Goal: Information Seeking & Learning: Check status

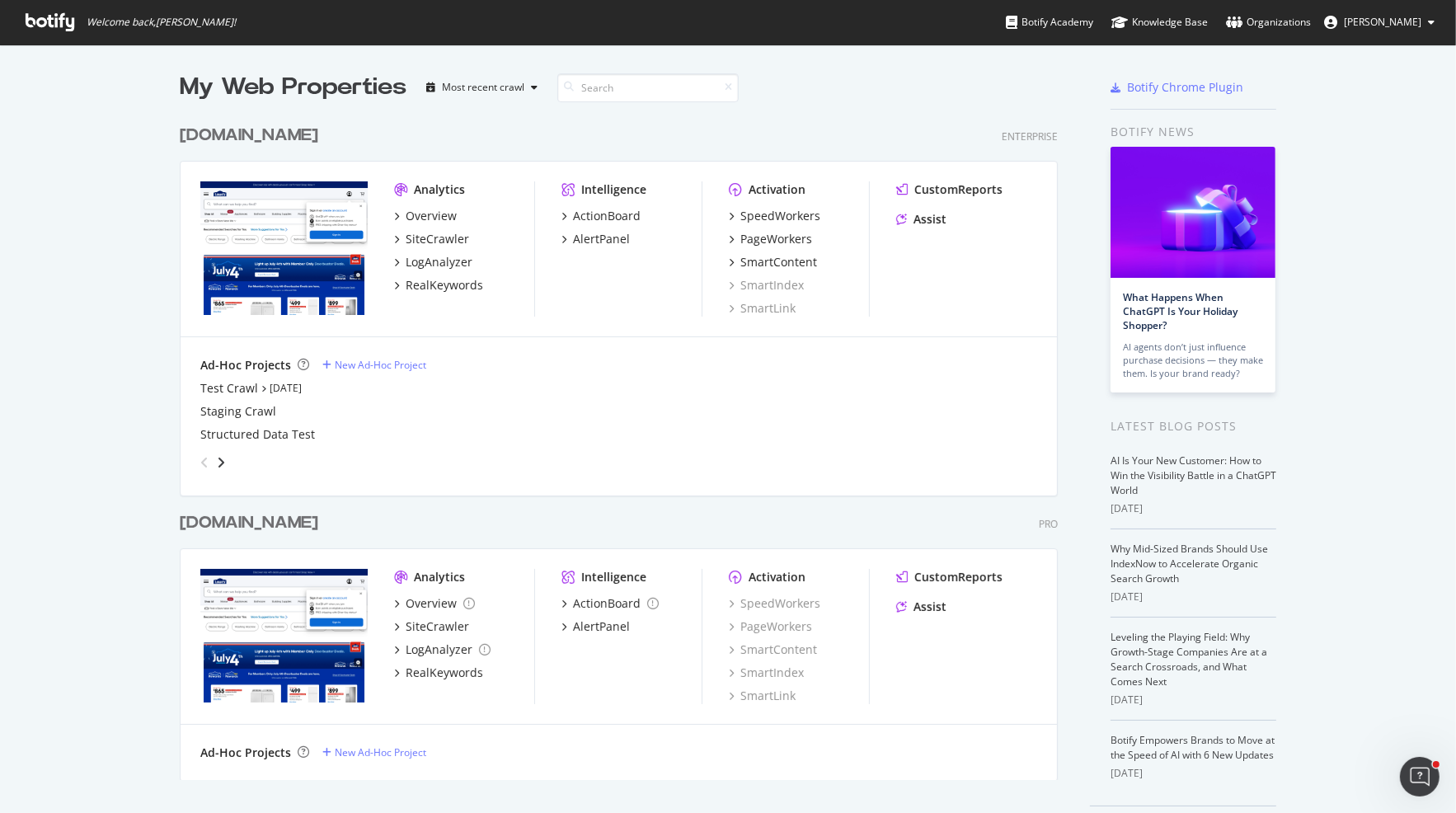
click at [225, 135] on div "[DOMAIN_NAME]" at bounding box center [249, 136] width 139 height 24
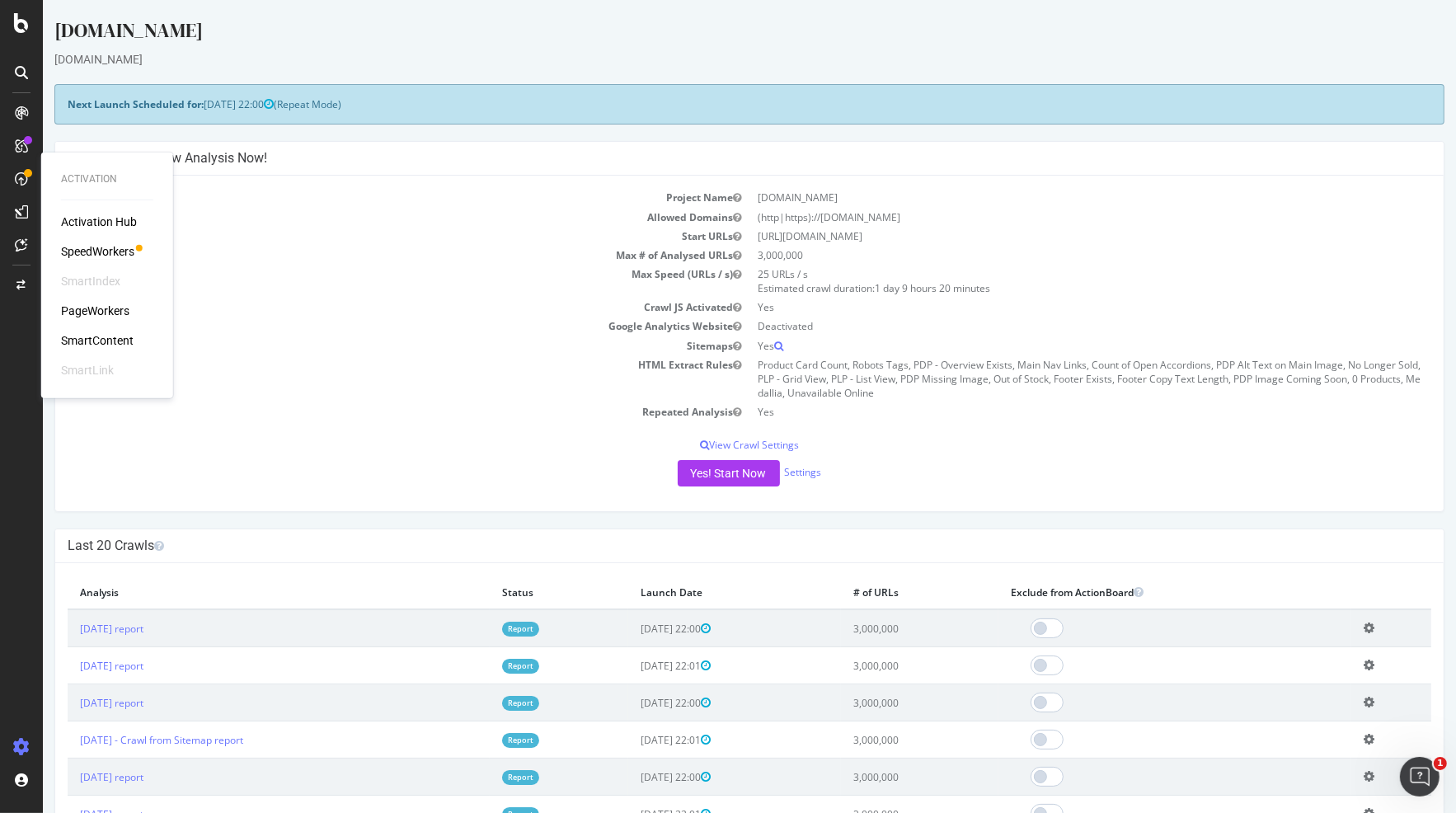
click at [95, 251] on div "SpeedWorkers" at bounding box center [97, 251] width 74 height 17
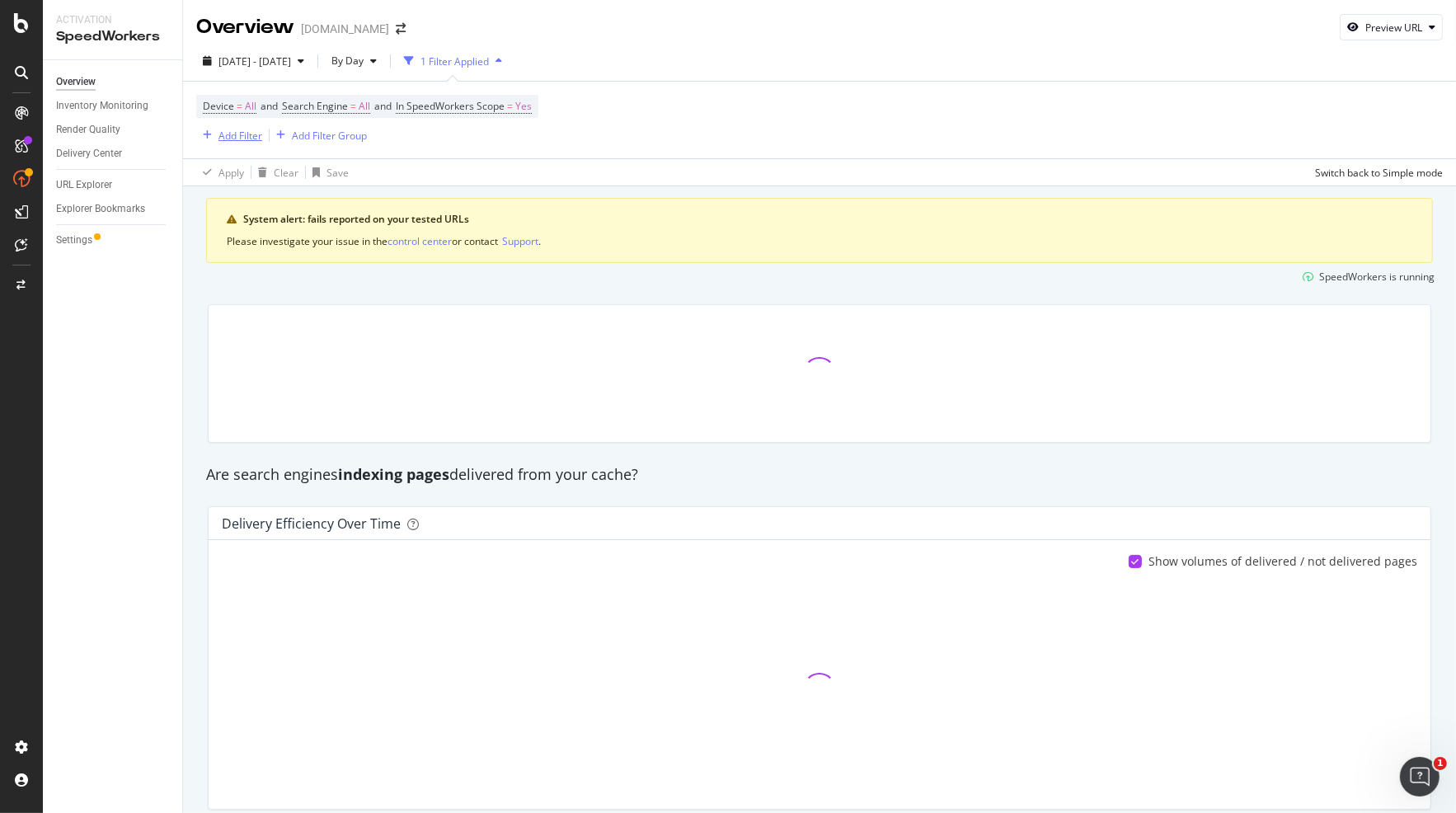
click at [230, 135] on div "Add Filter" at bounding box center [240, 136] width 43 height 14
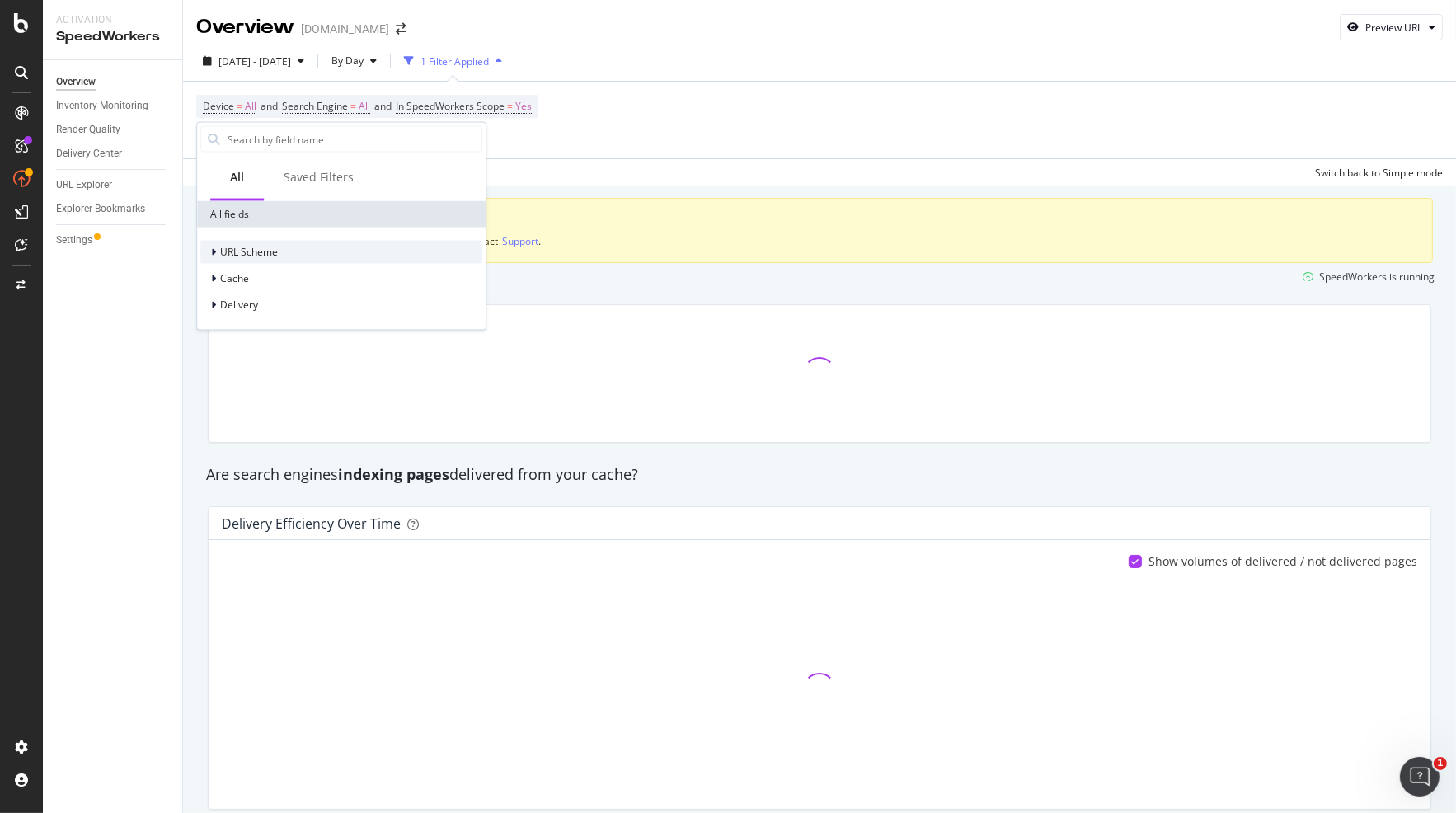
click at [261, 255] on span "URL Scheme" at bounding box center [249, 252] width 58 height 14
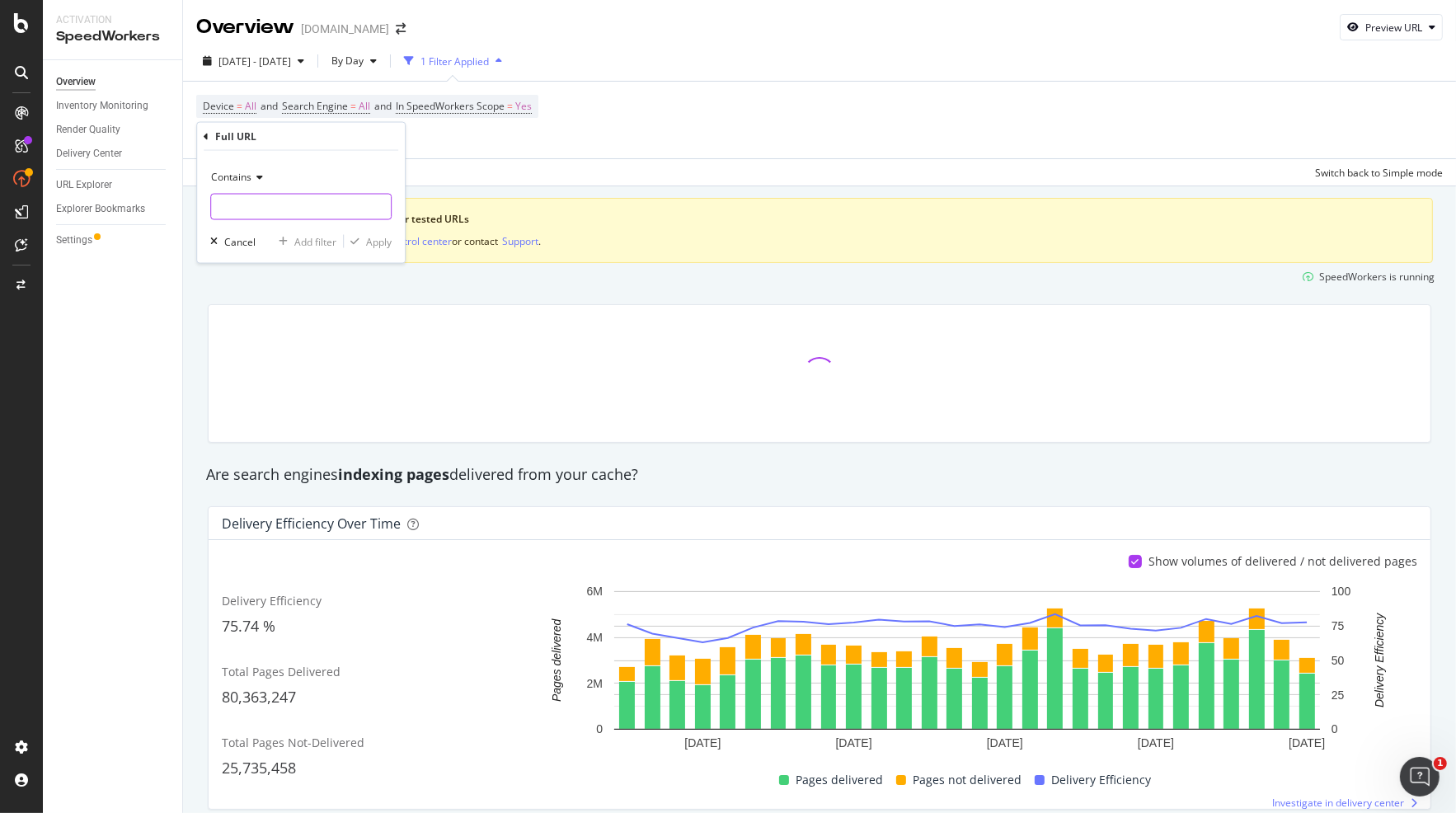
click at [271, 203] on input "text" at bounding box center [300, 207] width 180 height 27
paste input "https://www.lowes.com/pd/Lutron-Caseta-Wireless-4-Speed-1-5-Amp-White-Smart-Tou…"
drag, startPoint x: 303, startPoint y: 207, endPoint x: 122, endPoint y: 211, distance: 181.0
click at [0, 190] on html "Activation SpeedWorkers Overview Inventory Monitoring Render Quality Delivery C…" at bounding box center [728, 406] width 1456 height 813
type input "1000790772"
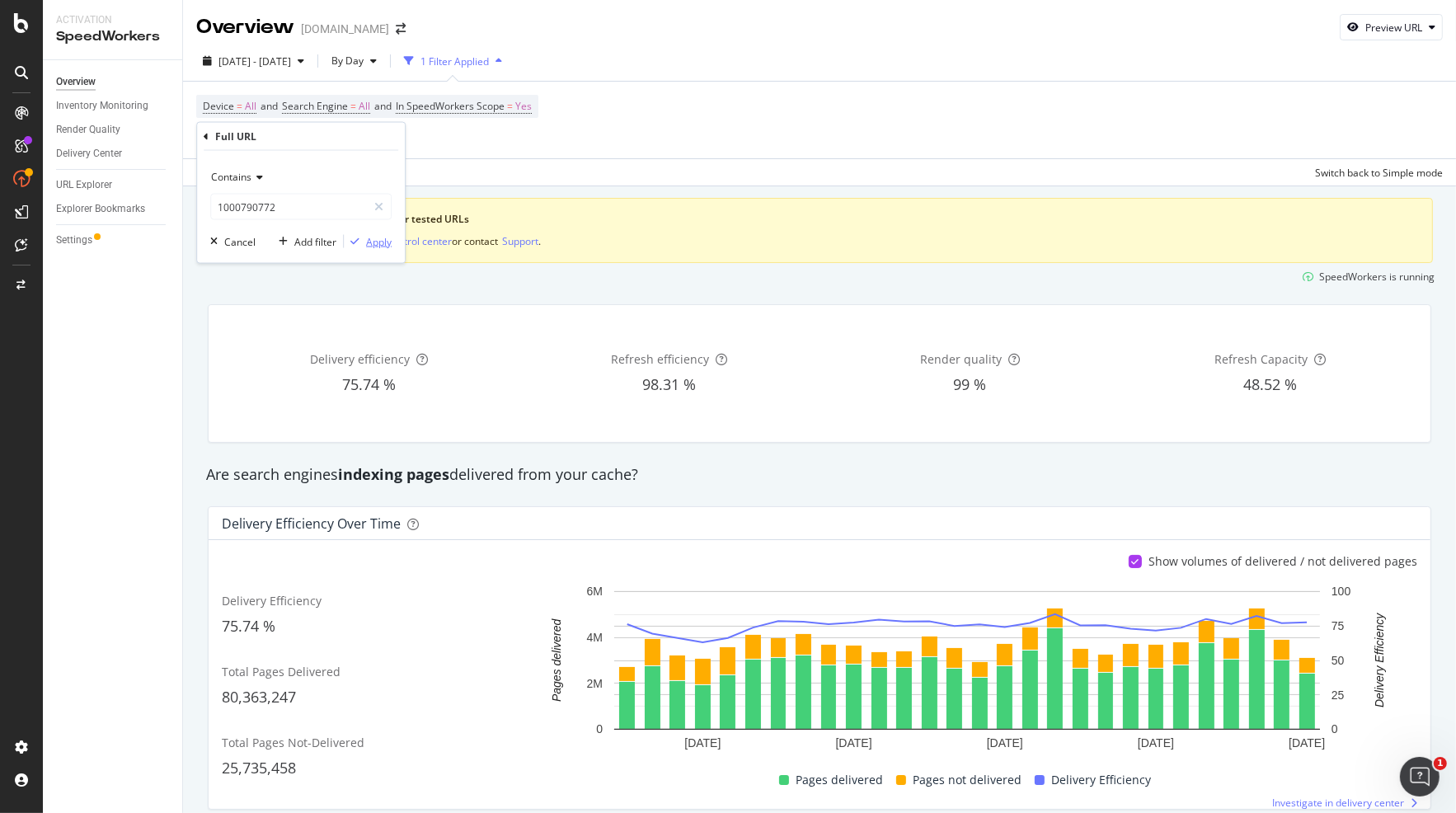
click at [366, 238] on div "Apply" at bounding box center [379, 241] width 26 height 14
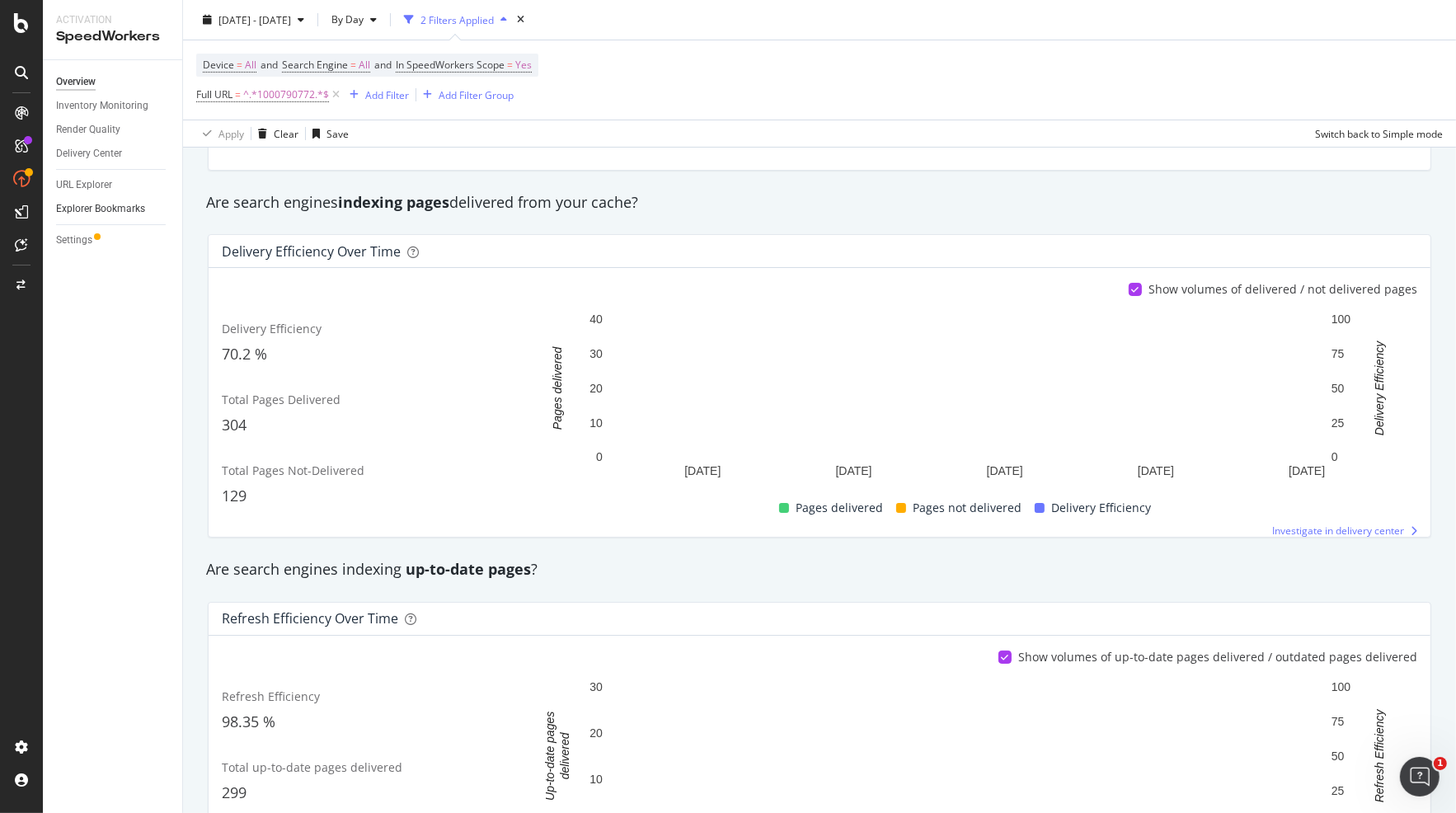
scroll to position [183, 0]
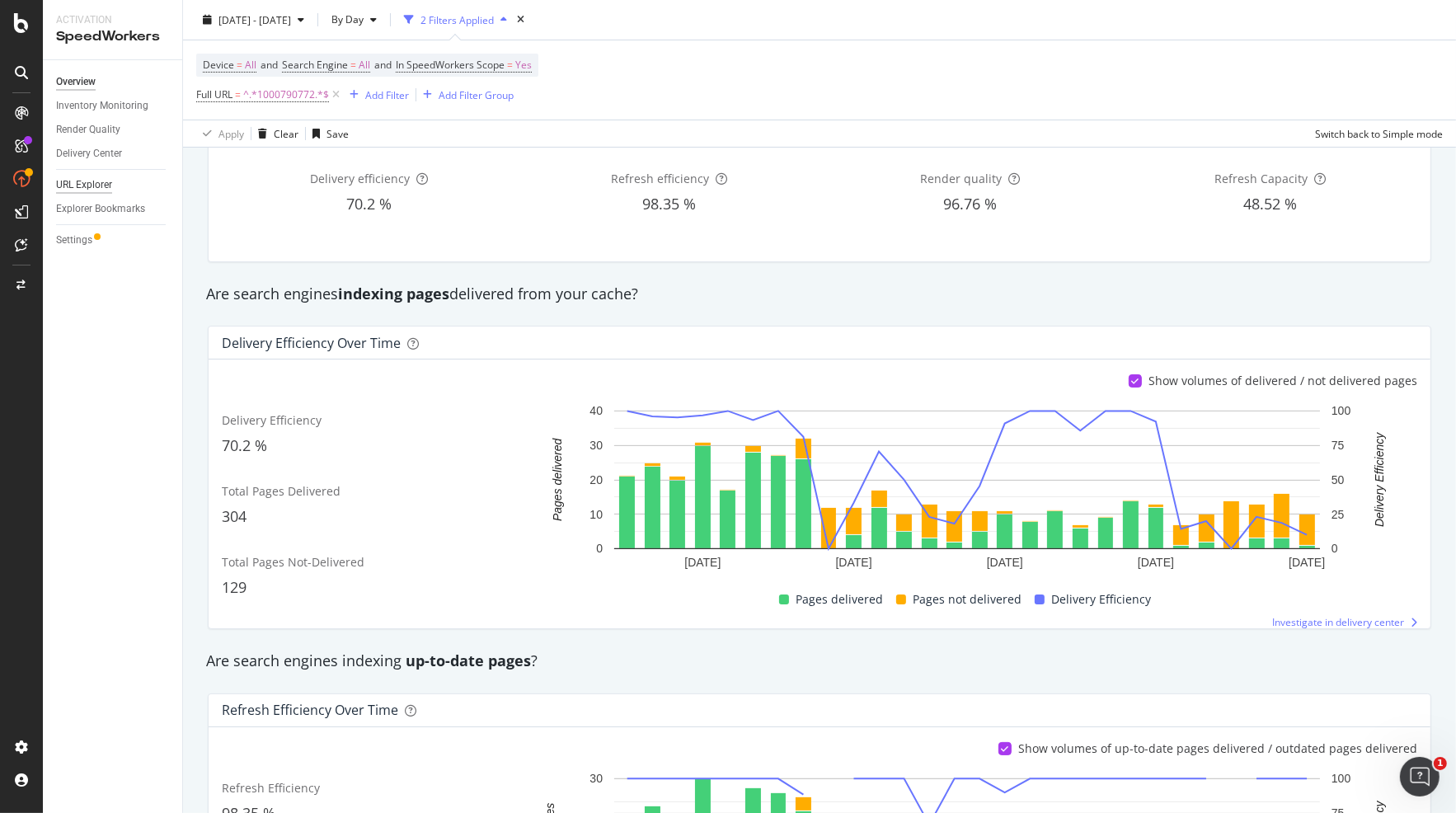
click at [86, 184] on div "URL Explorer" at bounding box center [84, 185] width 56 height 18
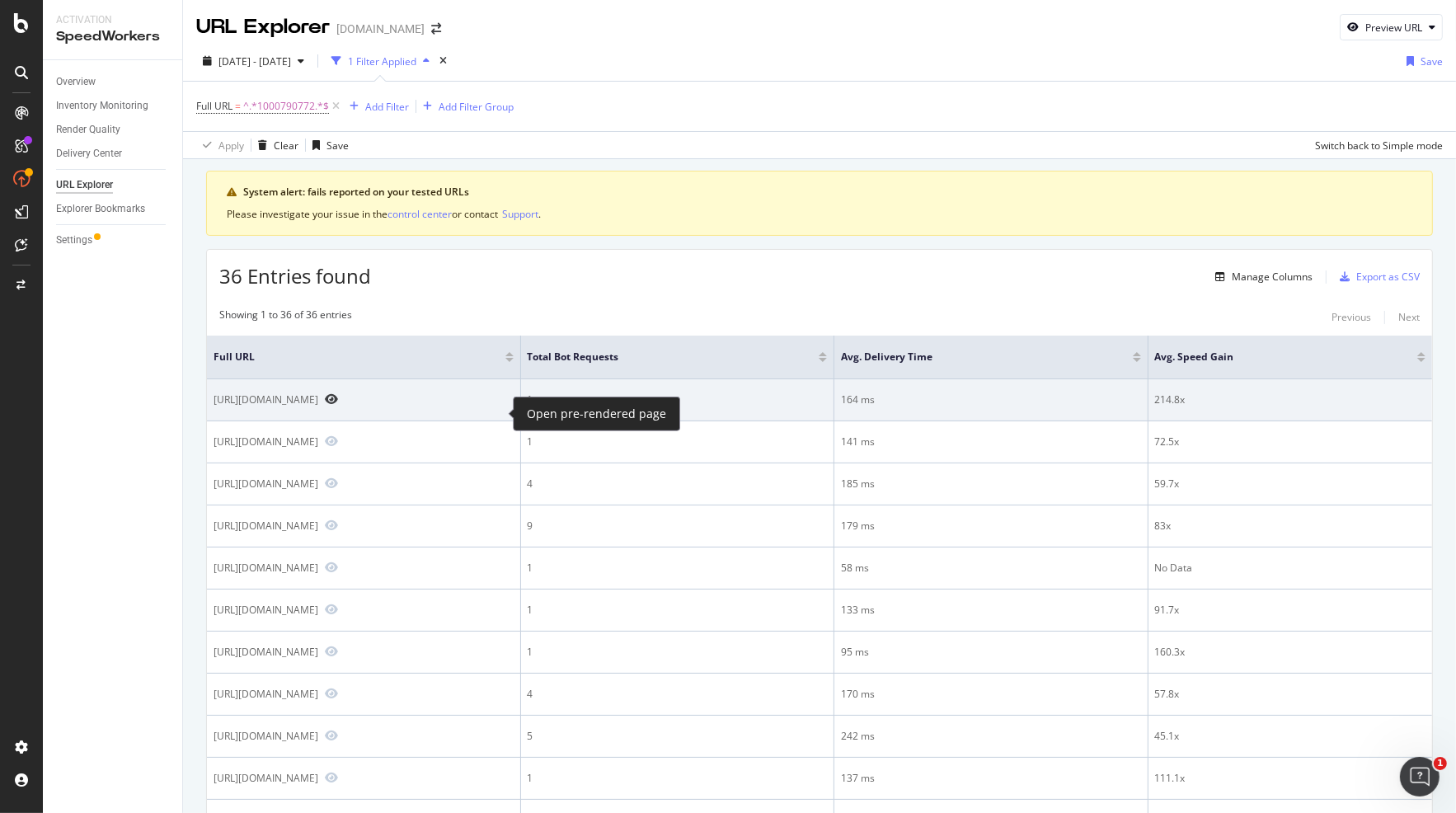
click at [338, 405] on icon "Preview https://www.lowes.com/pd/Lutron-Caseta-Wireless-4-Speed-1-5-Amp-White-S…" at bounding box center [331, 399] width 13 height 12
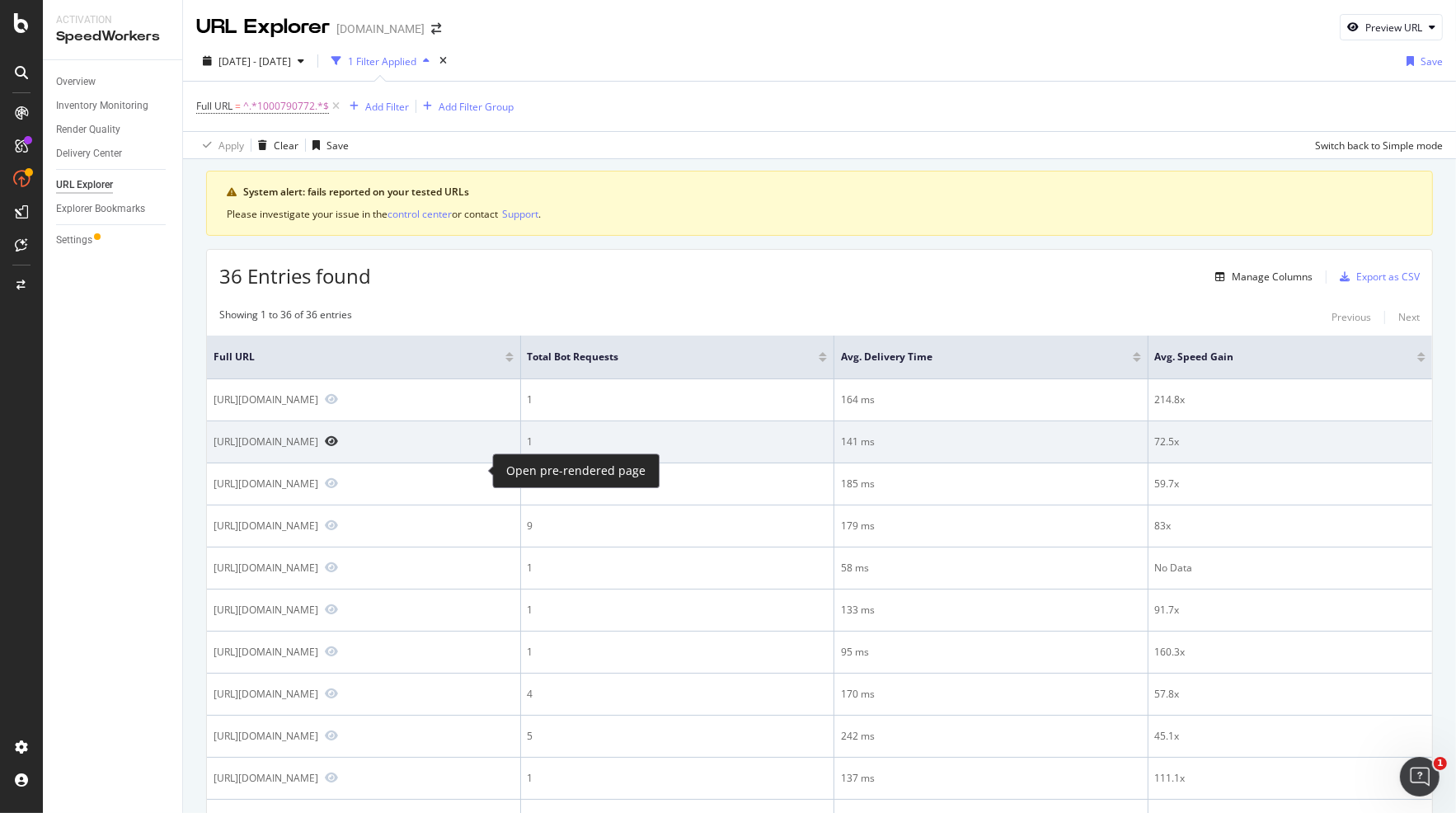
click at [338, 447] on icon "Preview https://www.lowes.com/pd/Lutron-Caseta-Wireless-4-Speed-1-5-Amp-White-S…" at bounding box center [331, 441] width 13 height 12
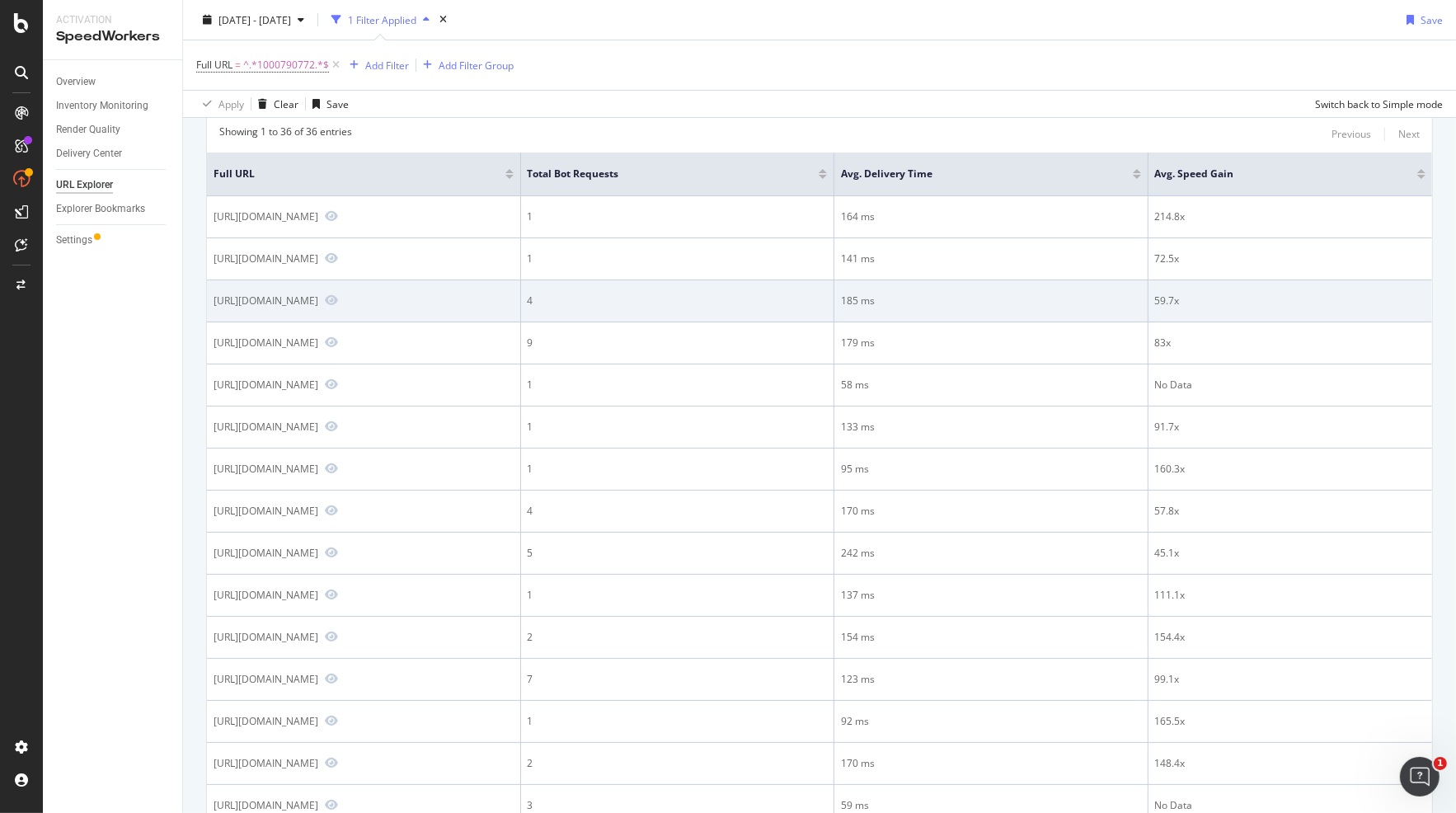
scroll to position [275, 0]
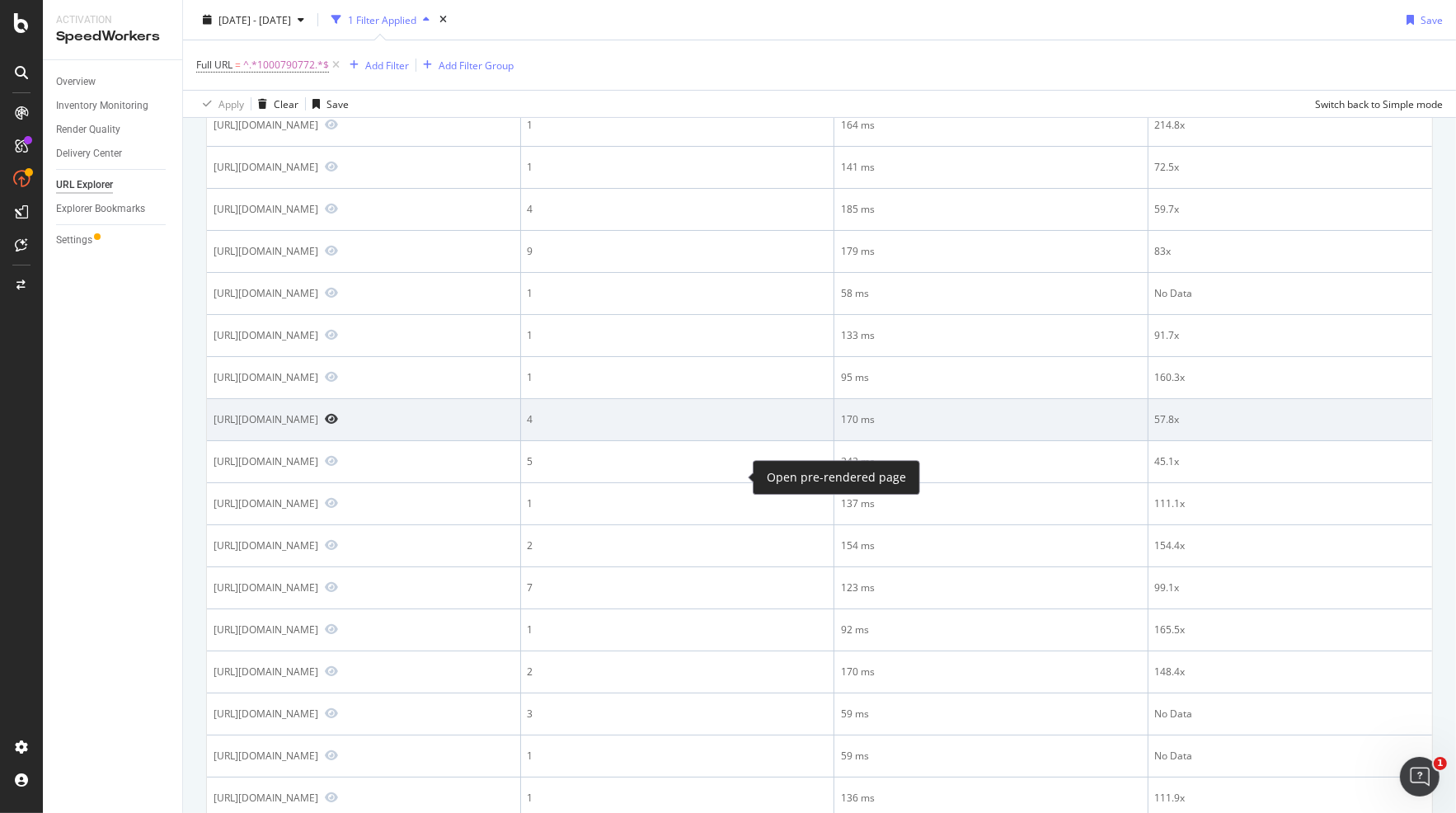
click at [338, 424] on icon "Preview https://www.lowes.com/pd/lutron-caseta-wireless-4-speed-1-5-amp-white-s…" at bounding box center [331, 419] width 13 height 12
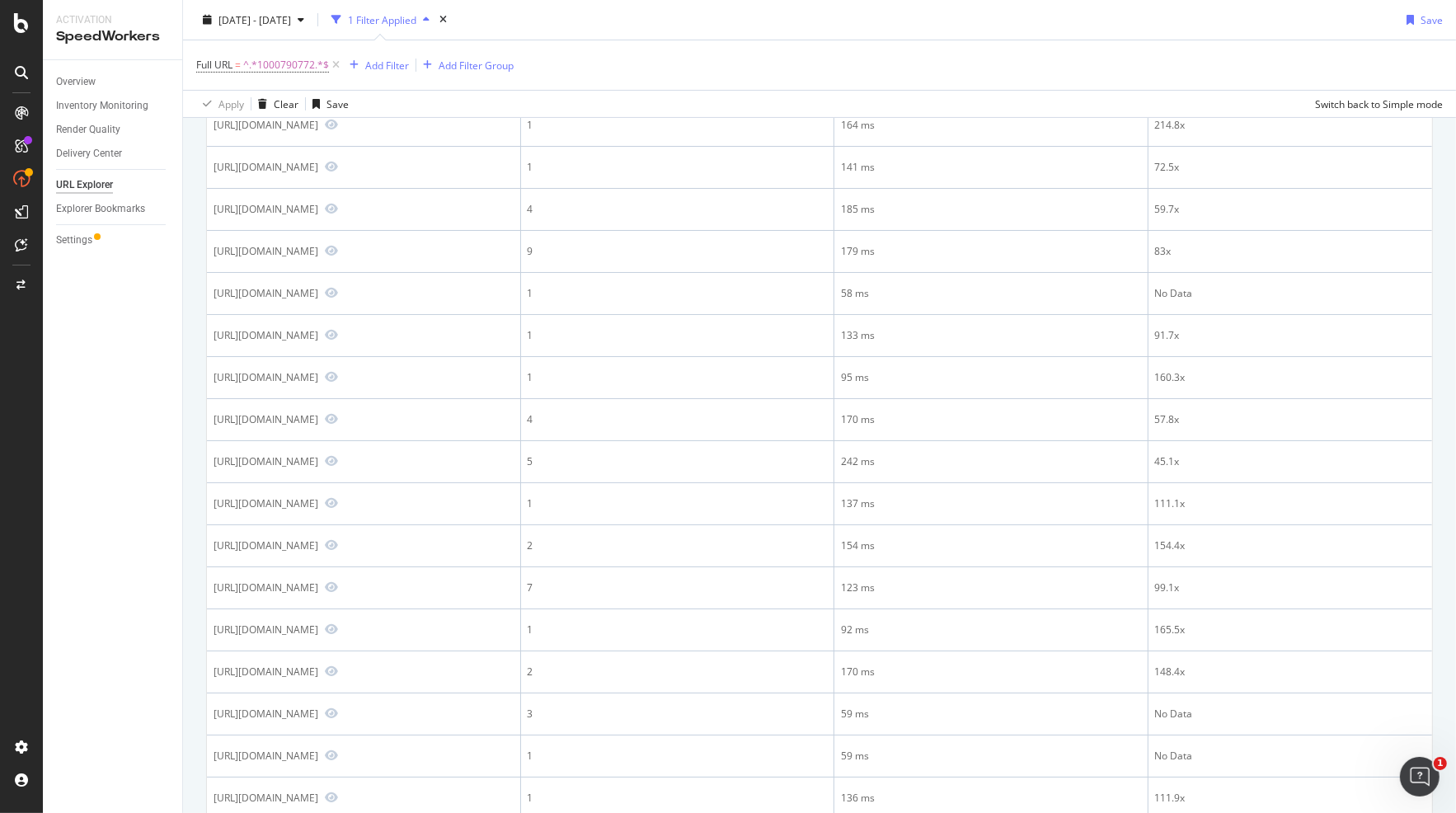
scroll to position [0, 0]
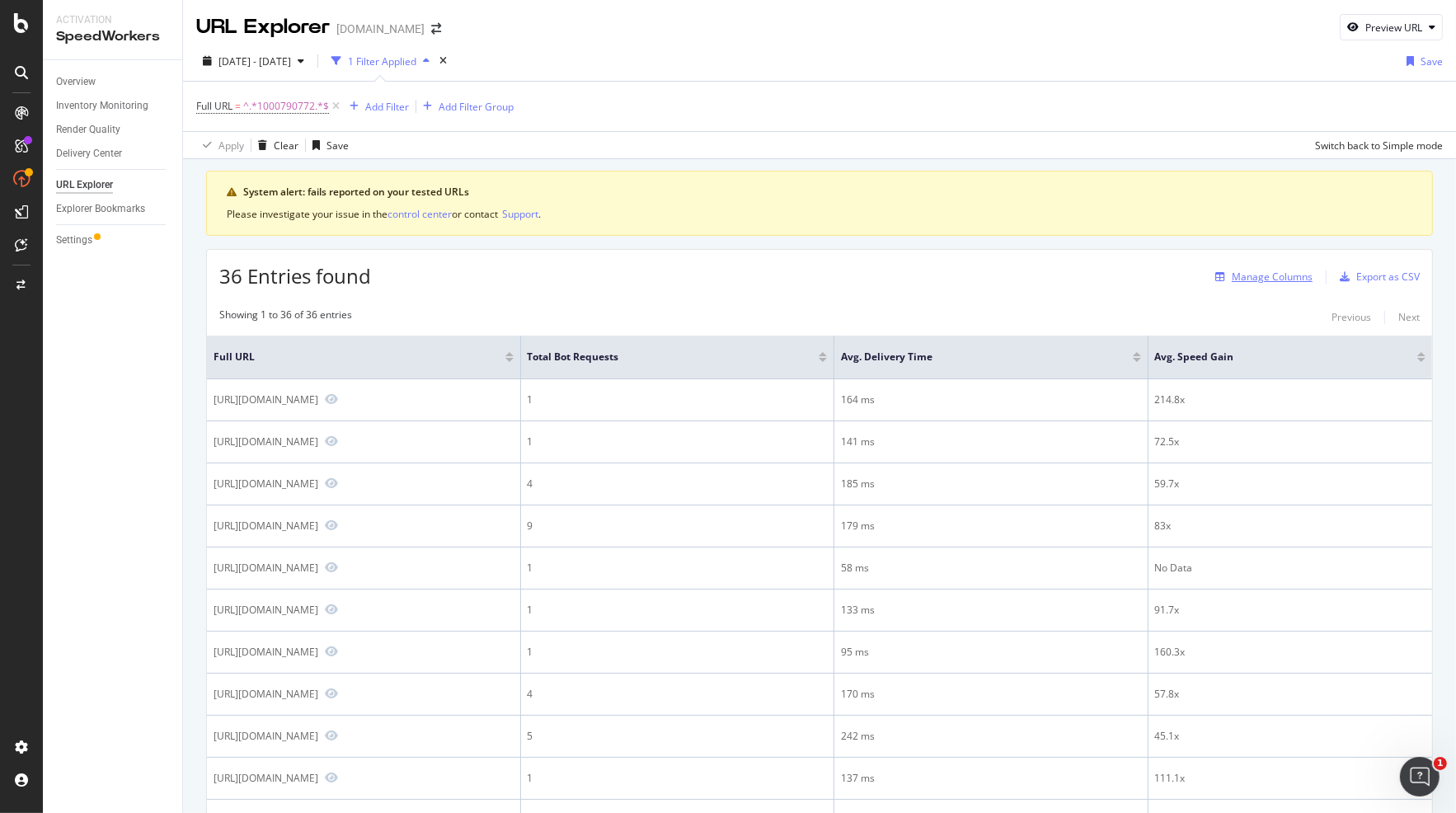
click at [1260, 270] on div "Manage Columns" at bounding box center [1272, 277] width 81 height 14
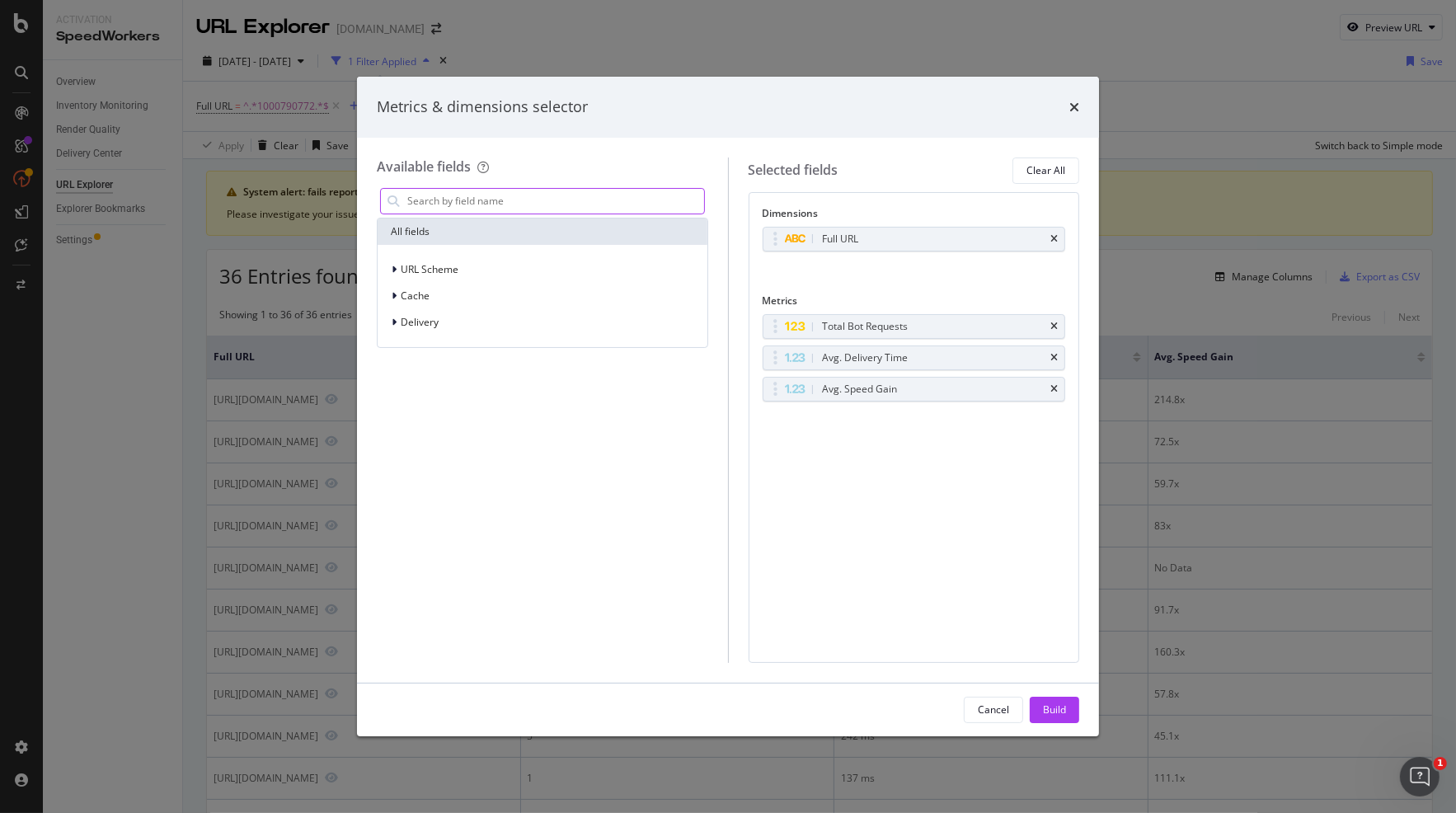
click at [509, 193] on input "modal" at bounding box center [554, 201] width 298 height 25
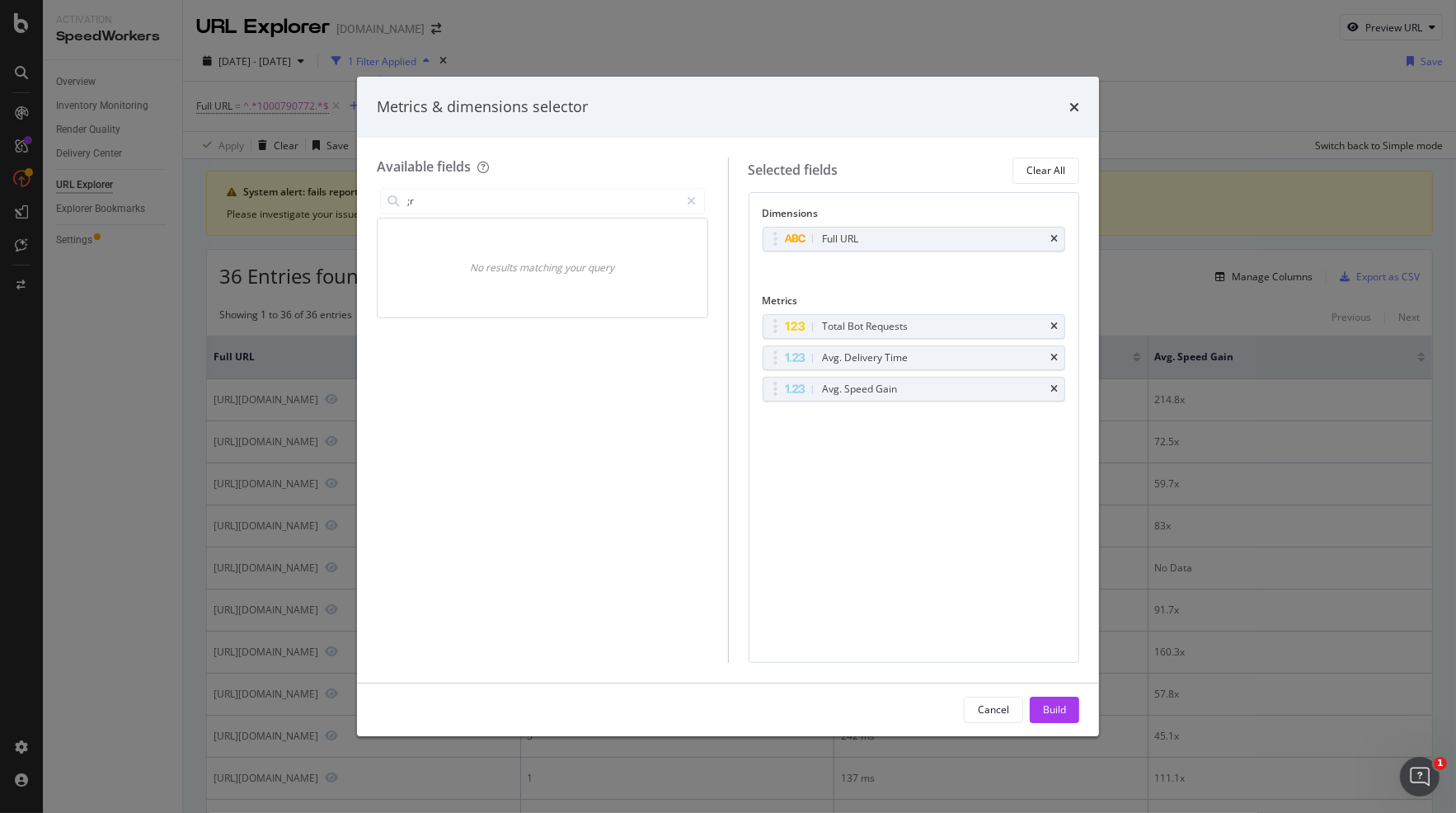
type input ";"
type input "price"
click at [532, 207] on input "price" at bounding box center [542, 201] width 275 height 25
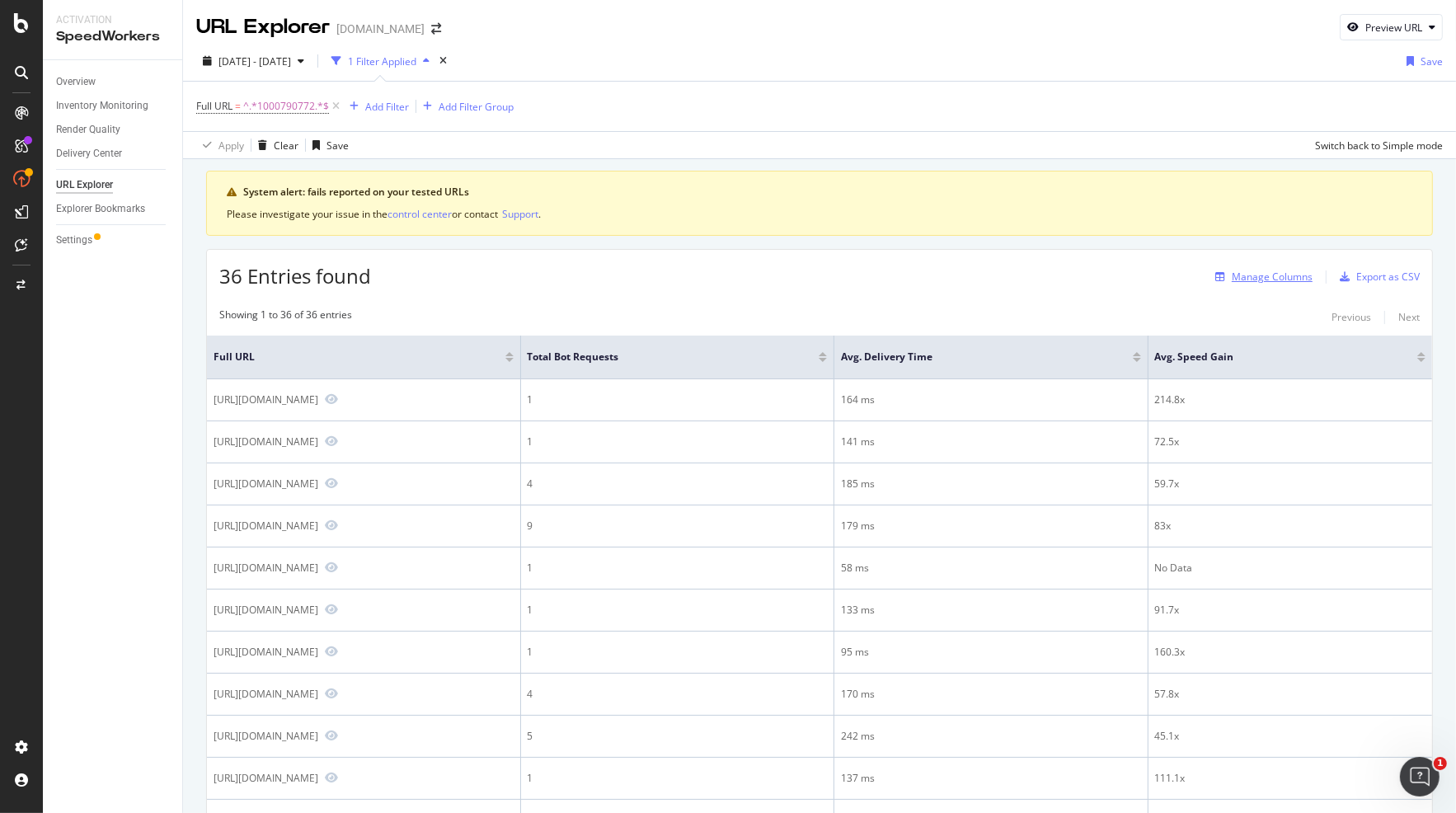
click at [1254, 276] on div "Manage Columns" at bounding box center [1272, 277] width 81 height 14
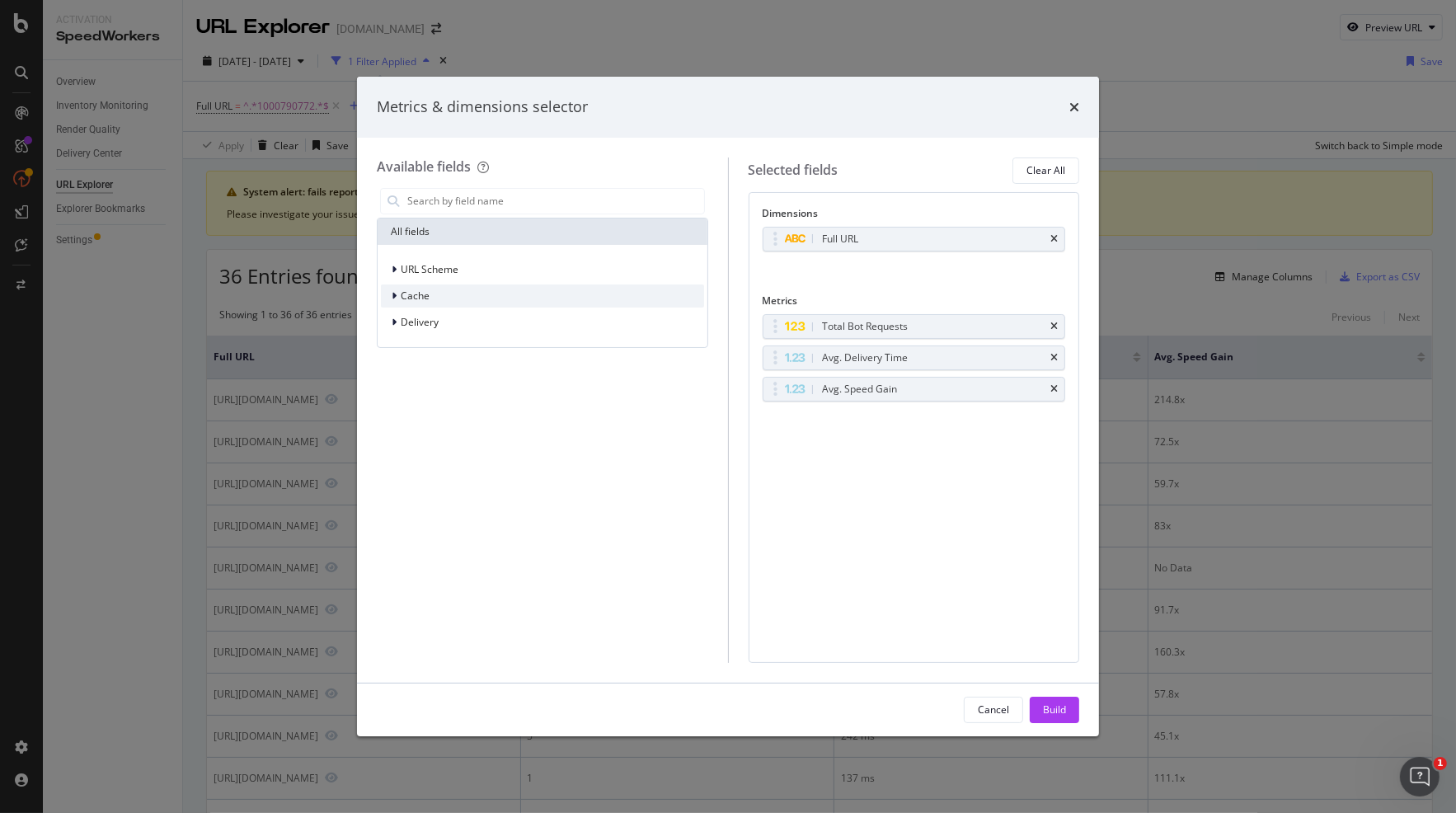
click at [392, 294] on icon "modal" at bounding box center [394, 296] width 5 height 10
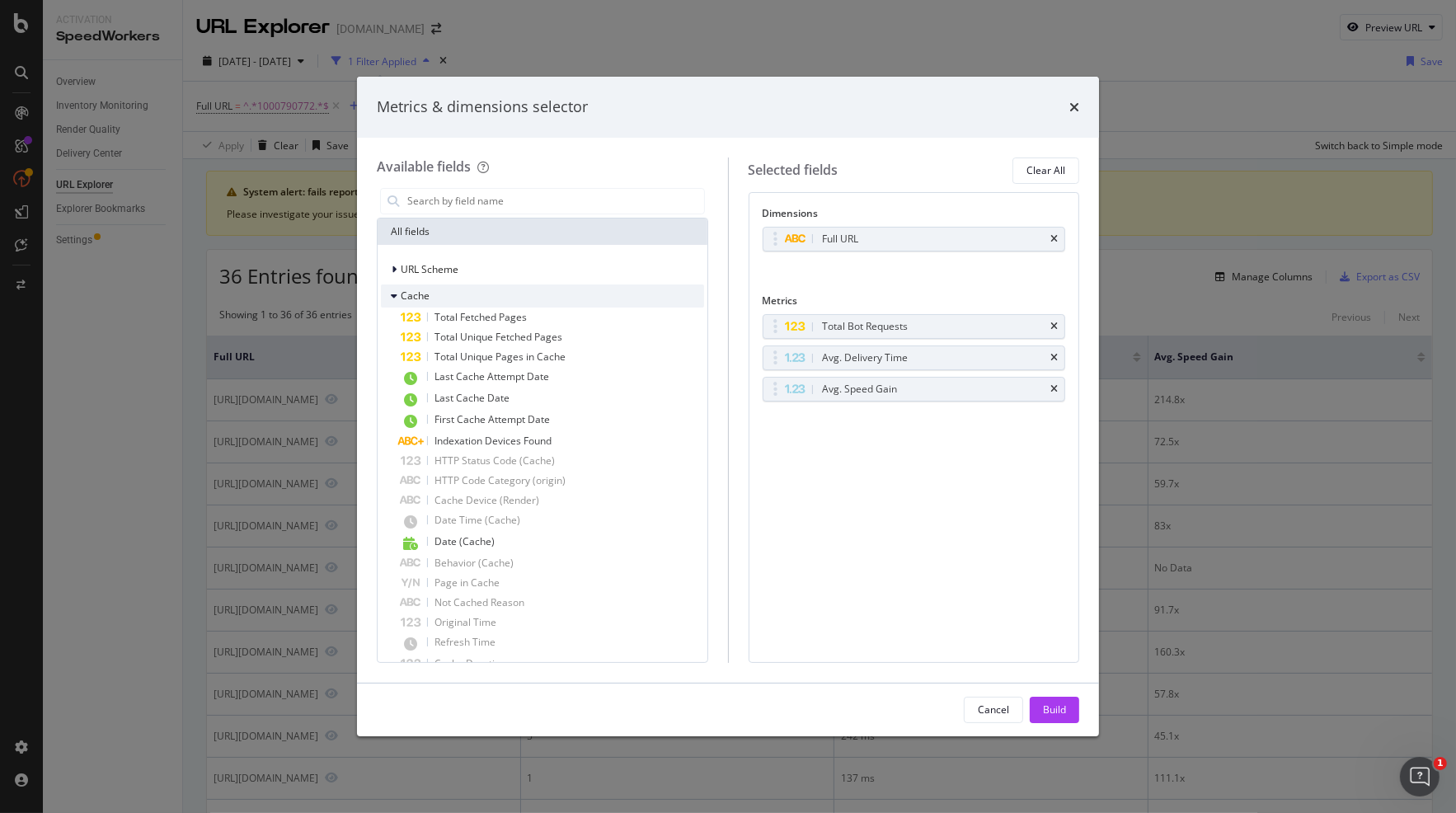
click at [391, 294] on icon "modal" at bounding box center [394, 296] width 7 height 10
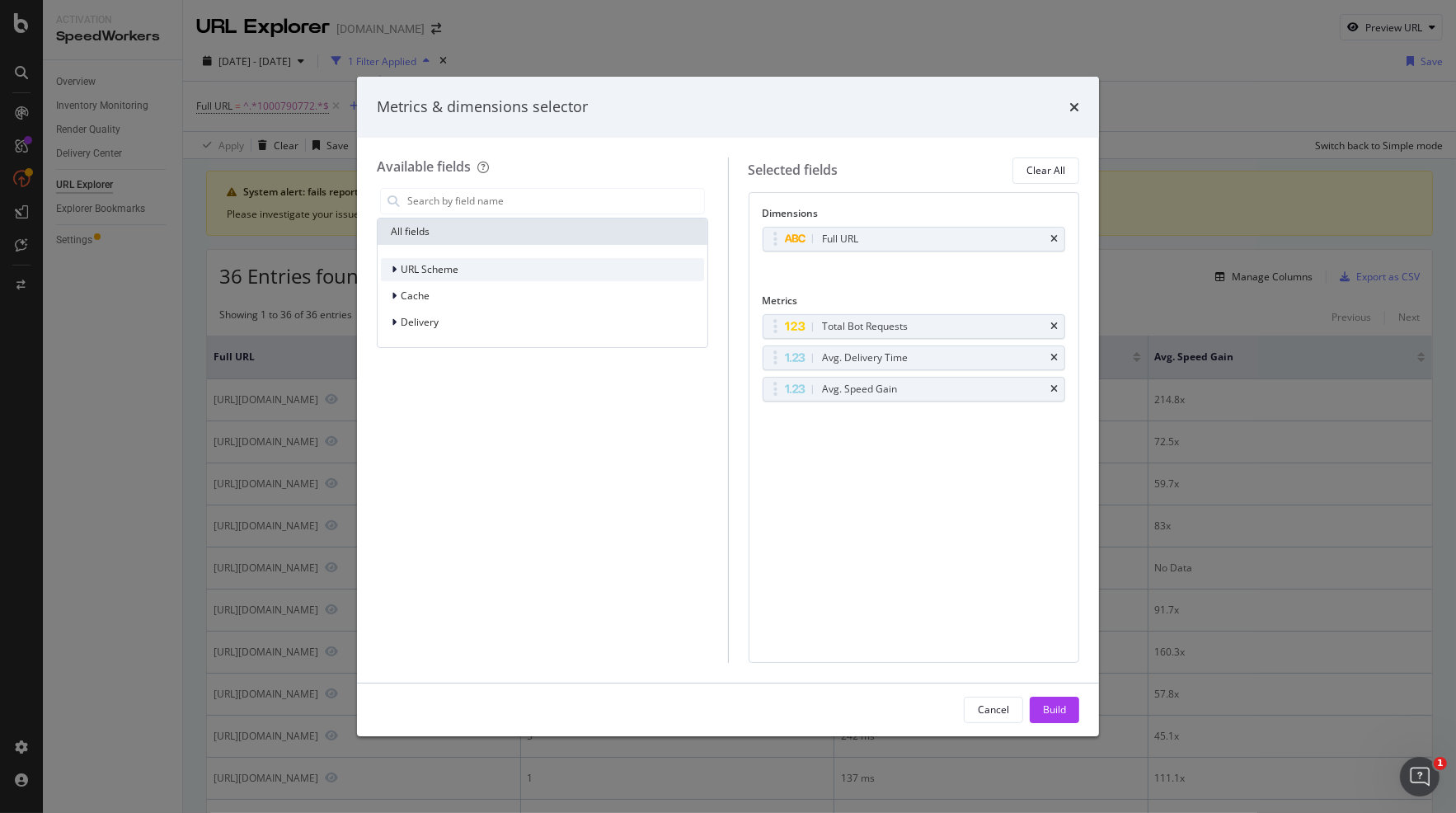
click at [398, 268] on div "modal" at bounding box center [396, 269] width 10 height 17
click at [397, 268] on icon "modal" at bounding box center [394, 270] width 7 height 10
click at [389, 318] on div "Delivery" at bounding box center [410, 322] width 58 height 17
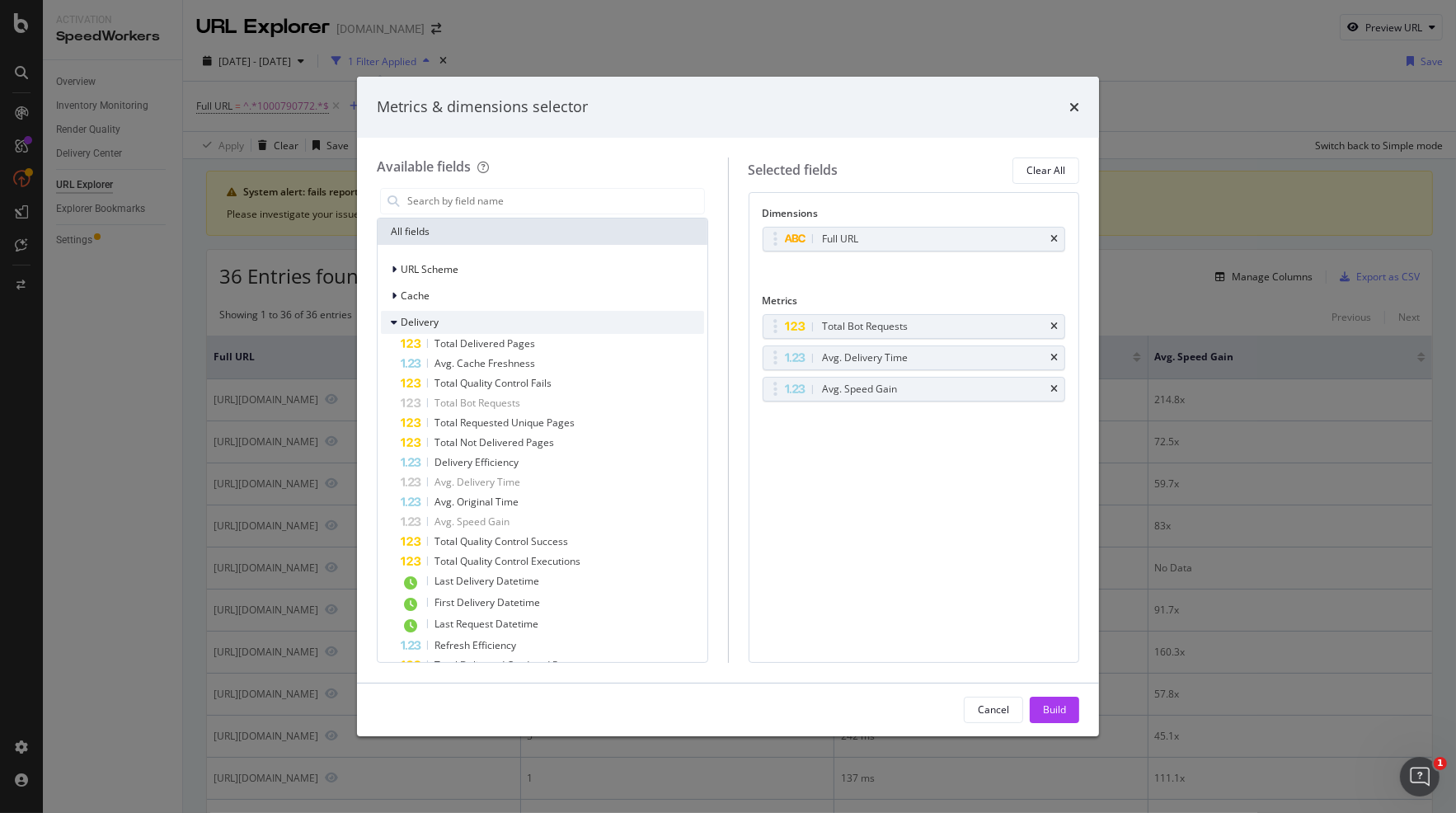
click at [389, 318] on div "Delivery" at bounding box center [410, 322] width 58 height 17
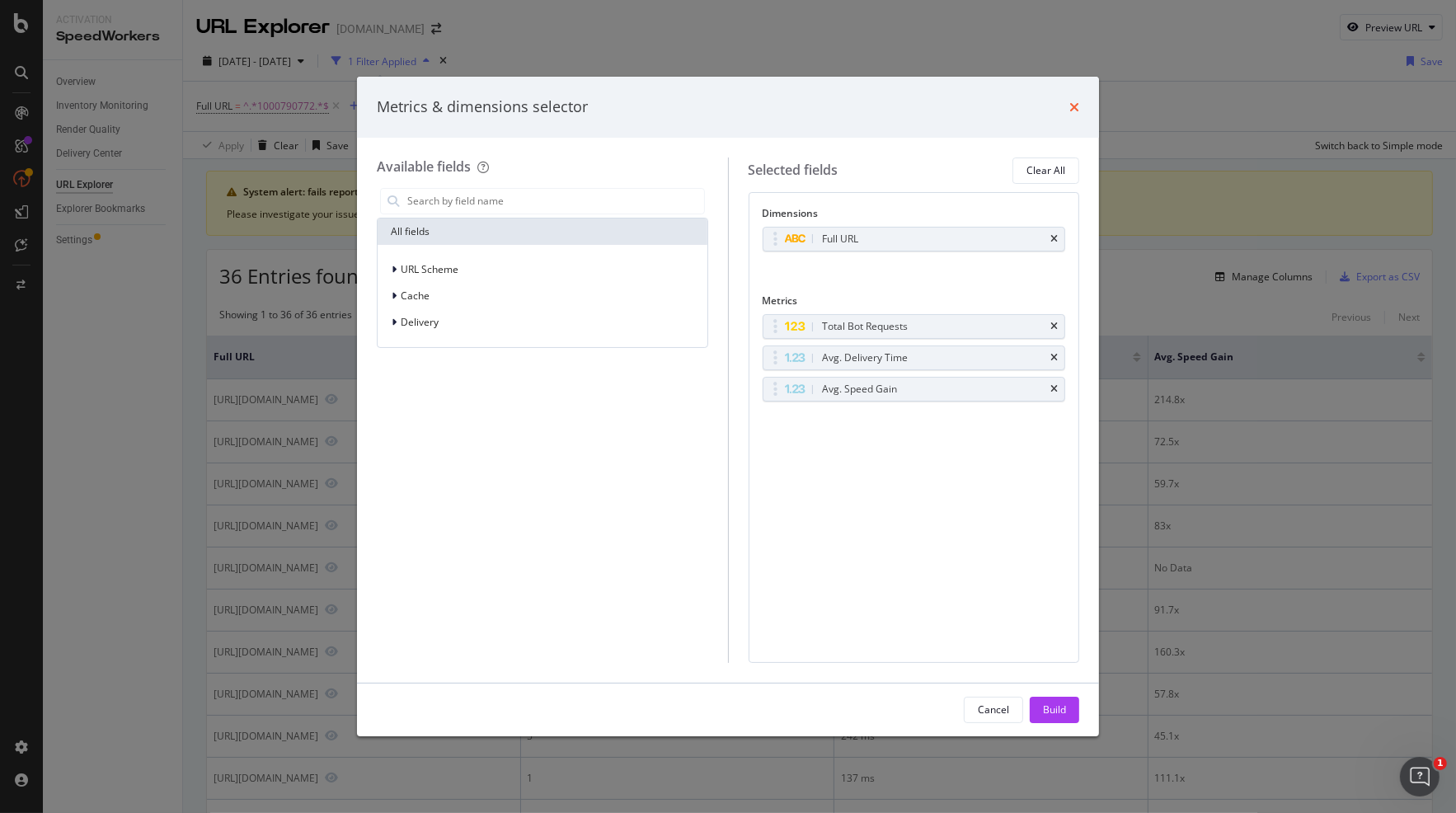
click at [1073, 108] on icon "times" at bounding box center [1074, 106] width 10 height 13
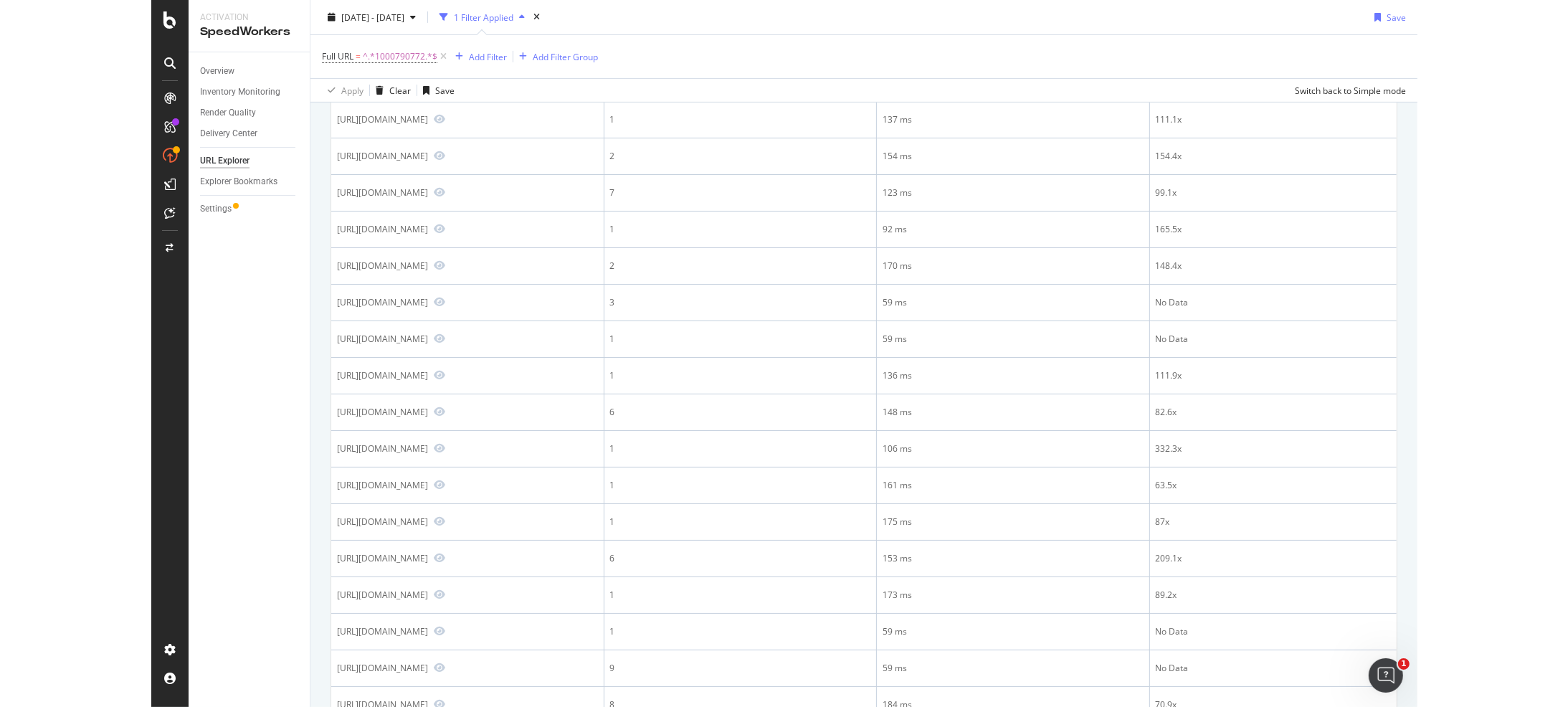
scroll to position [80, 0]
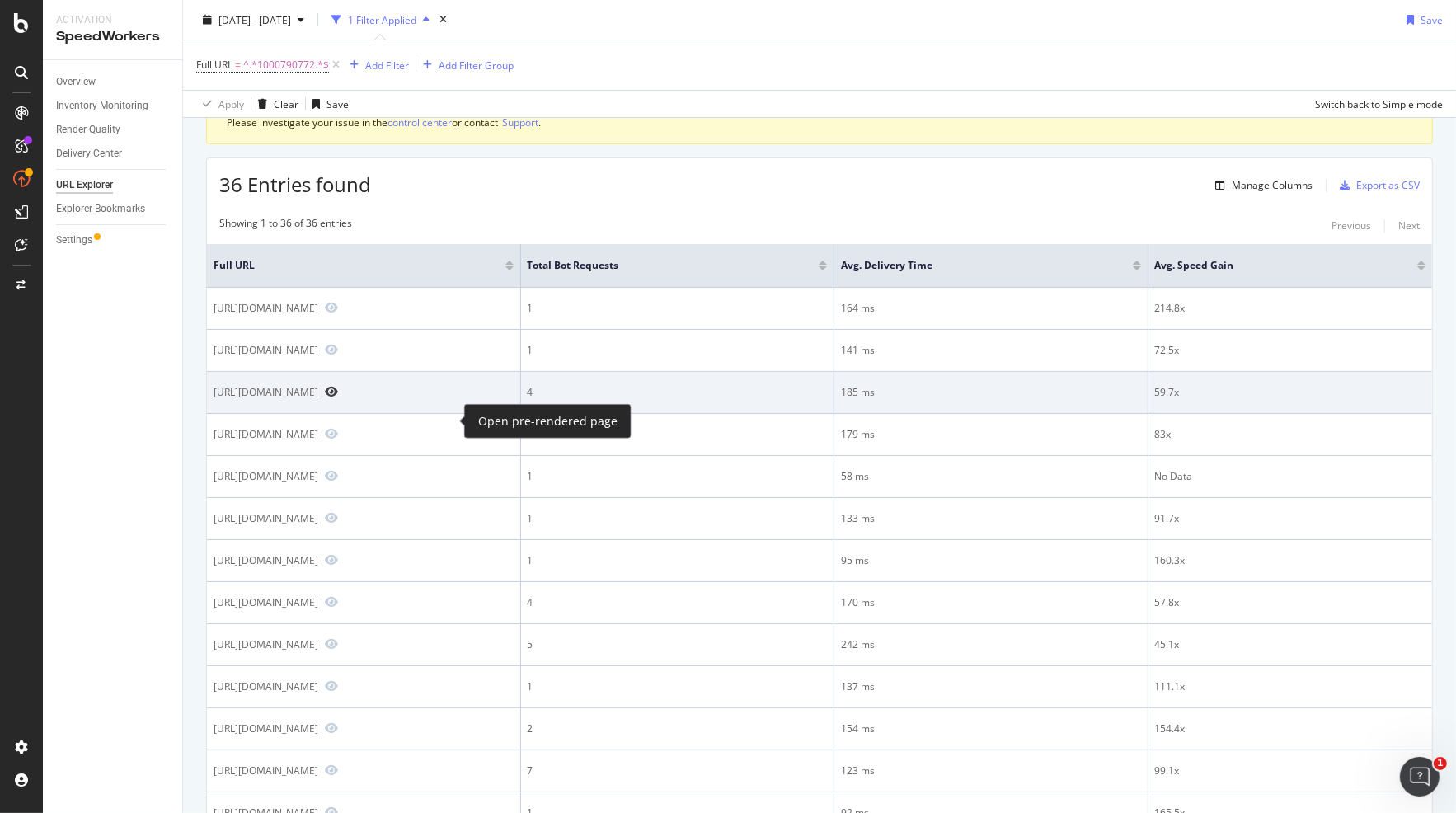
click at [338, 398] on icon "Preview https://www.lowes.com/pd/product/1000790772" at bounding box center [331, 392] width 13 height 12
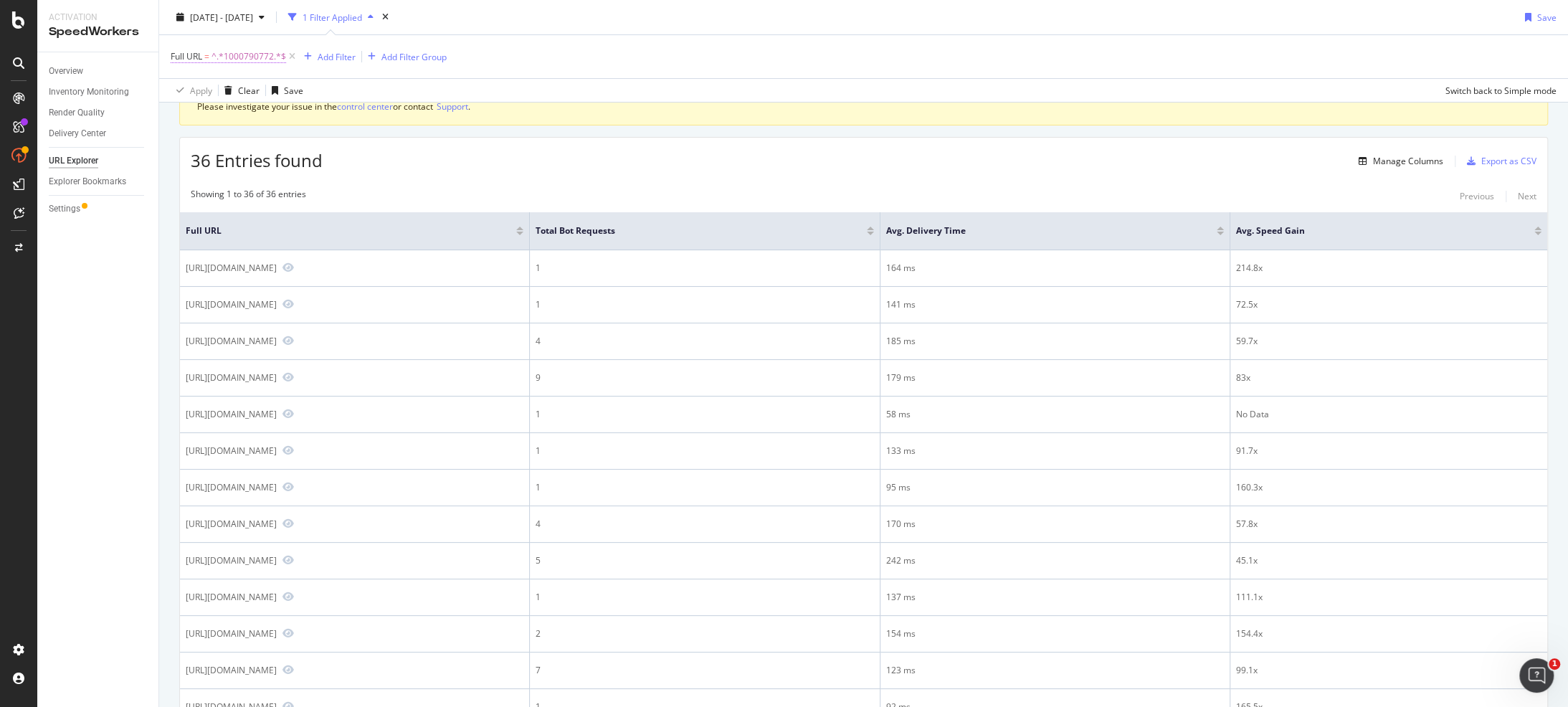
click at [235, 56] on span "^.*1000790772.*$" at bounding box center [248, 56] width 75 height 20
click at [247, 110] on input "1000790772" at bounding box center [251, 115] width 135 height 23
paste input "|1003193558|1000449713|1002756014|1000449709"
type input "1000790772|1003193558|1000449713|1002756014|1000449709"
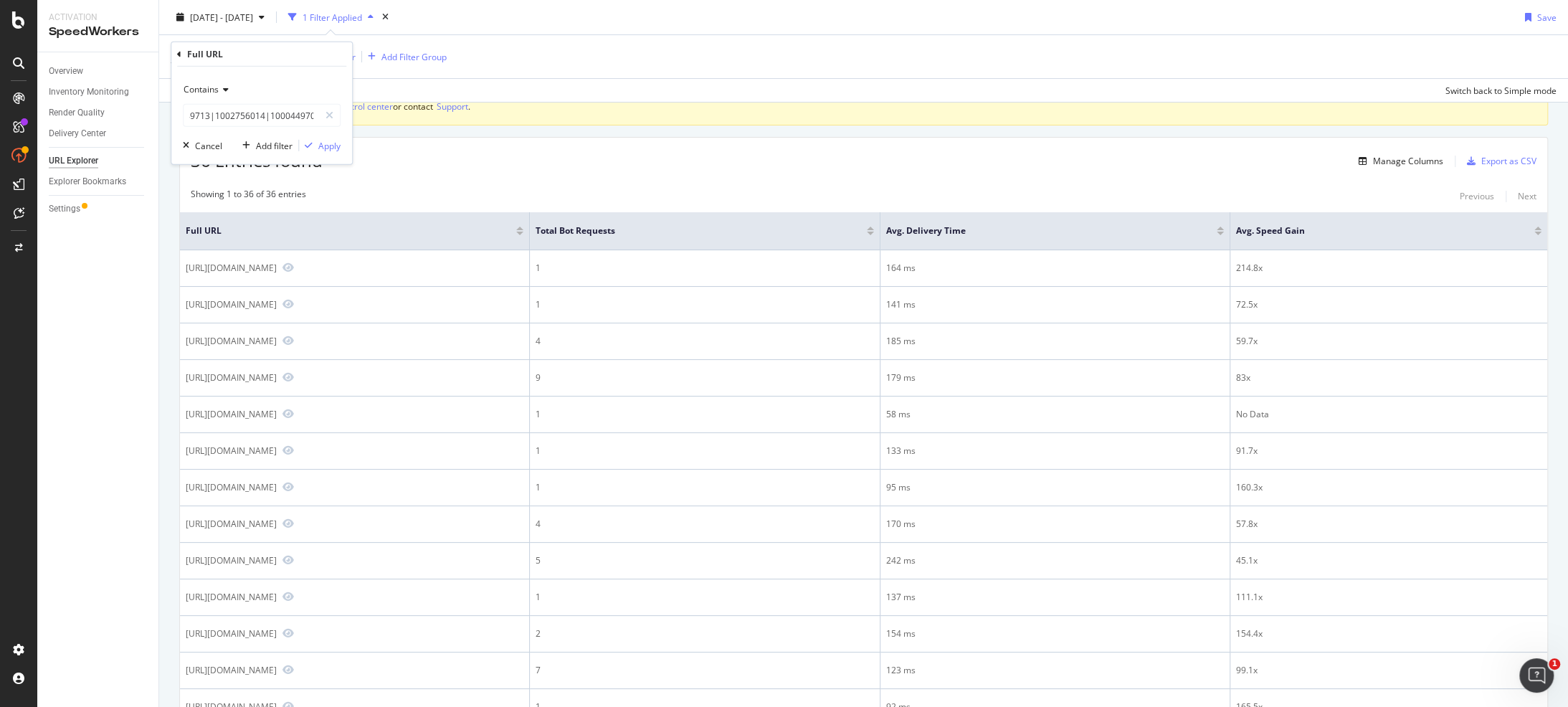
click at [210, 91] on span "Contains" at bounding box center [200, 89] width 35 height 12
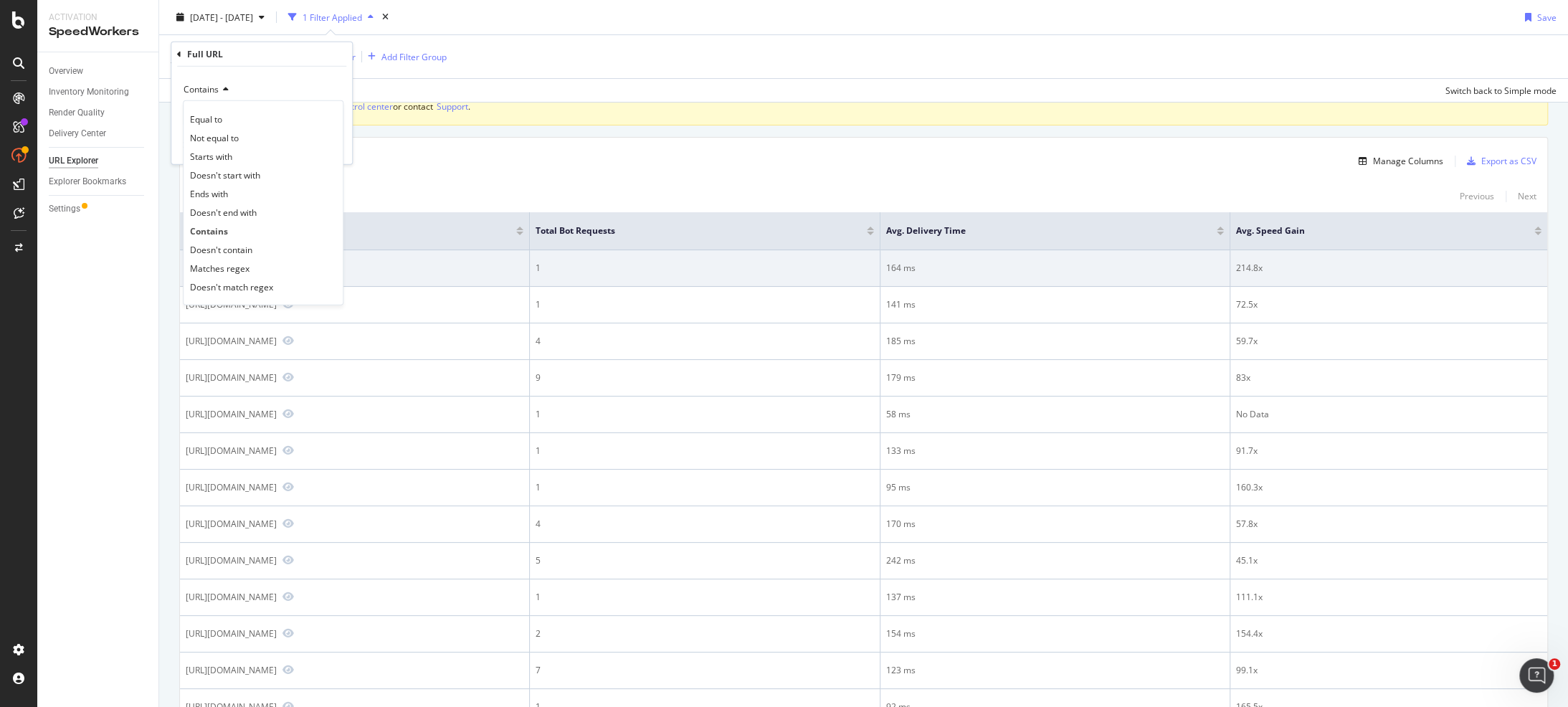
click at [214, 264] on span "Matches regex" at bounding box center [220, 268] width 60 height 12
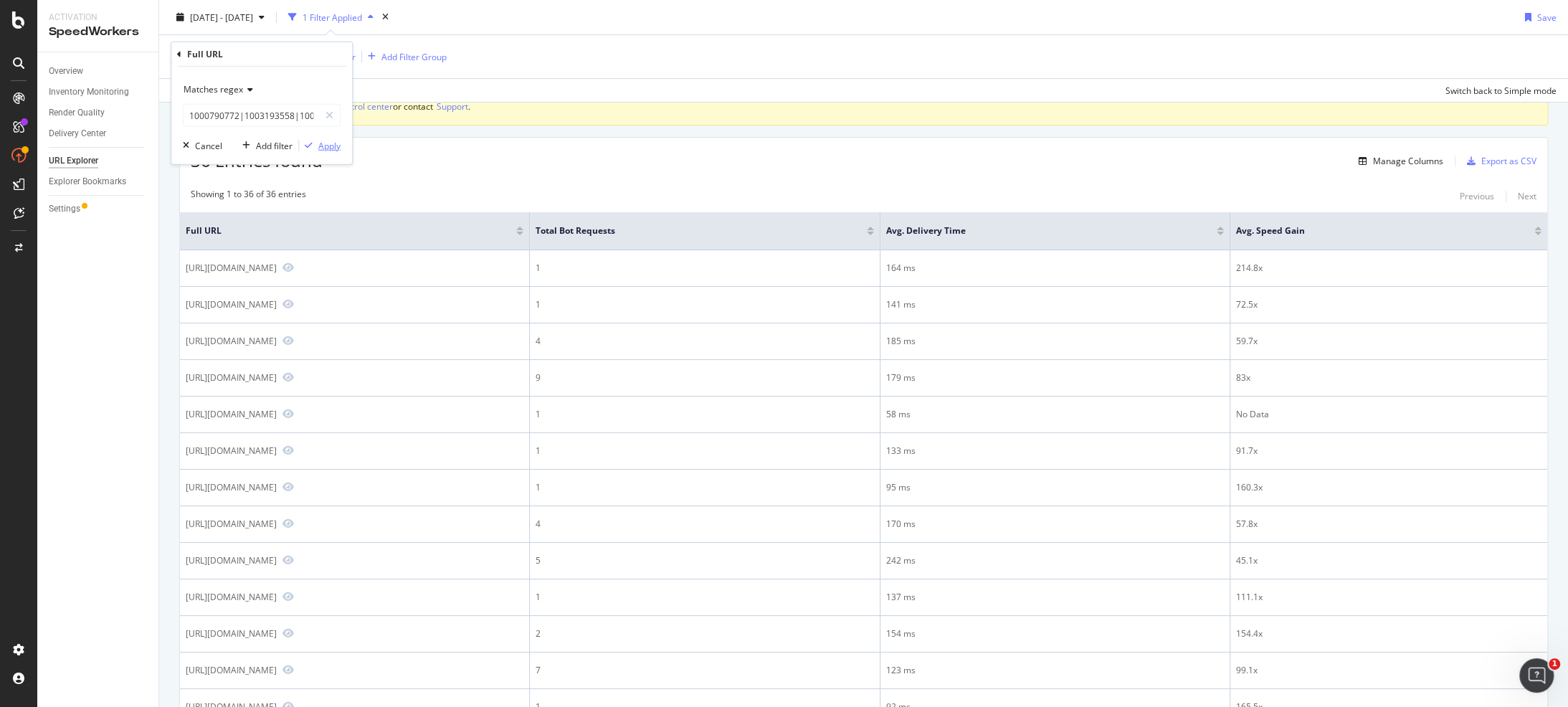
click at [327, 143] on div "Apply" at bounding box center [330, 145] width 22 height 12
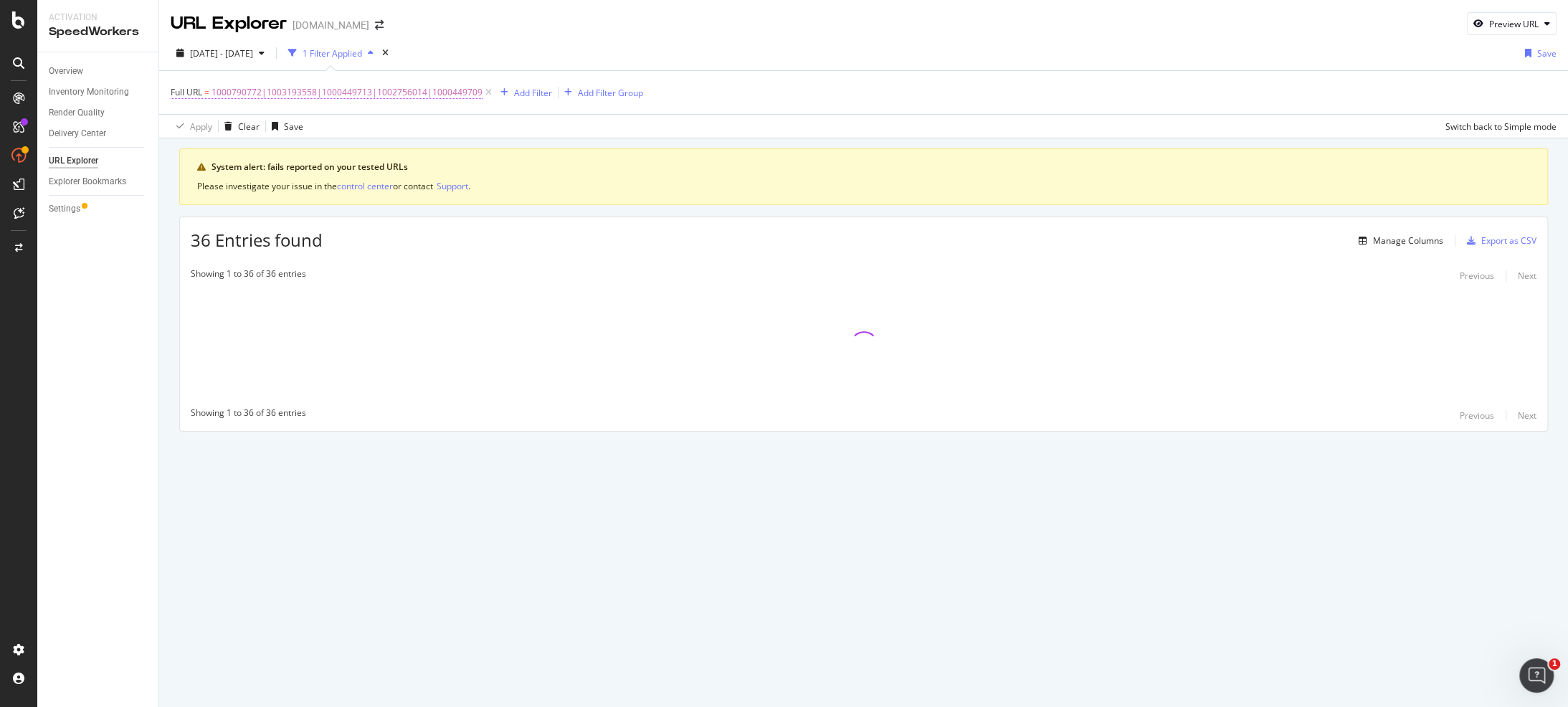
click at [251, 86] on span "1000790772|1003193558|1000449713|1002756014|1000449709" at bounding box center [347, 92] width 271 height 20
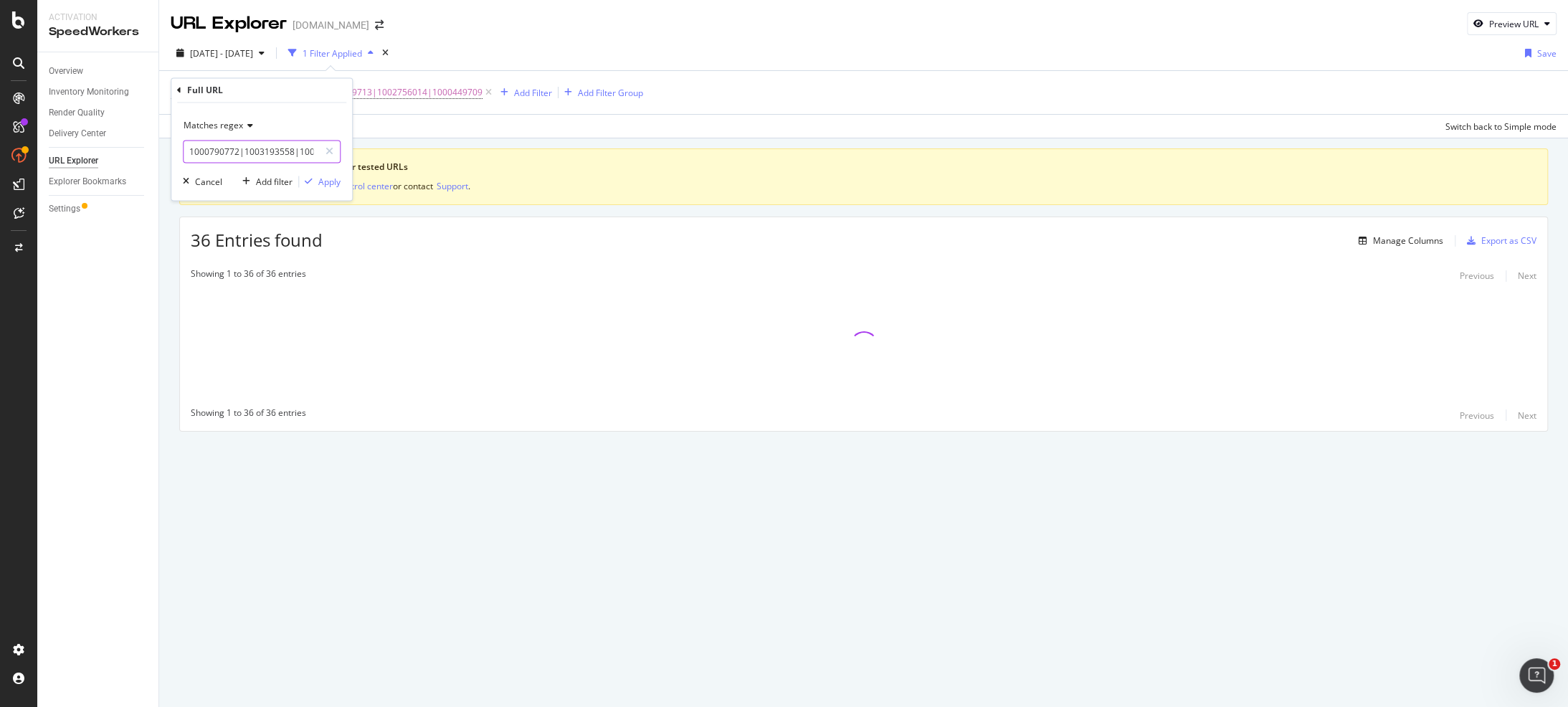
click at [262, 152] on input "1000790772|1003193558|1000449713|1002756014|1000449709" at bounding box center [251, 152] width 135 height 23
click at [19, 21] on icon at bounding box center [18, 20] width 13 height 17
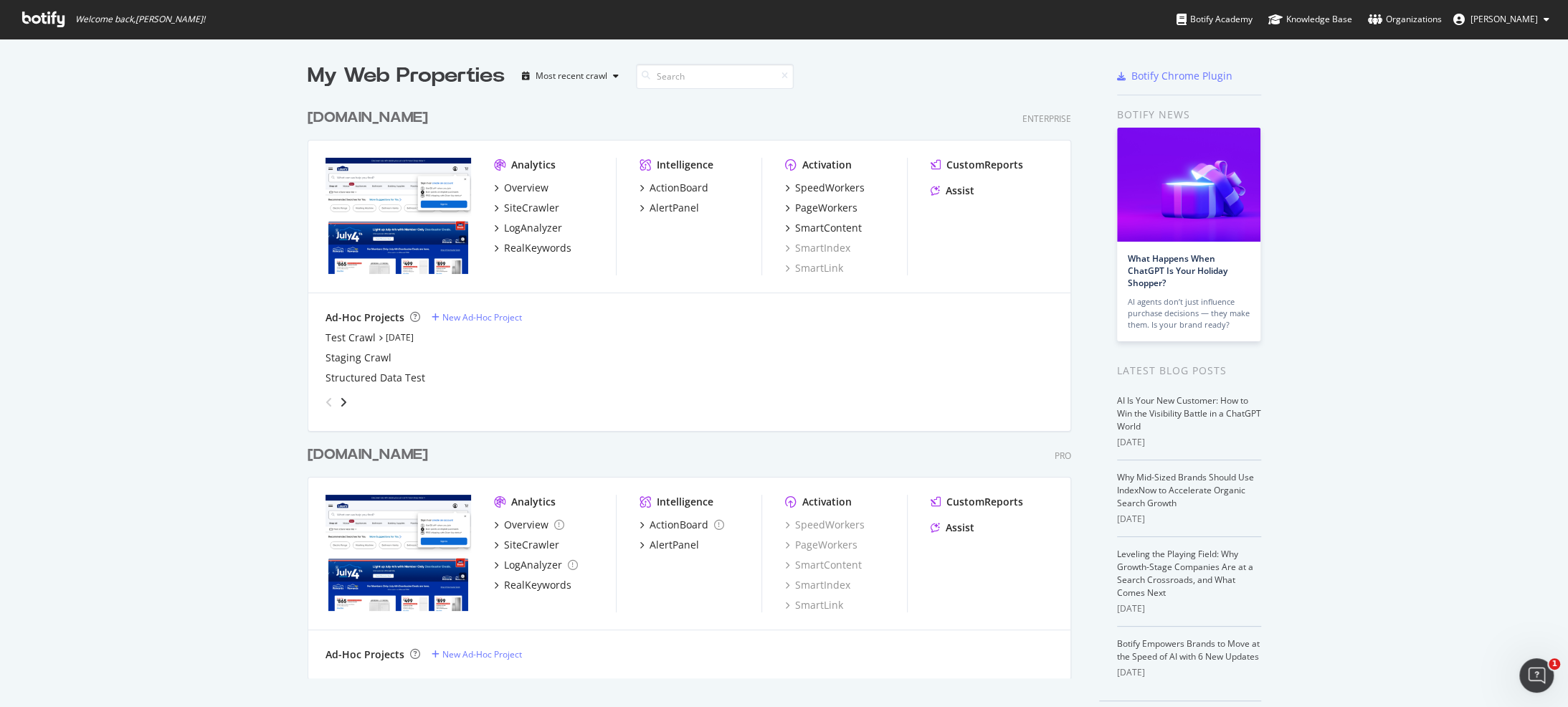
scroll to position [694, 1543]
click at [350, 119] on div "www.lowes.com" at bounding box center [367, 118] width 121 height 21
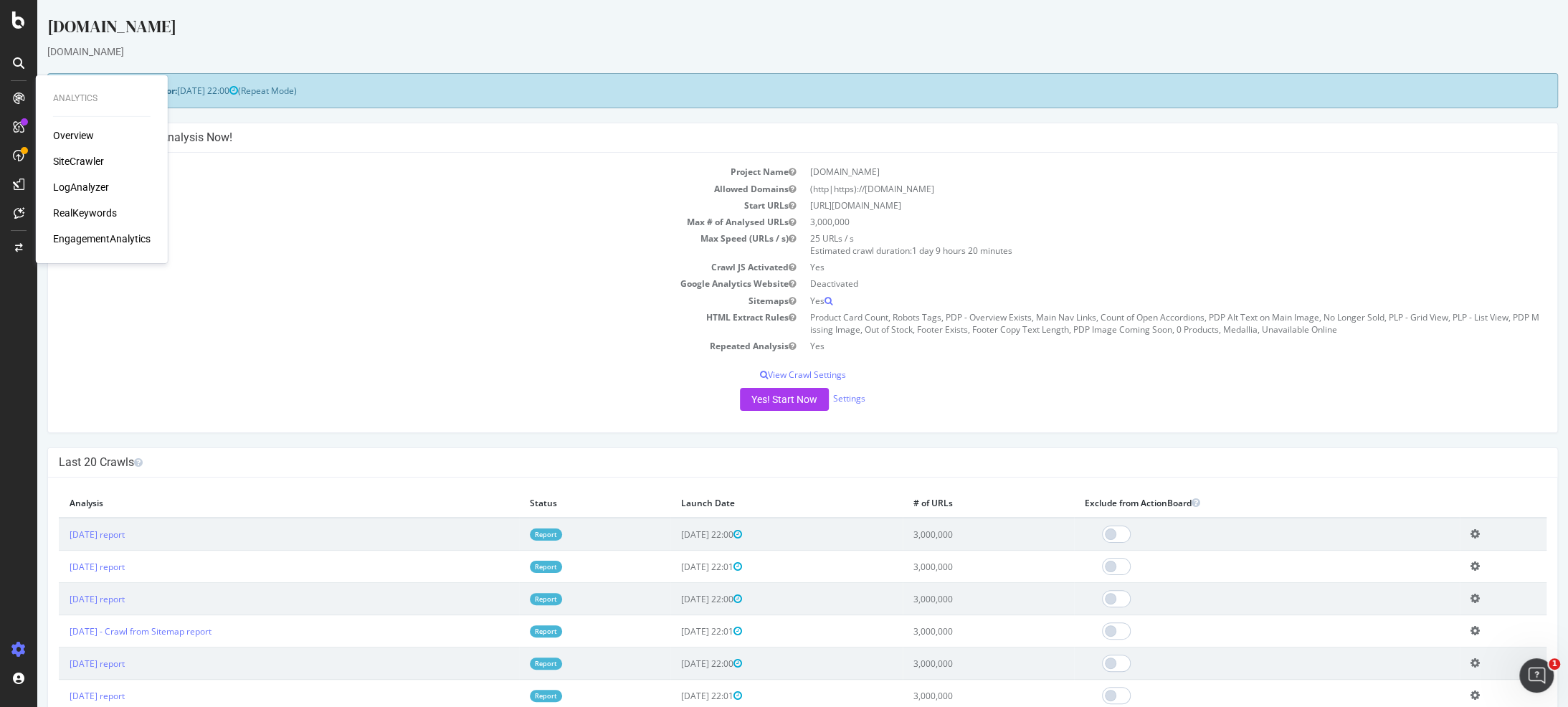
click at [80, 161] on div "SiteCrawler" at bounding box center [78, 161] width 51 height 15
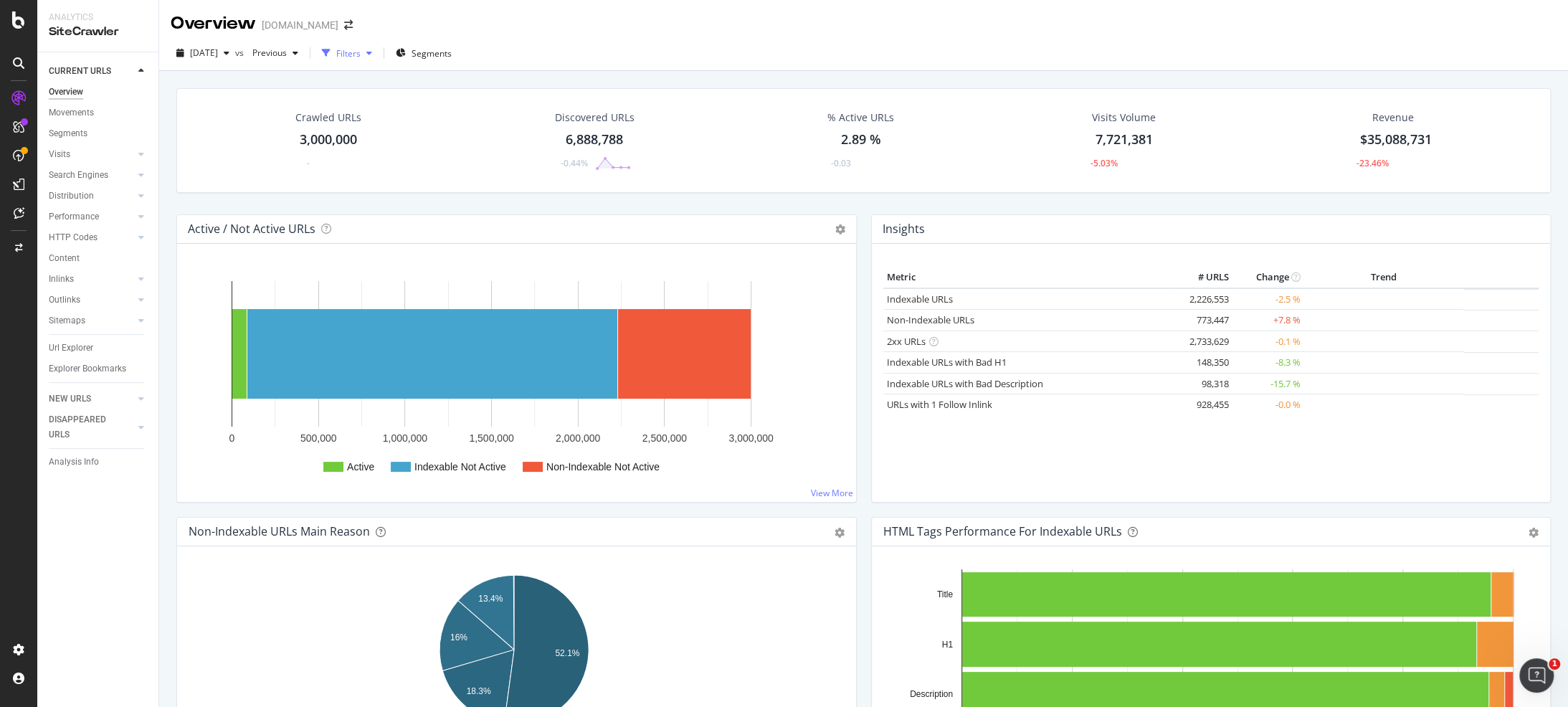
click at [361, 50] on div "Filters" at bounding box center [349, 53] width 24 height 12
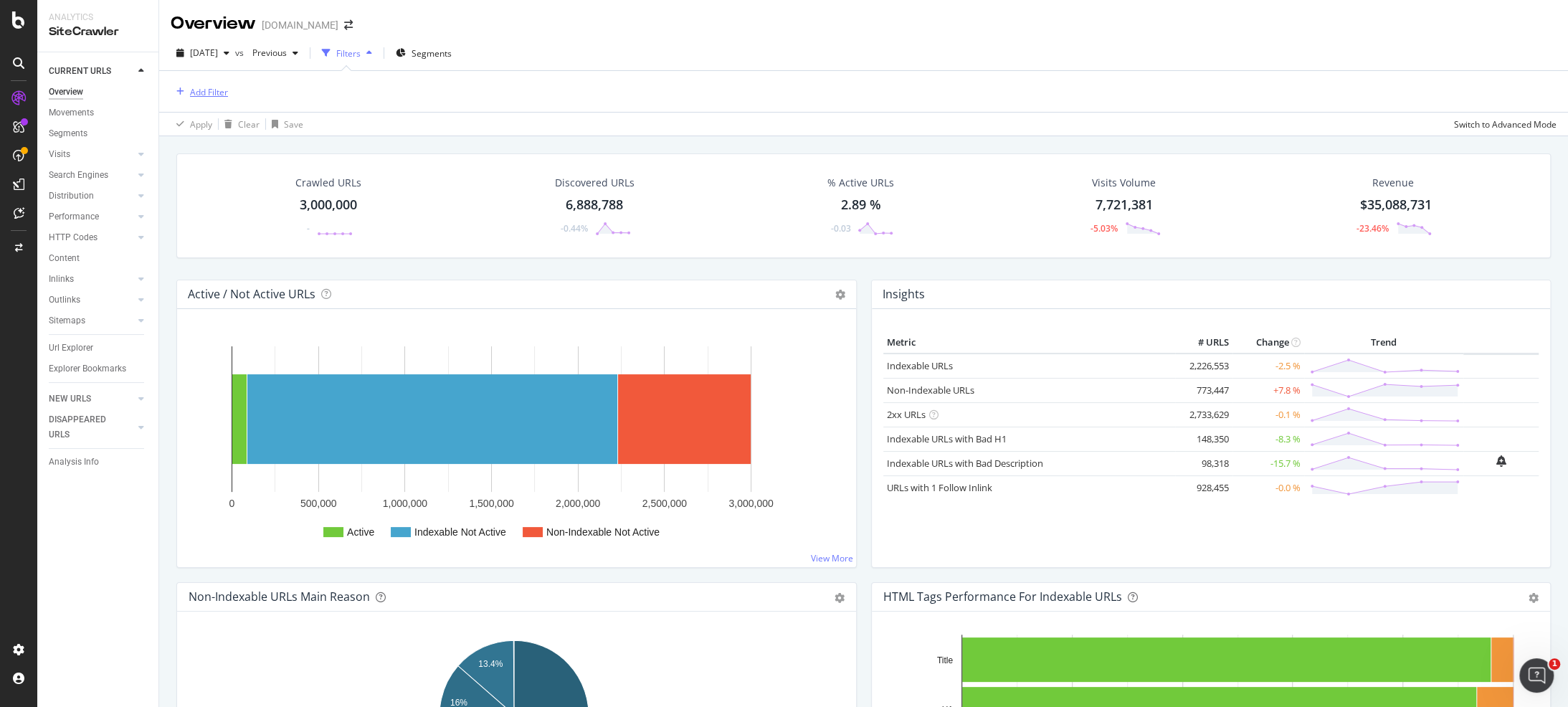
click at [218, 86] on div "Add Filter" at bounding box center [209, 92] width 38 height 12
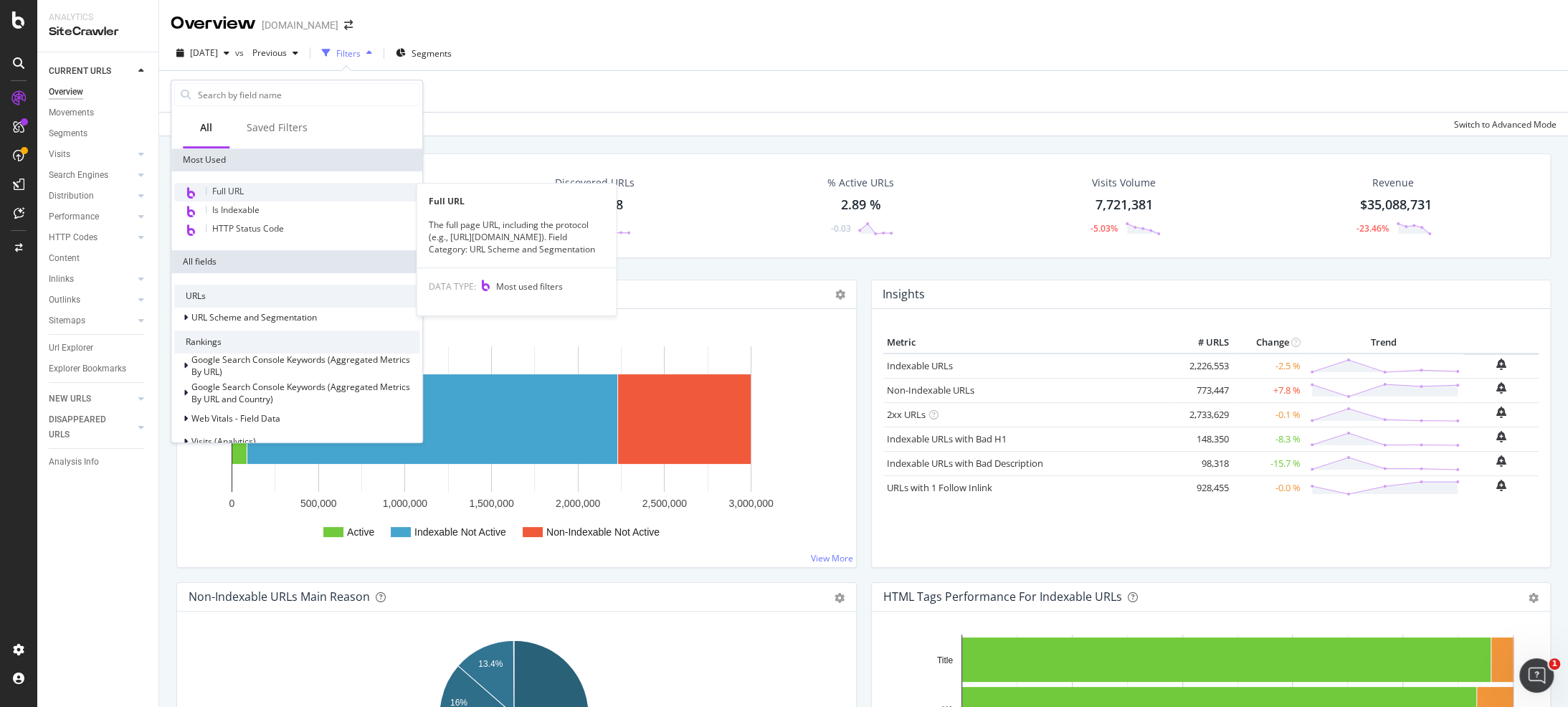
click at [247, 191] on div "Full URL" at bounding box center [296, 193] width 245 height 19
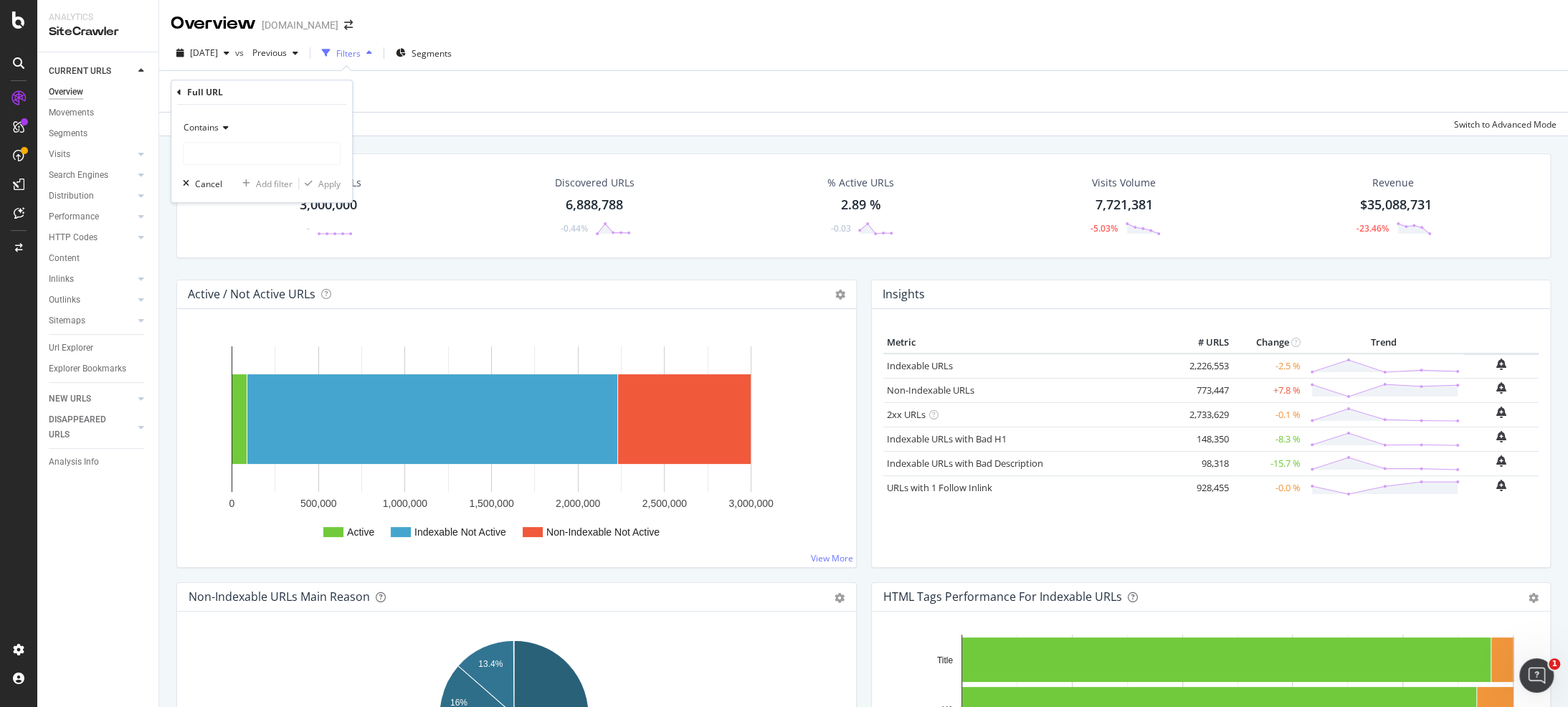
click at [224, 130] on icon at bounding box center [224, 128] width 10 height 9
click at [255, 303] on div "Matches regex" at bounding box center [263, 306] width 153 height 19
click at [270, 153] on input "text" at bounding box center [261, 153] width 157 height 23
paste input "1000790772|1003193558|1000449713|1002756014|1000449709"
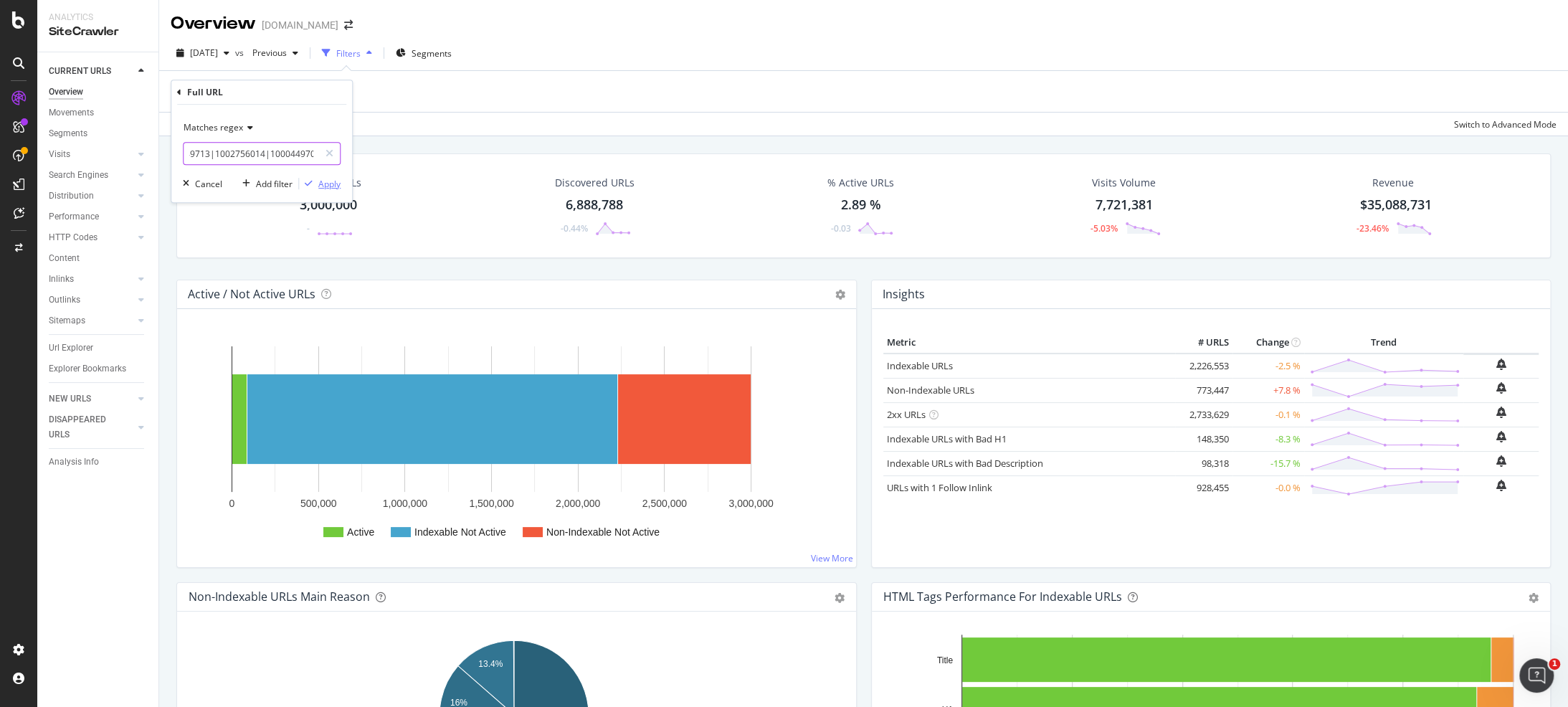
type input "1000790772|1003193558|1000449713|1002756014|1000449709"
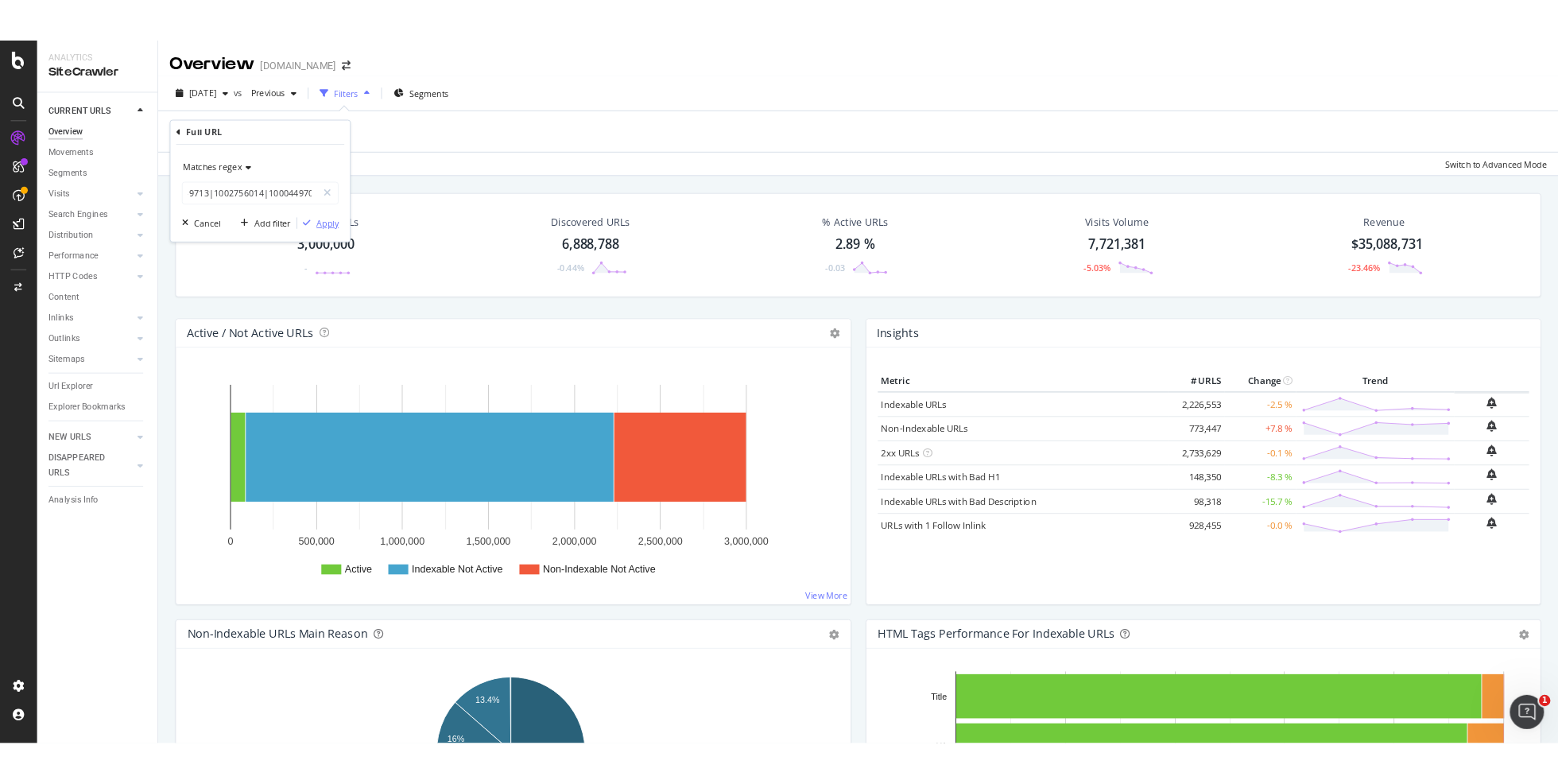
scroll to position [0, 0]
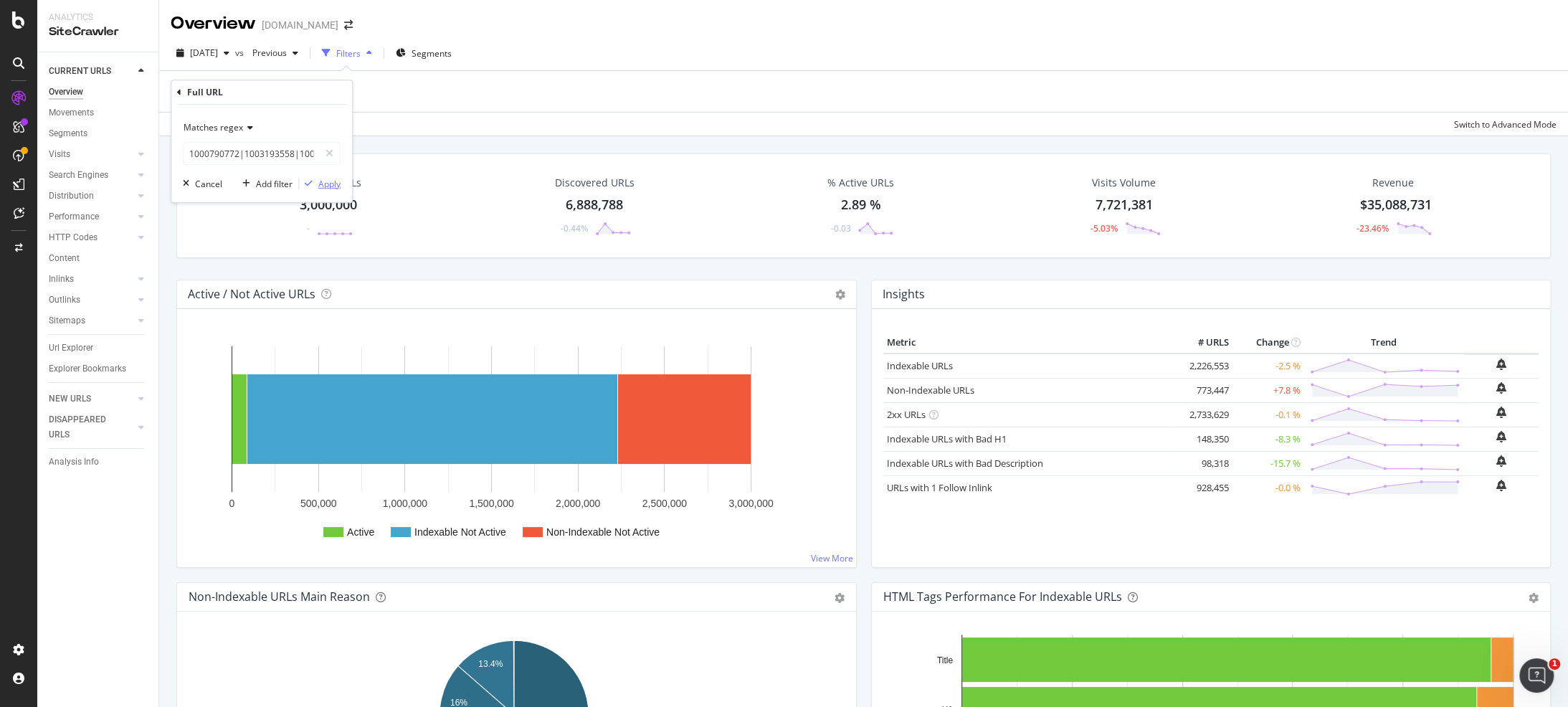
click at [336, 186] on div "Apply" at bounding box center [330, 184] width 22 height 12
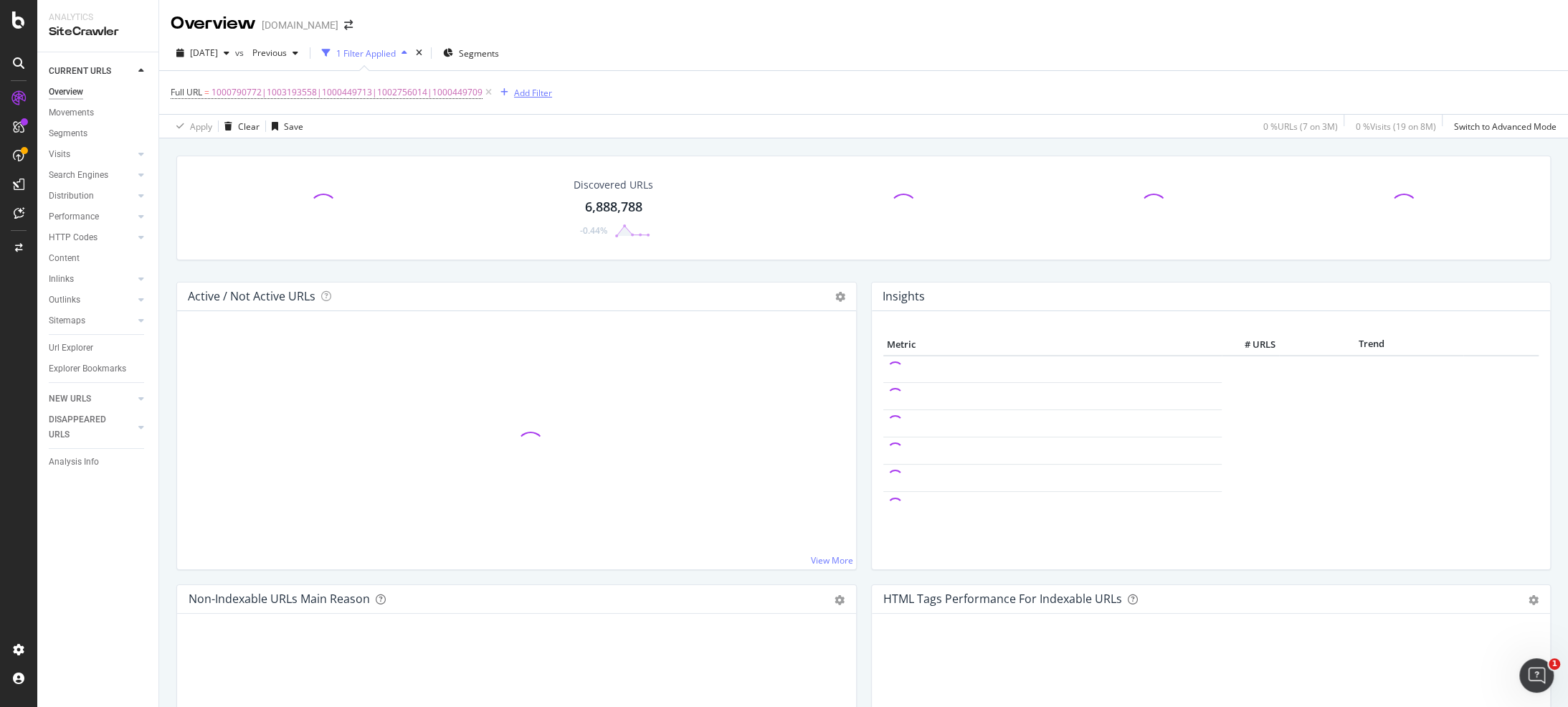
click at [520, 87] on div "Add Filter" at bounding box center [533, 92] width 38 height 12
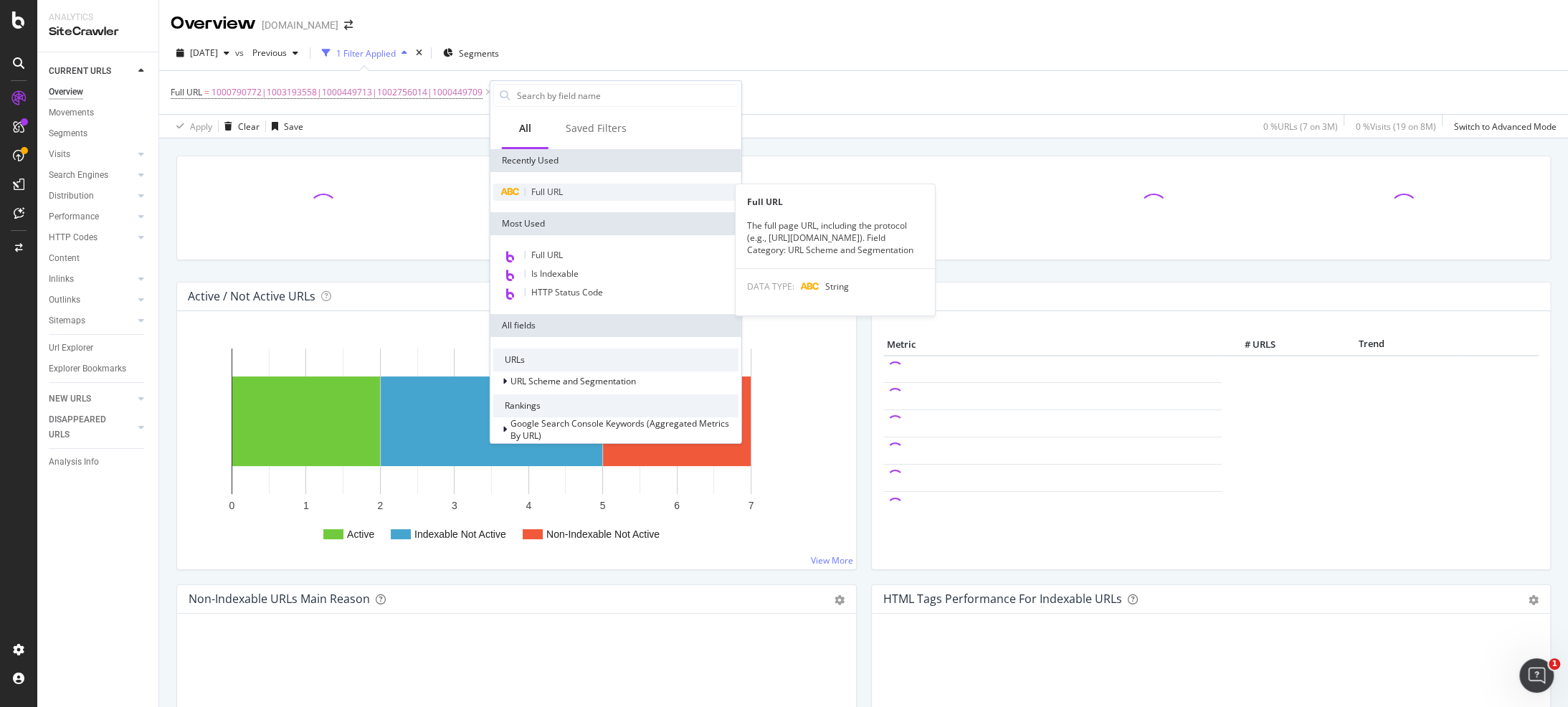
click at [545, 187] on span "Full URL" at bounding box center [546, 192] width 32 height 12
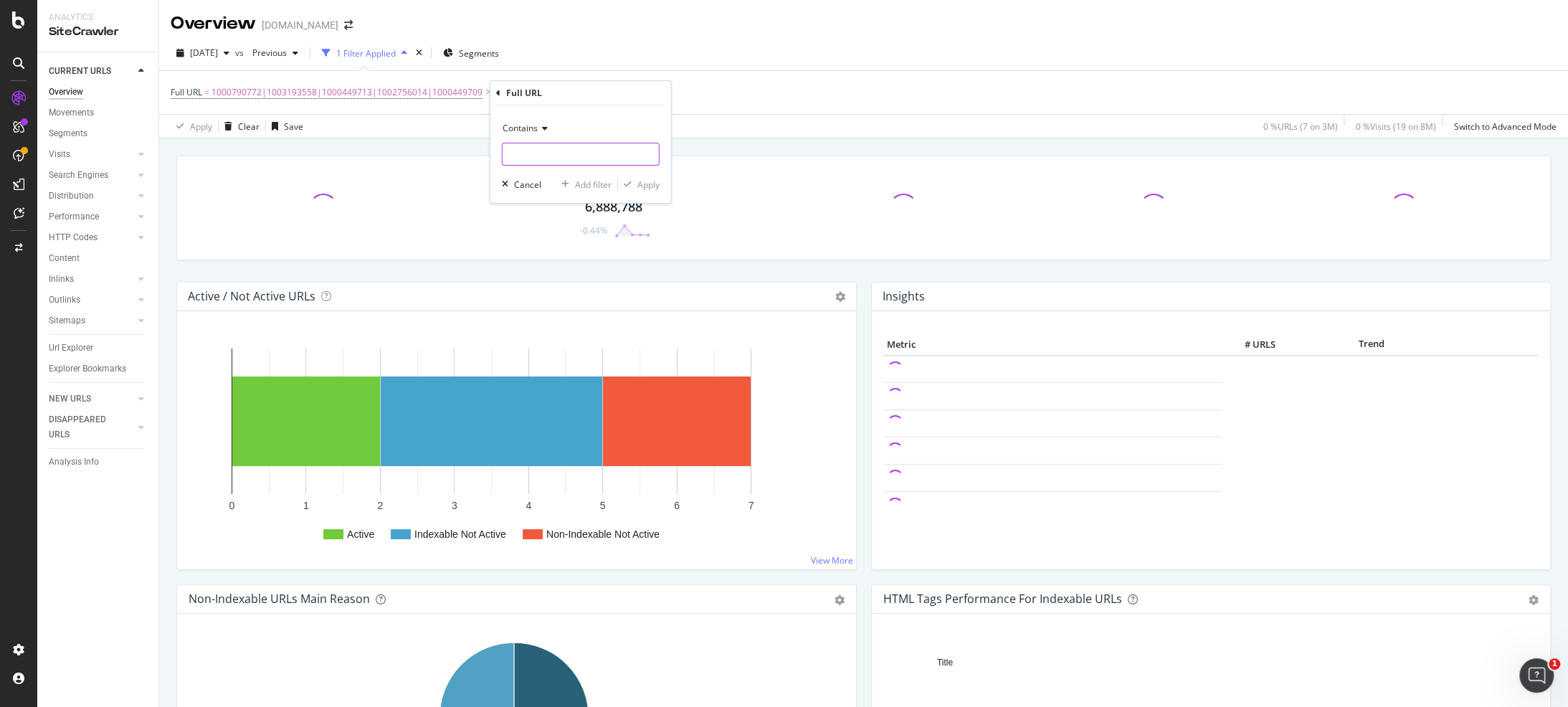
click at [546, 158] on input "text" at bounding box center [581, 154] width 157 height 23
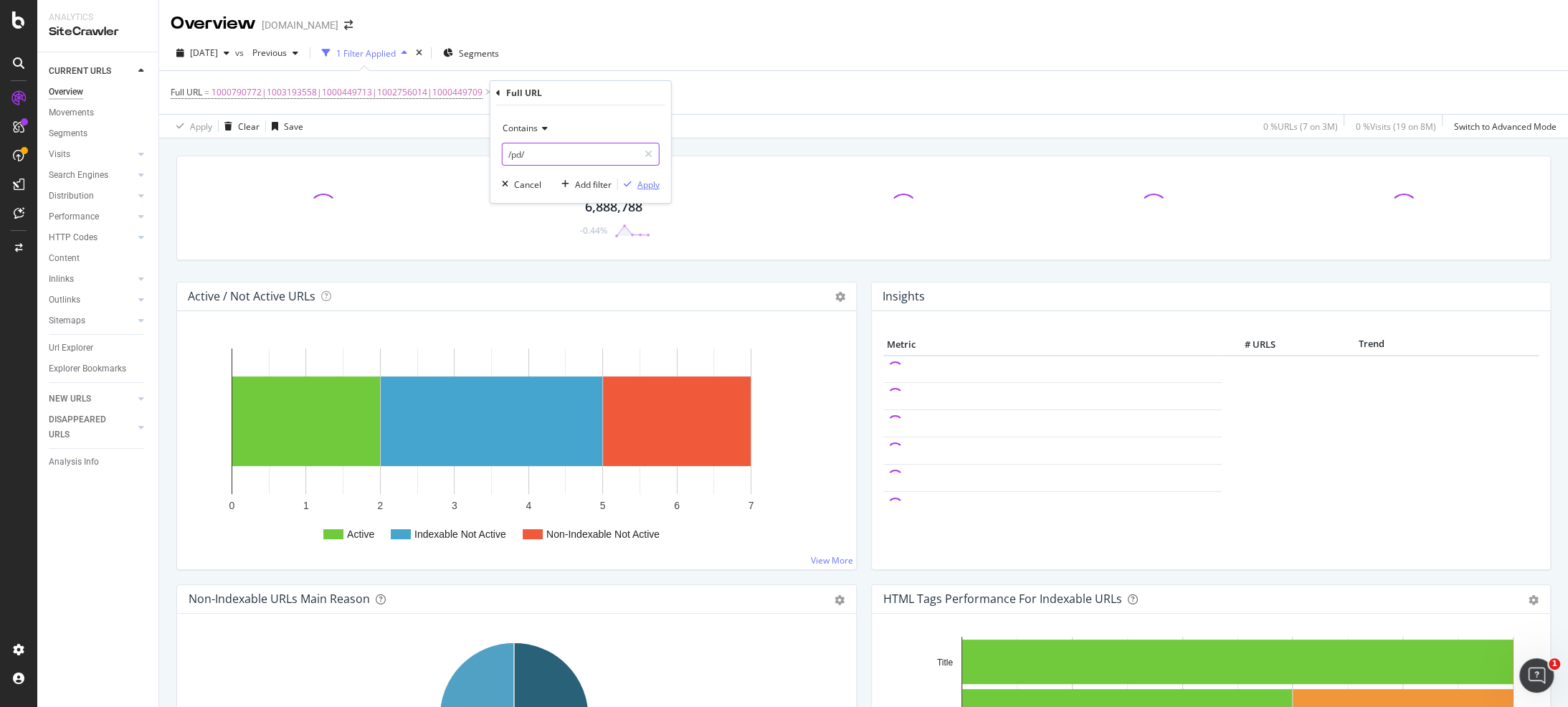
type input "/pd/"
click at [637, 177] on button "Apply" at bounding box center [639, 184] width 42 height 15
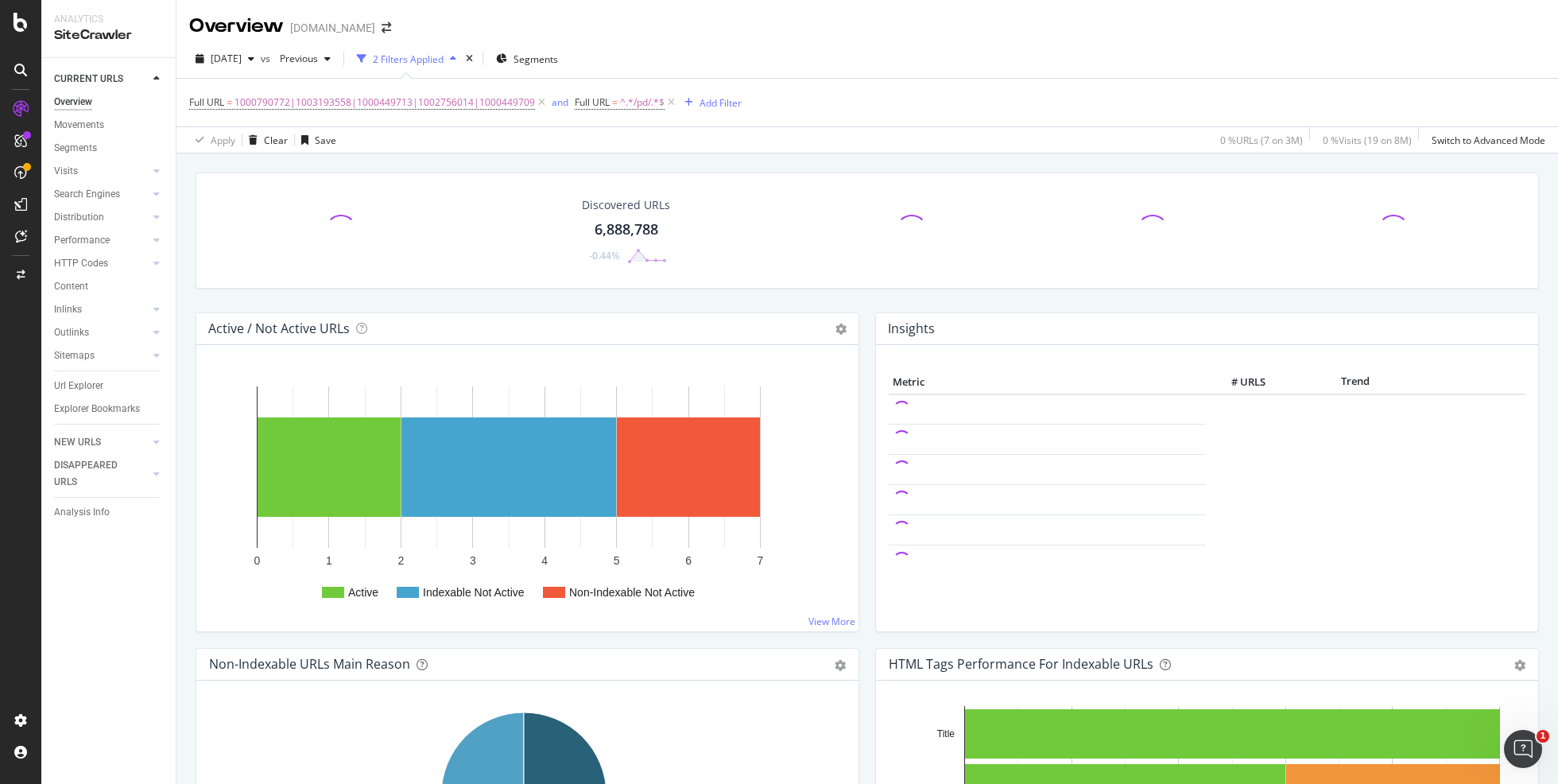
drag, startPoint x: 87, startPoint y: 386, endPoint x: 706, endPoint y: 90, distance: 686.1
click at [87, 386] on div "Url Explorer" at bounding box center [79, 386] width 49 height 17
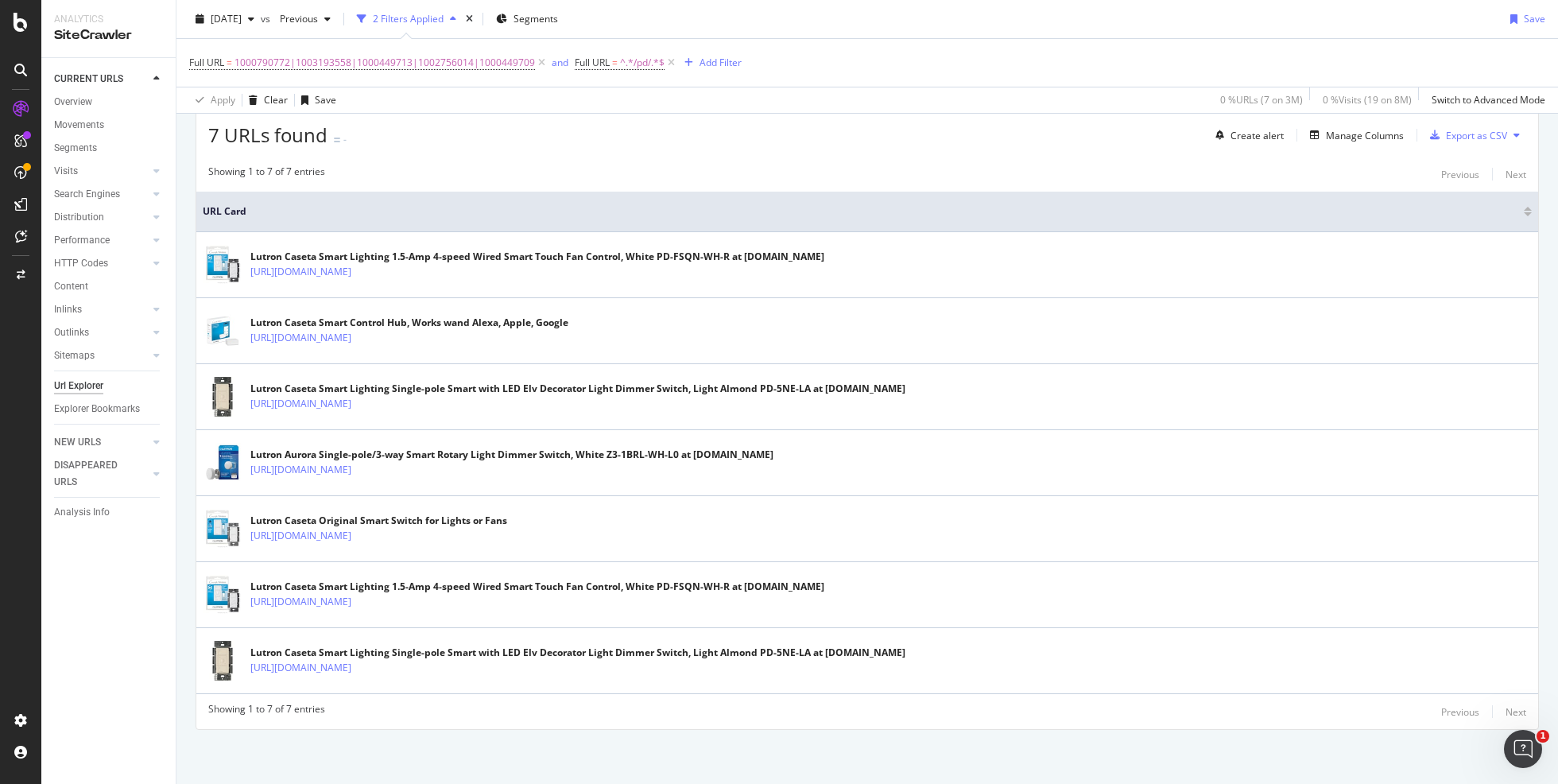
scroll to position [112, 0]
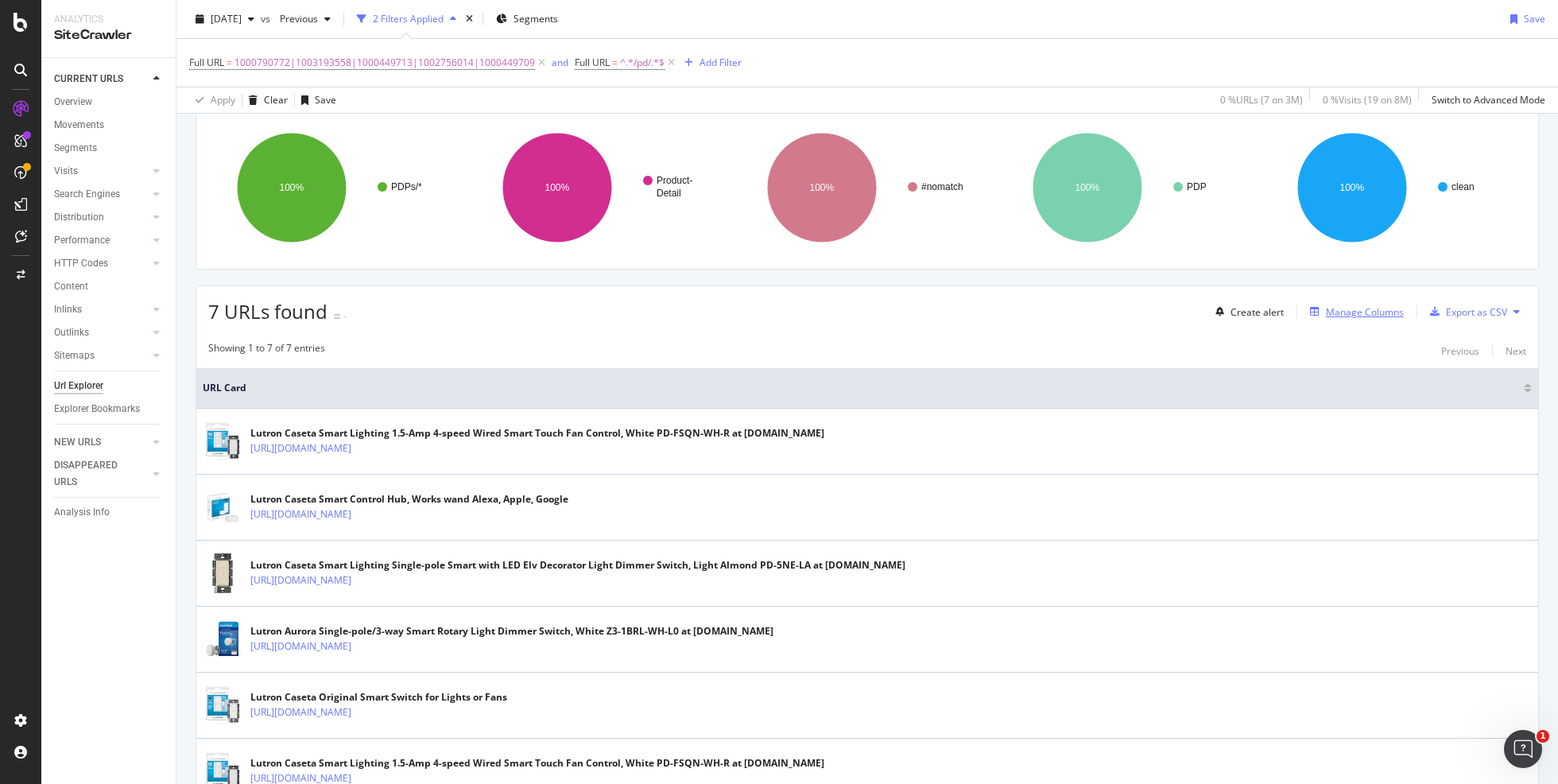
click at [1330, 310] on div "Manage Columns" at bounding box center [1365, 312] width 78 height 13
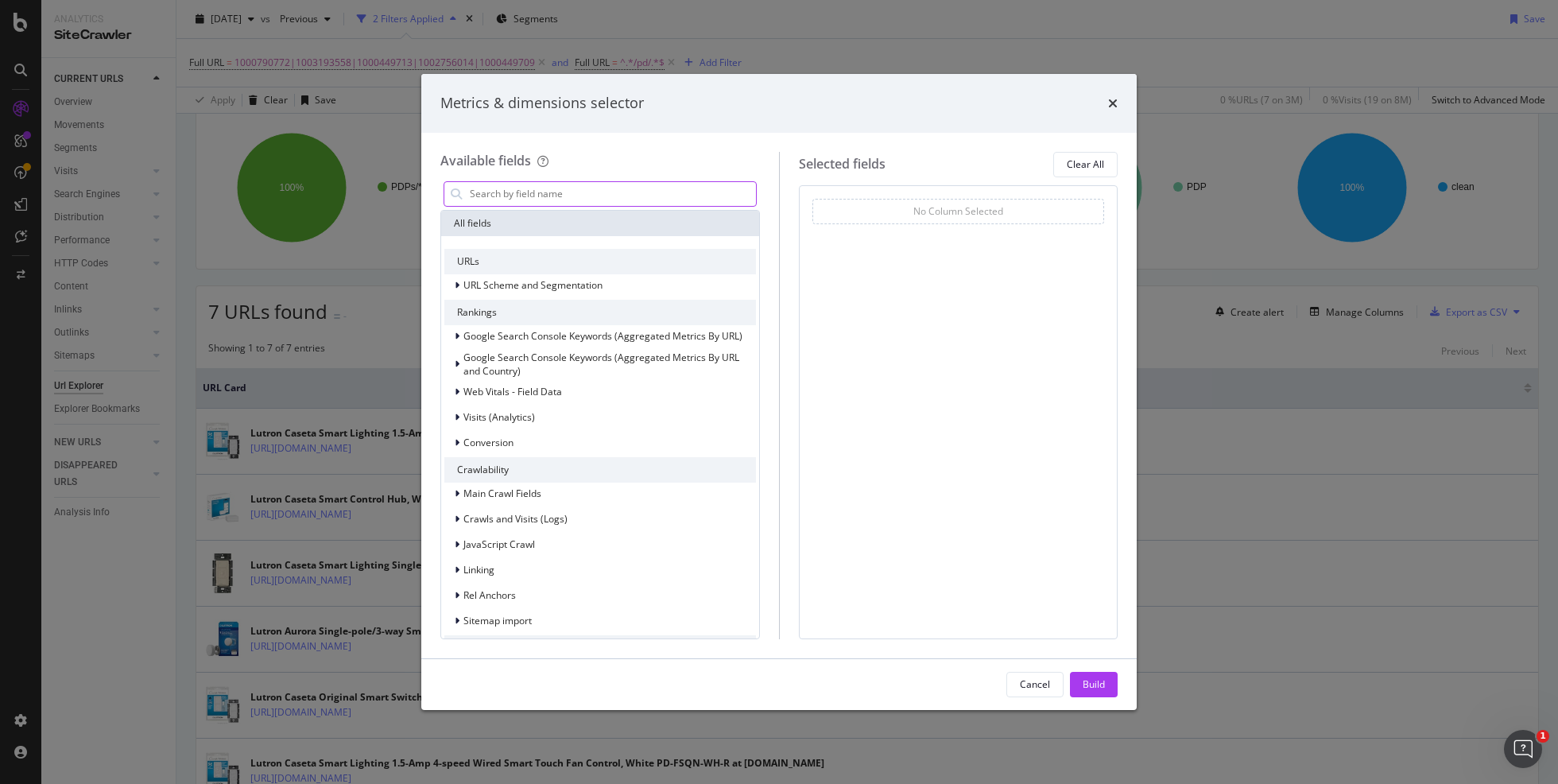
click at [547, 183] on input "modal" at bounding box center [611, 194] width 288 height 24
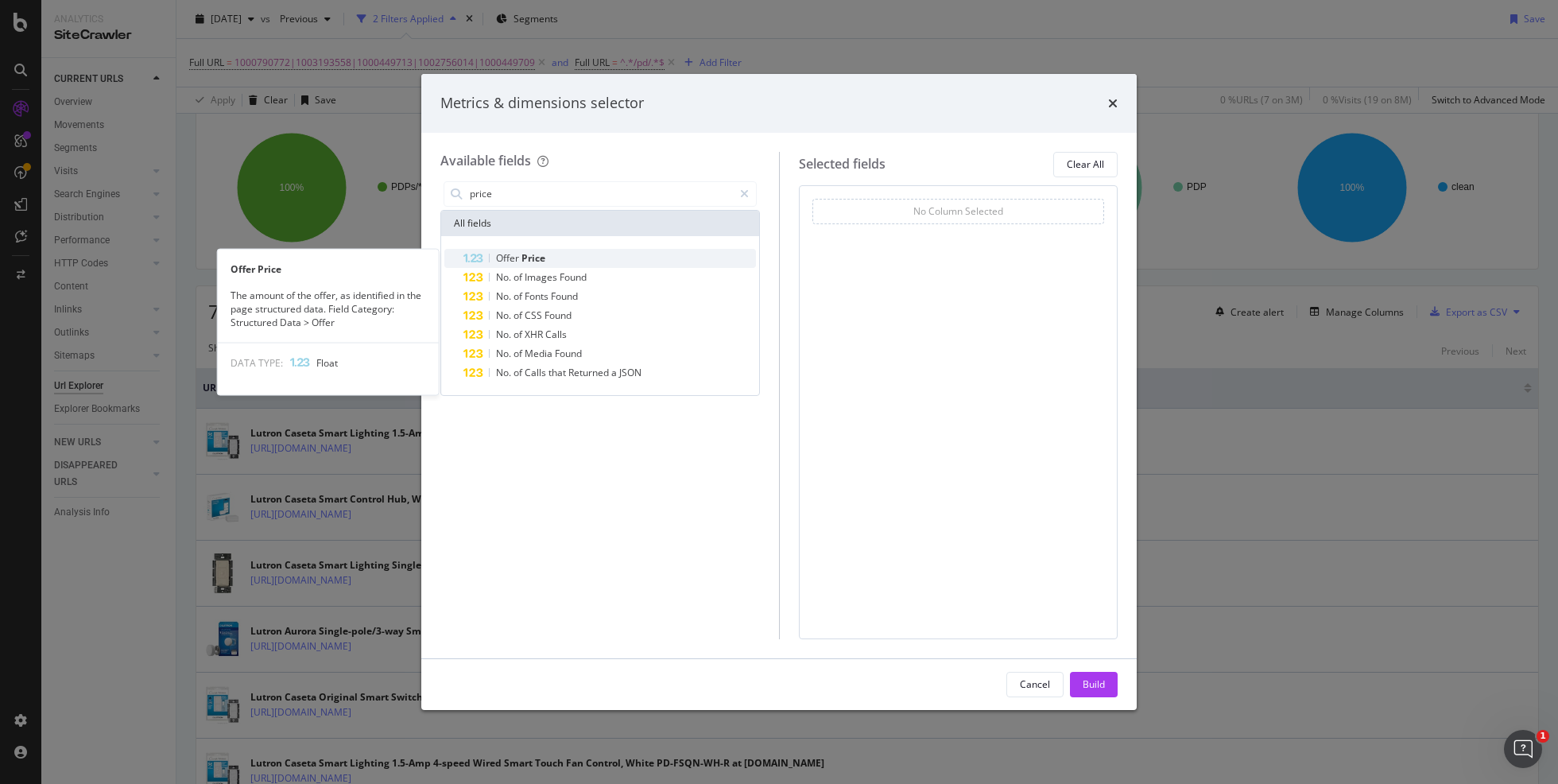
type input "price"
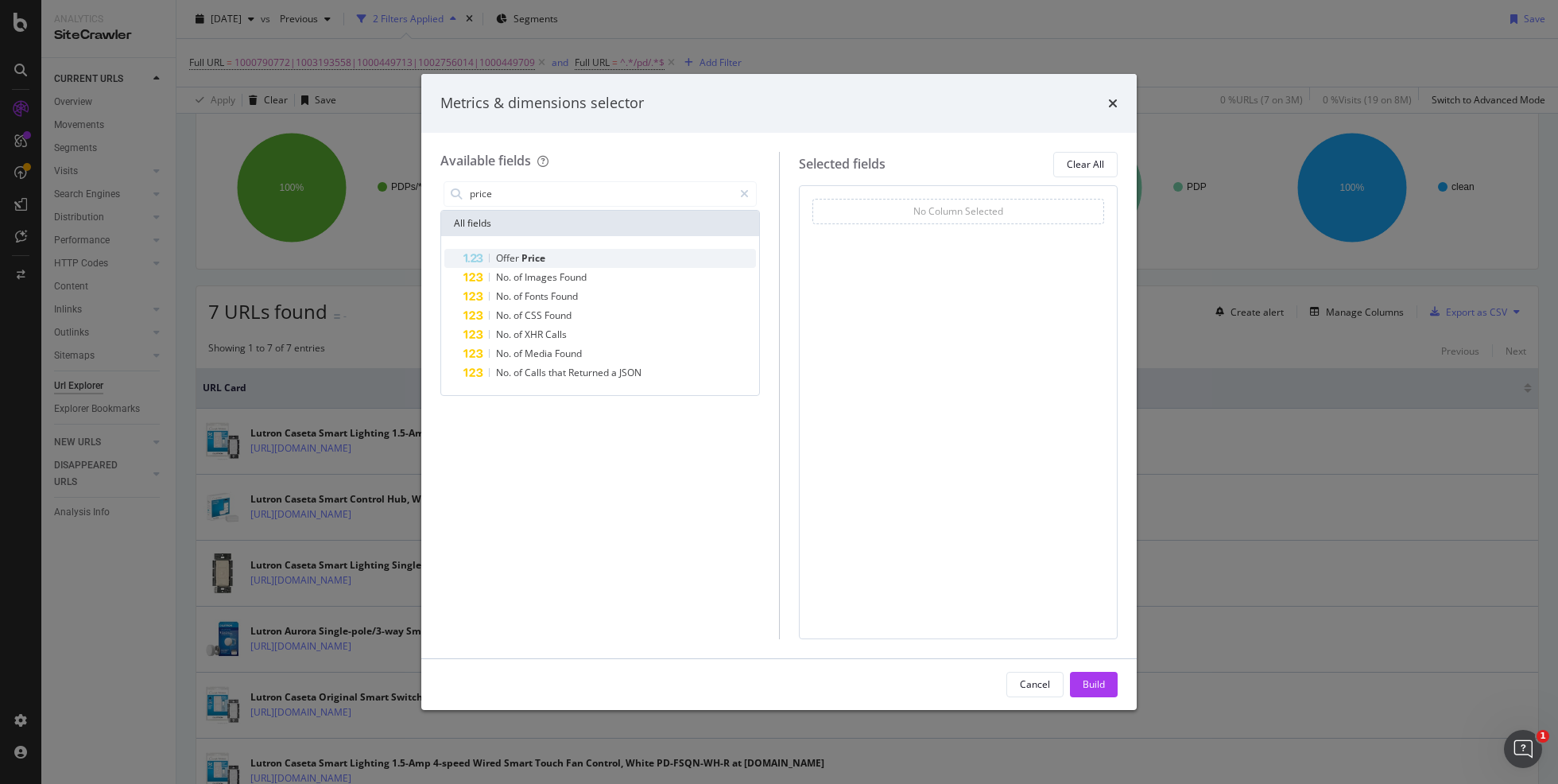
click at [565, 259] on div "Offer Price" at bounding box center [610, 258] width 292 height 19
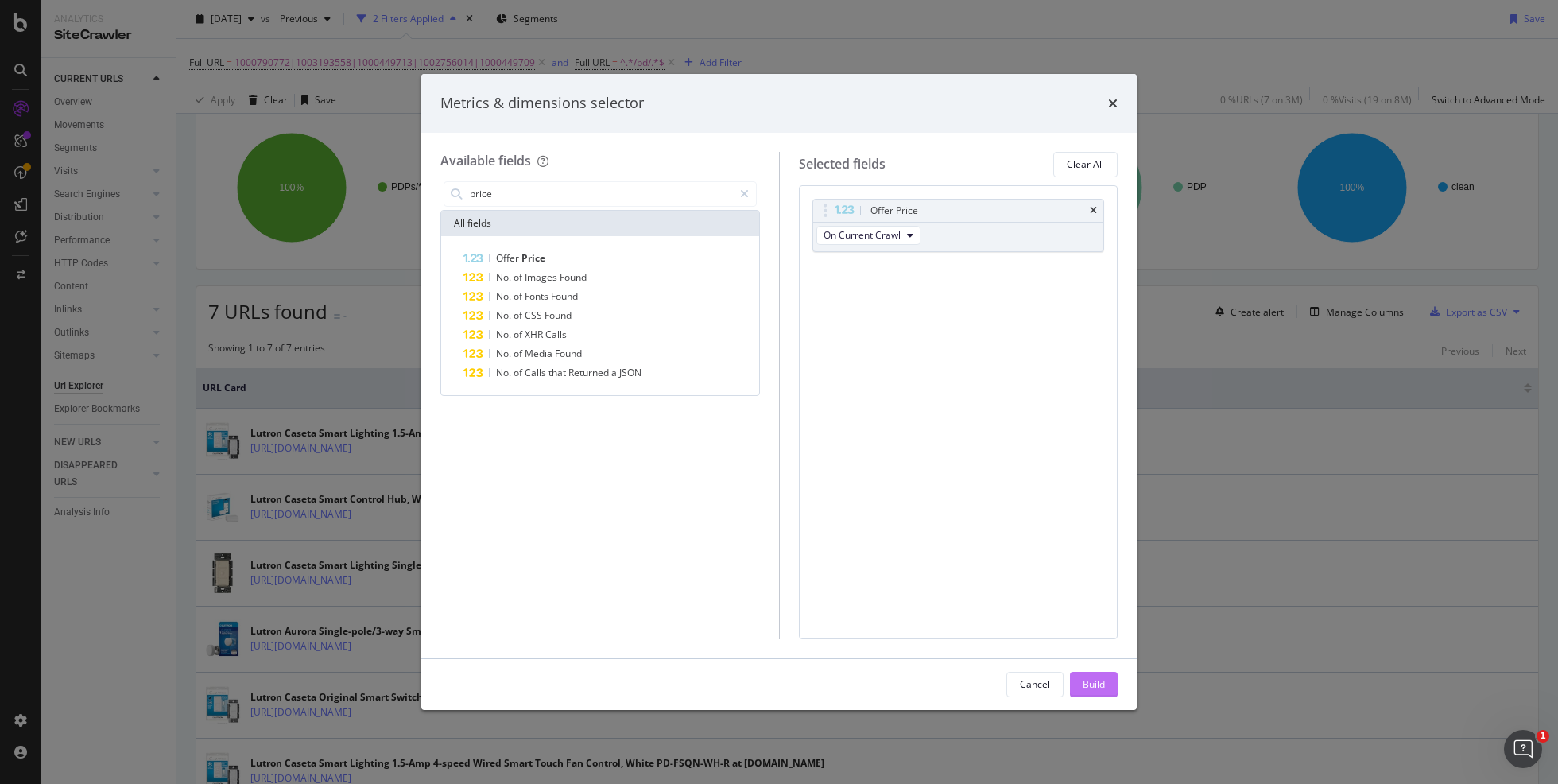
click at [1084, 680] on div "Build" at bounding box center [1093, 683] width 22 height 13
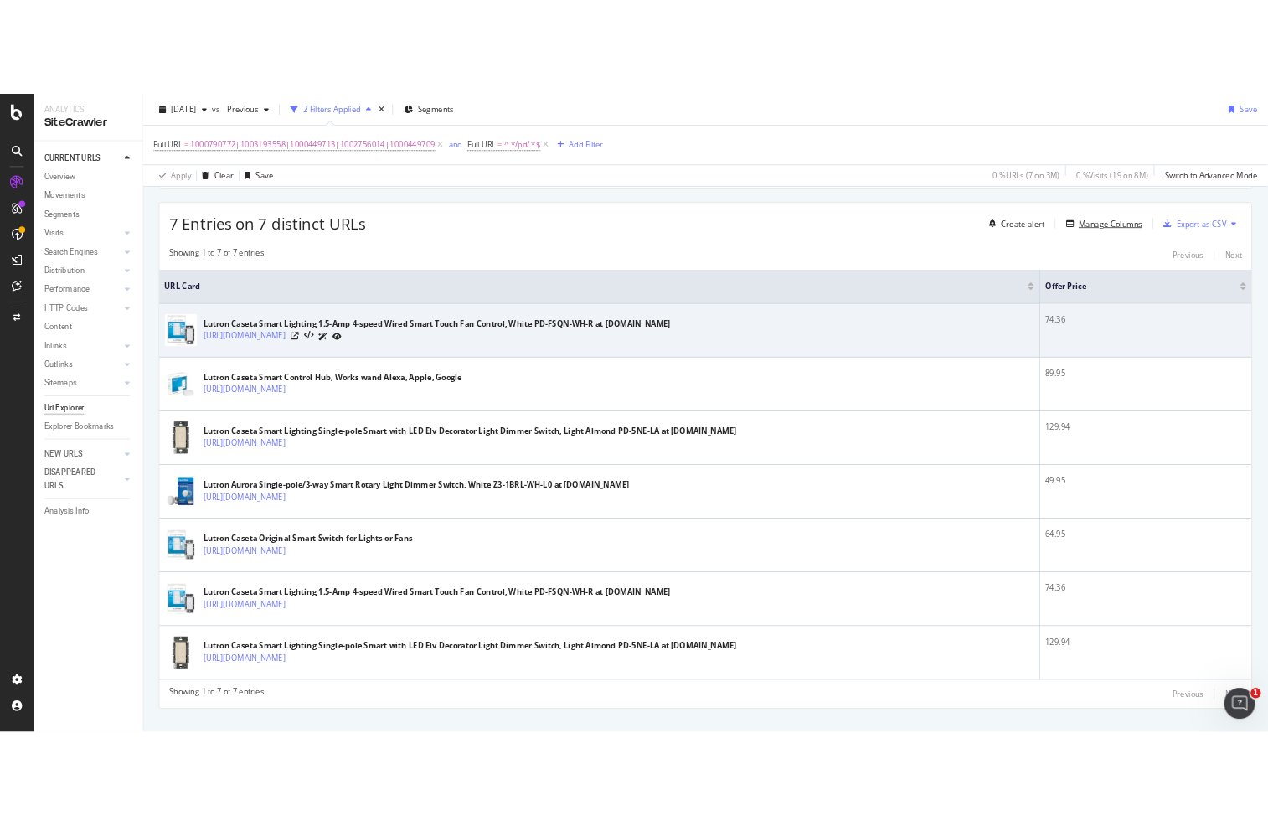
scroll to position [306, 0]
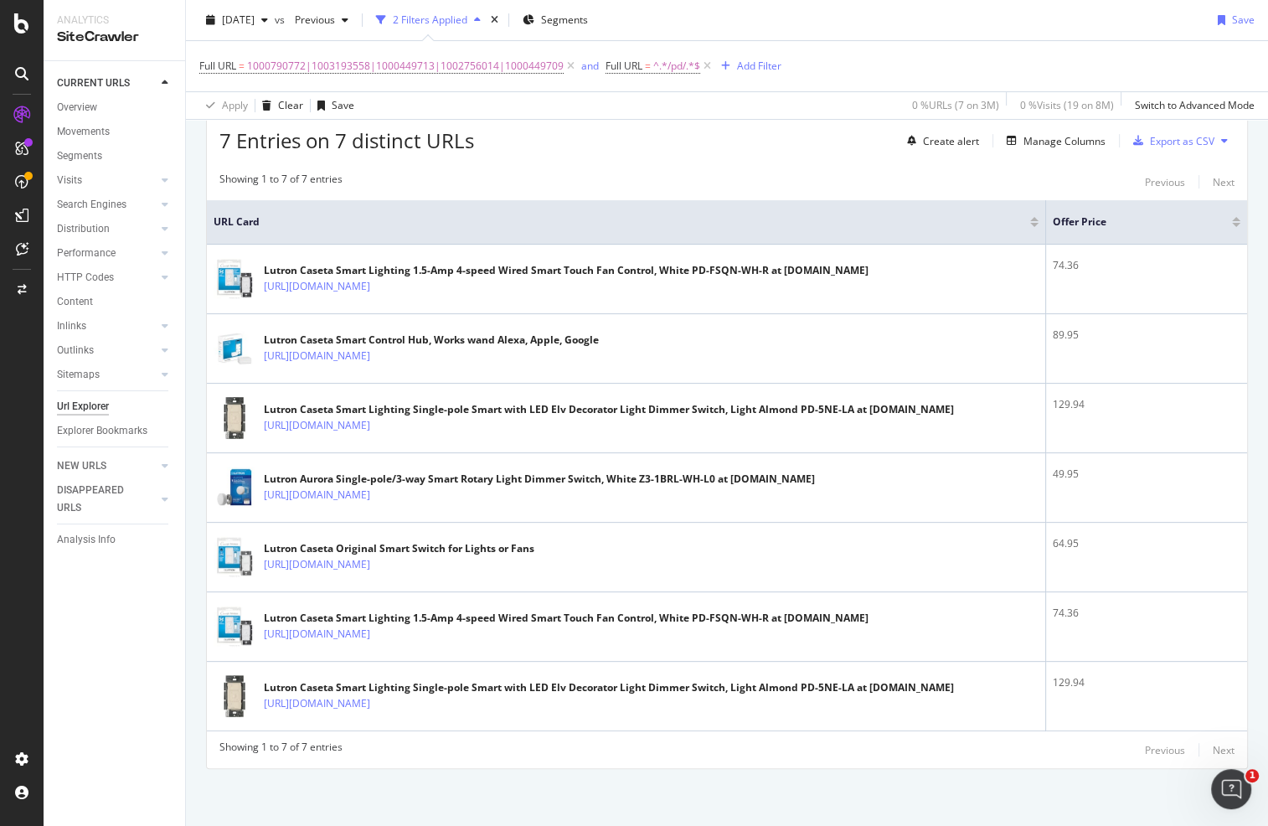
click at [775, 194] on div "Showing 1 to 7 of 7 entries Previous Next URL Card Offer Price Lutron Caseta Sm…" at bounding box center [727, 465] width 1040 height 605
click at [255, 20] on span "2025 Aug. 16th" at bounding box center [238, 20] width 33 height 14
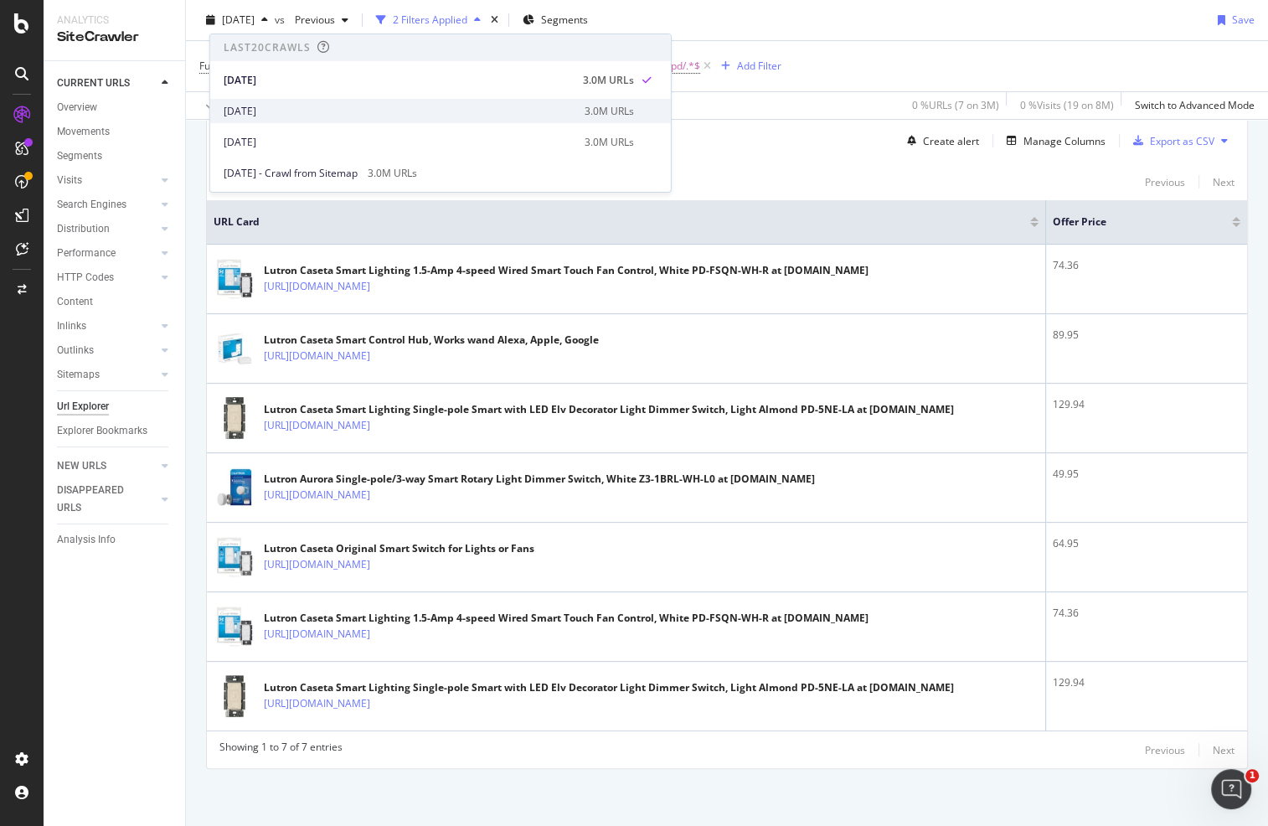
click at [265, 109] on div "2025 Aug. 9th" at bounding box center [399, 111] width 351 height 15
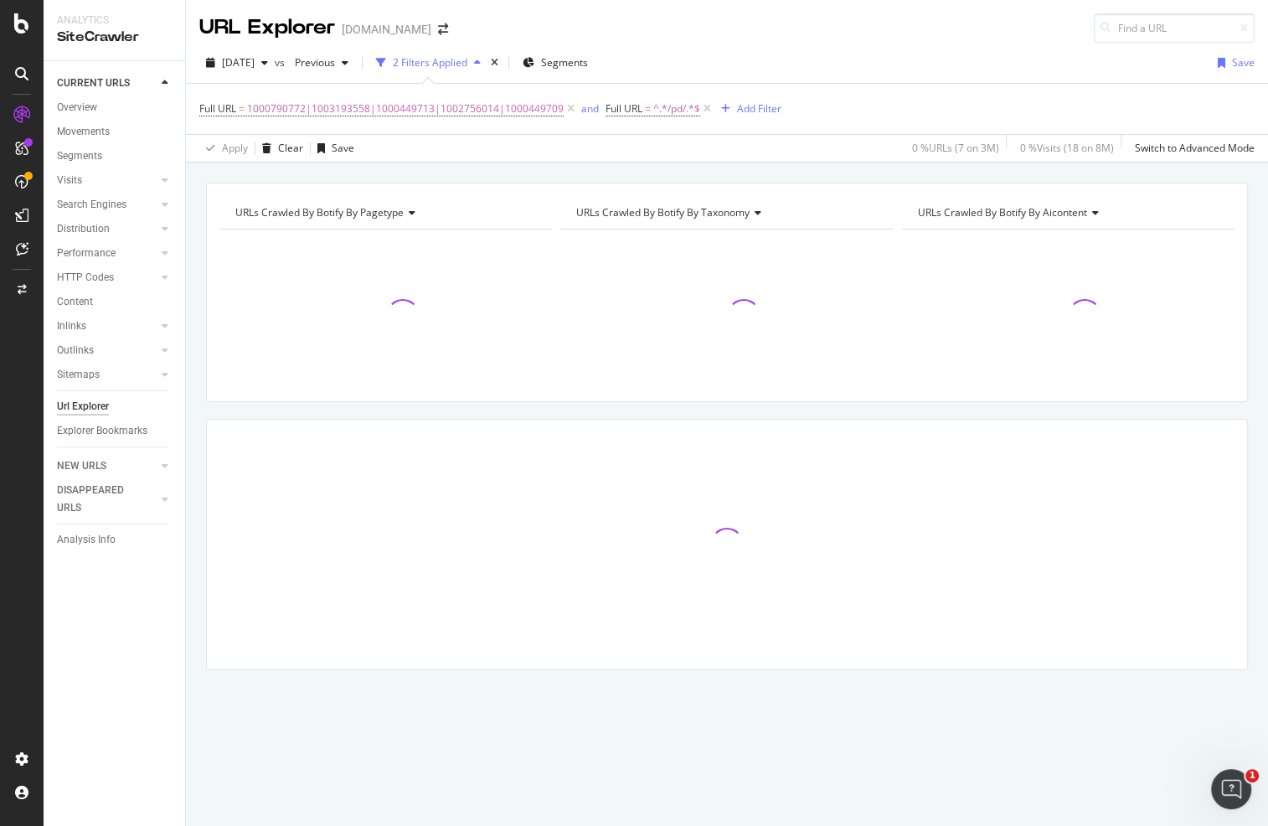
click at [803, 43] on div "2025 Aug. 9th vs Previous 2 Filters Applied Segments Save Full URL = 1000790772…" at bounding box center [727, 103] width 1082 height 120
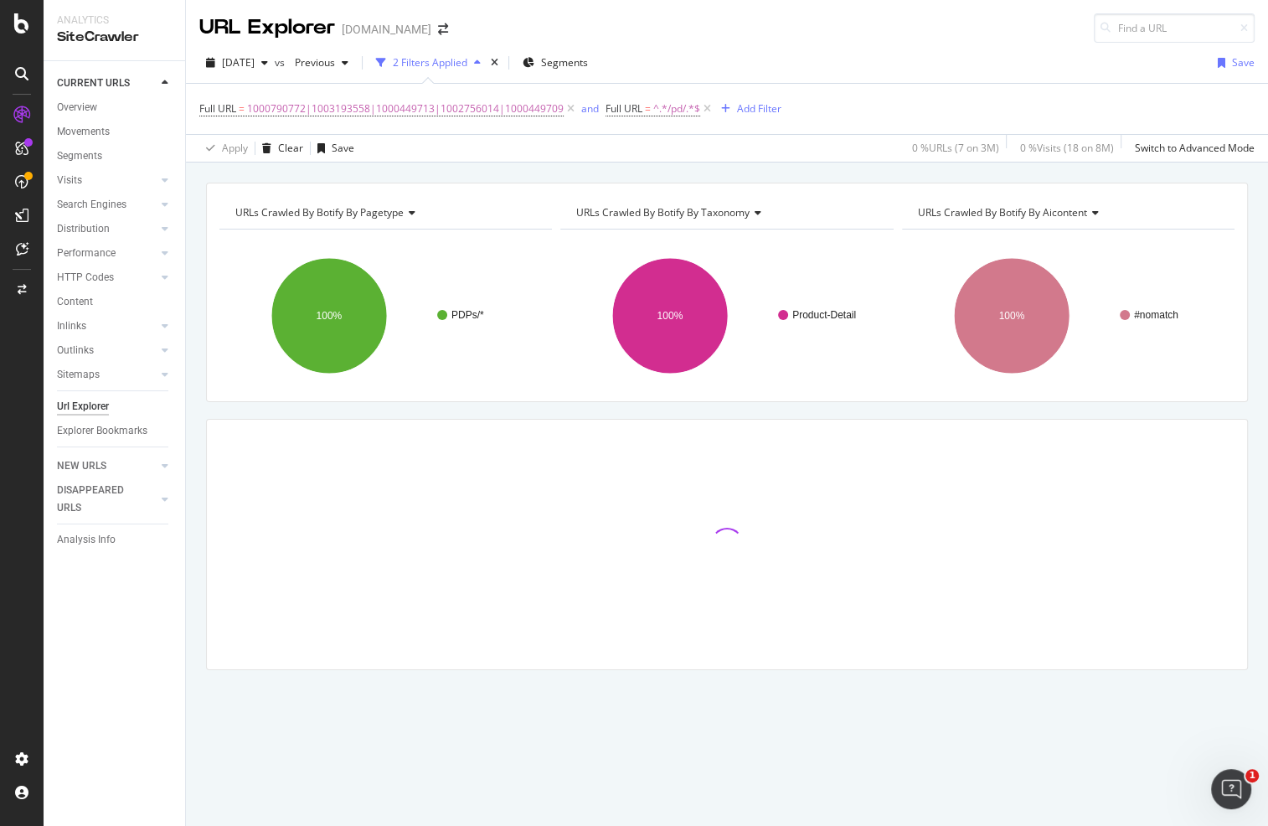
click at [829, 52] on div "2025 Aug. 9th vs Previous 2 Filters Applied Segments Save" at bounding box center [727, 65] width 1082 height 33
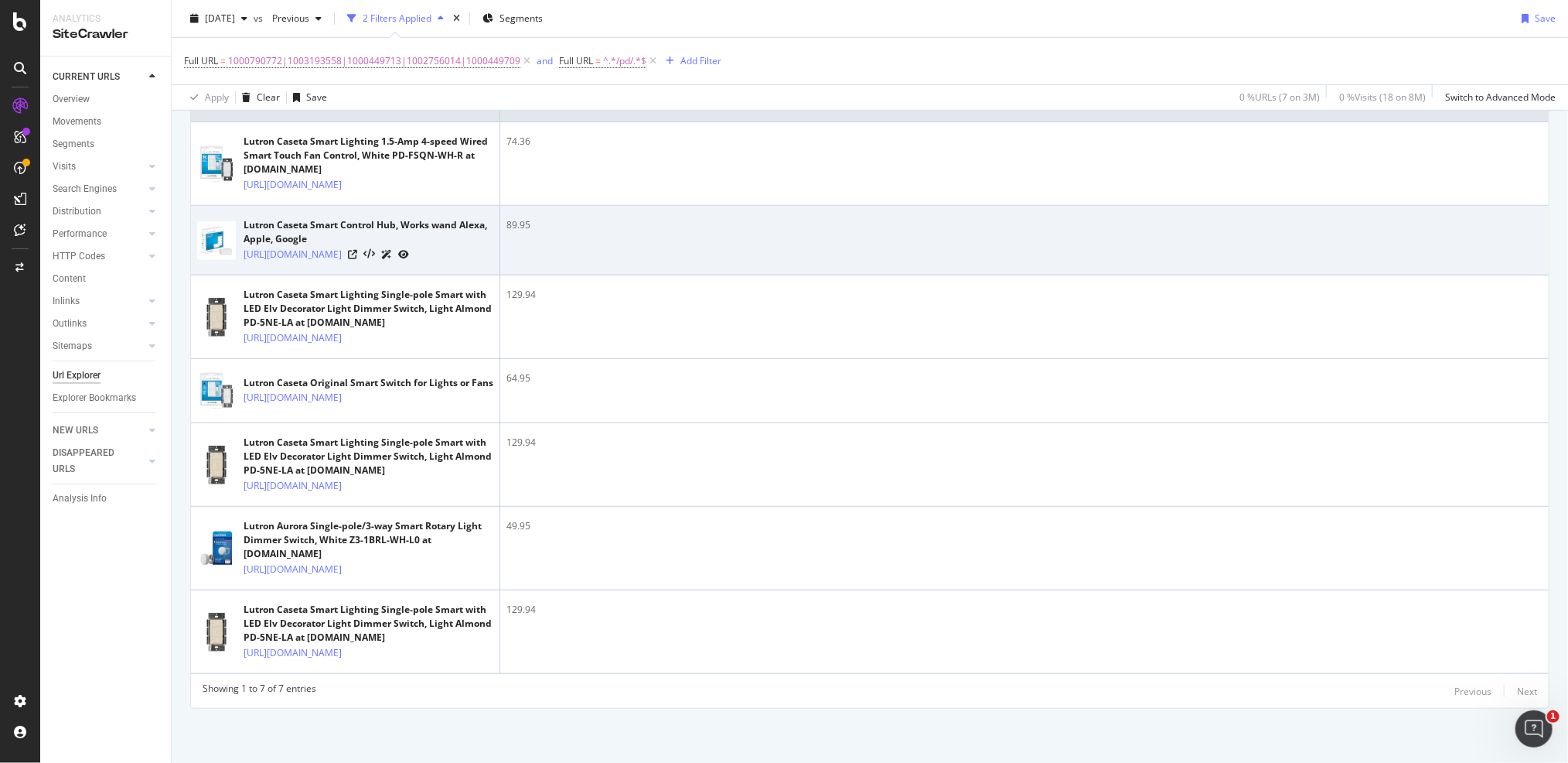
scroll to position [260, 0]
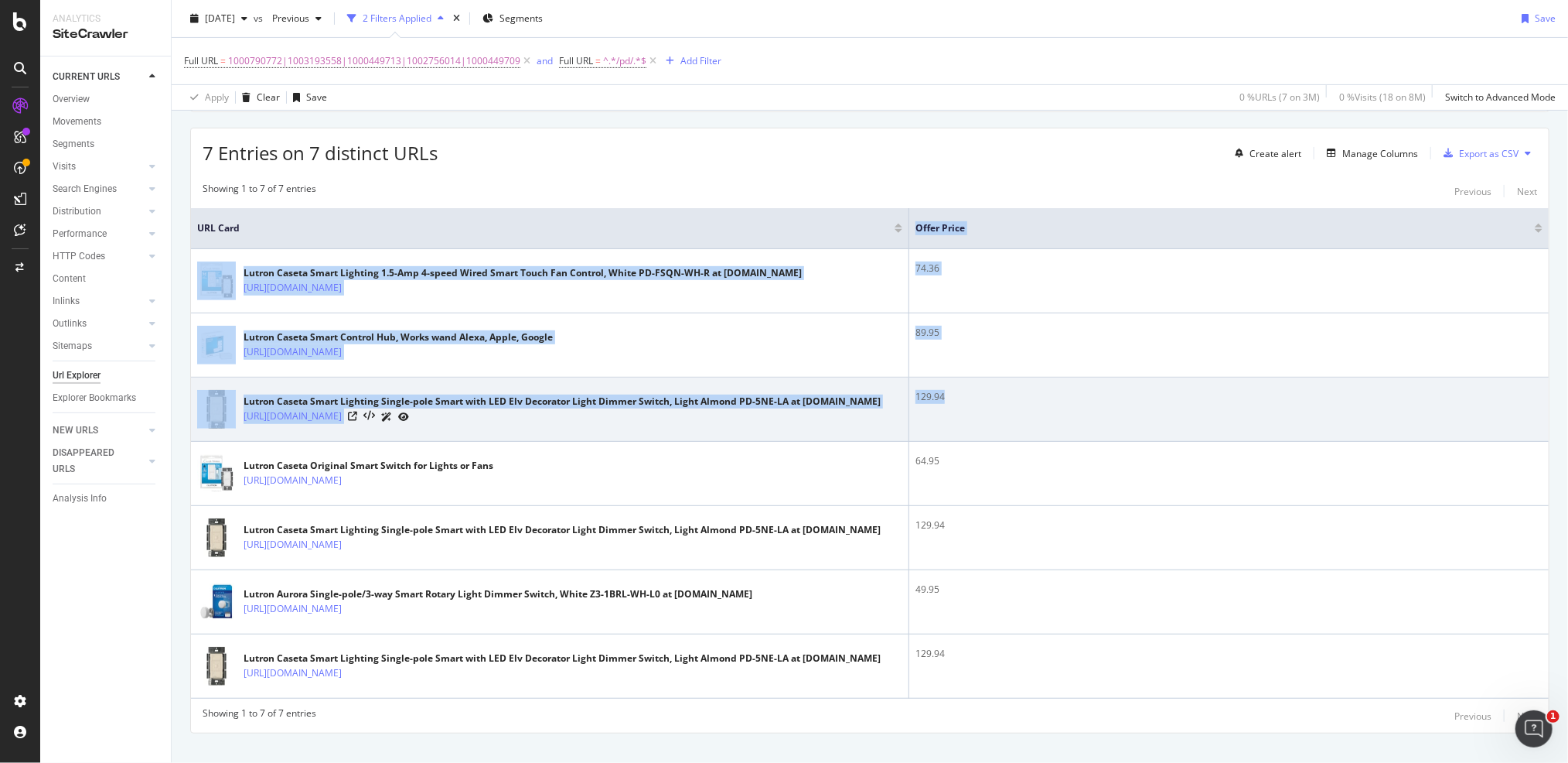
drag, startPoint x: 498, startPoint y: 234, endPoint x: 1412, endPoint y: 382, distance: 925.9
click at [1365, 384] on table "URL Card Offer Price Lutron Caseta Smart Lighting 1.5-Amp 4-speed Wired Smart T…" at bounding box center [870, 453] width 1357 height 490
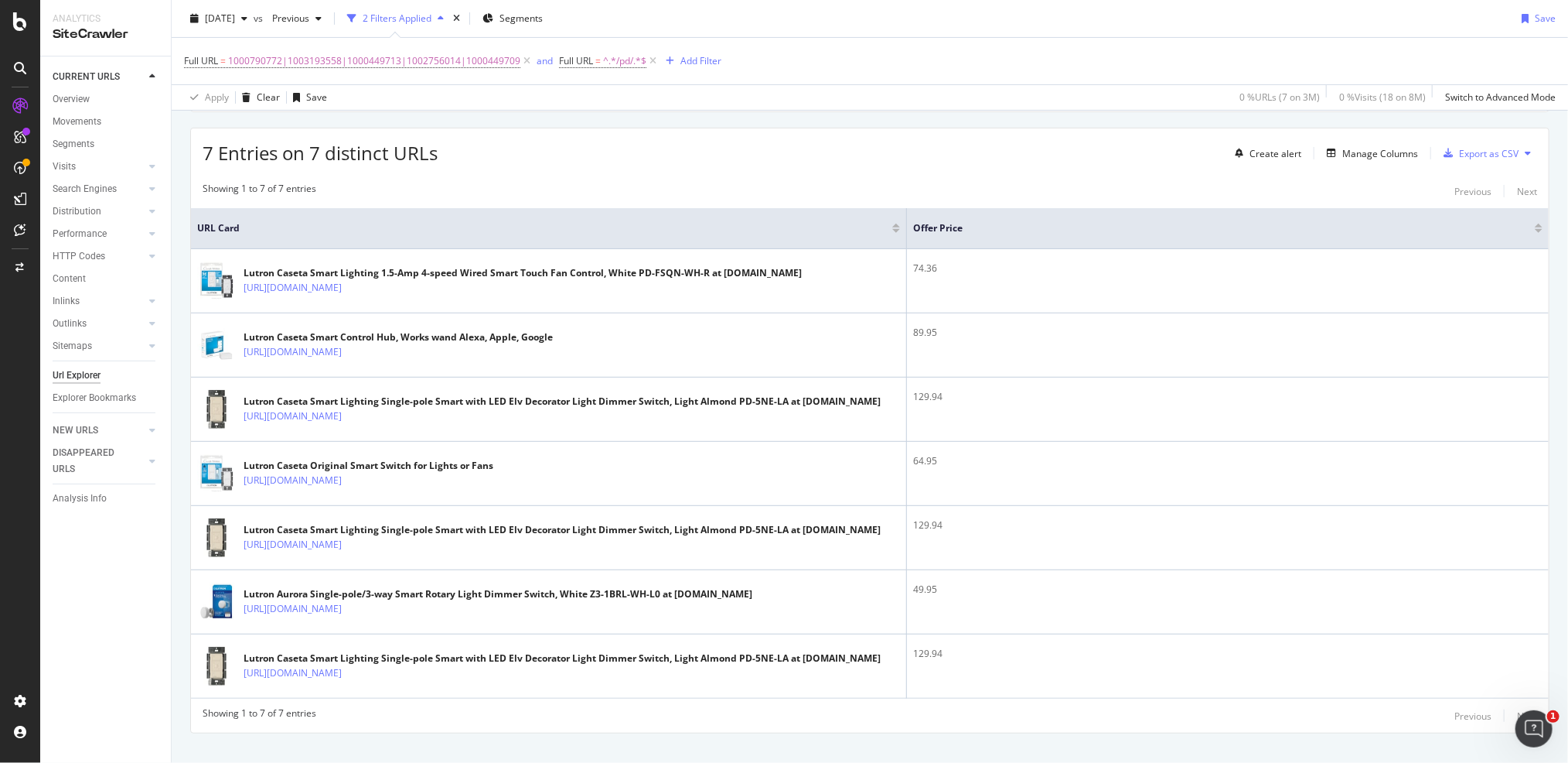
click at [769, 147] on div "7 Entries on 7 distinct URLs Create alert Manage Columns Export as CSV" at bounding box center [870, 147] width 1357 height 38
click at [597, 159] on div "7 Entries on 7 distinct URLs Create alert Manage Columns Export as CSV" at bounding box center [870, 147] width 1357 height 38
click at [235, 17] on span "2025 Aug. 9th" at bounding box center [220, 18] width 30 height 13
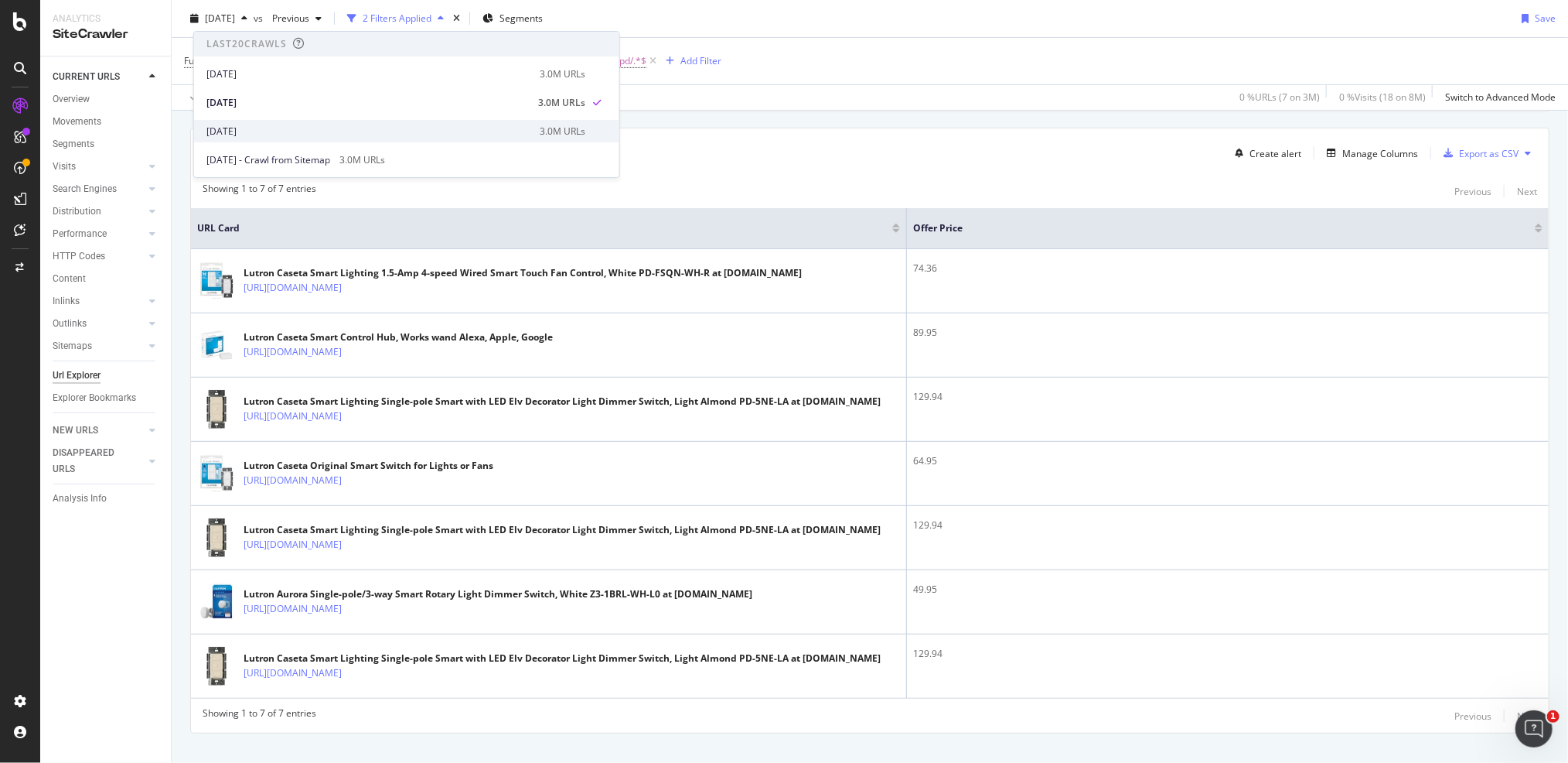
click at [235, 127] on div "2025 Aug. 2nd" at bounding box center [368, 131] width 324 height 14
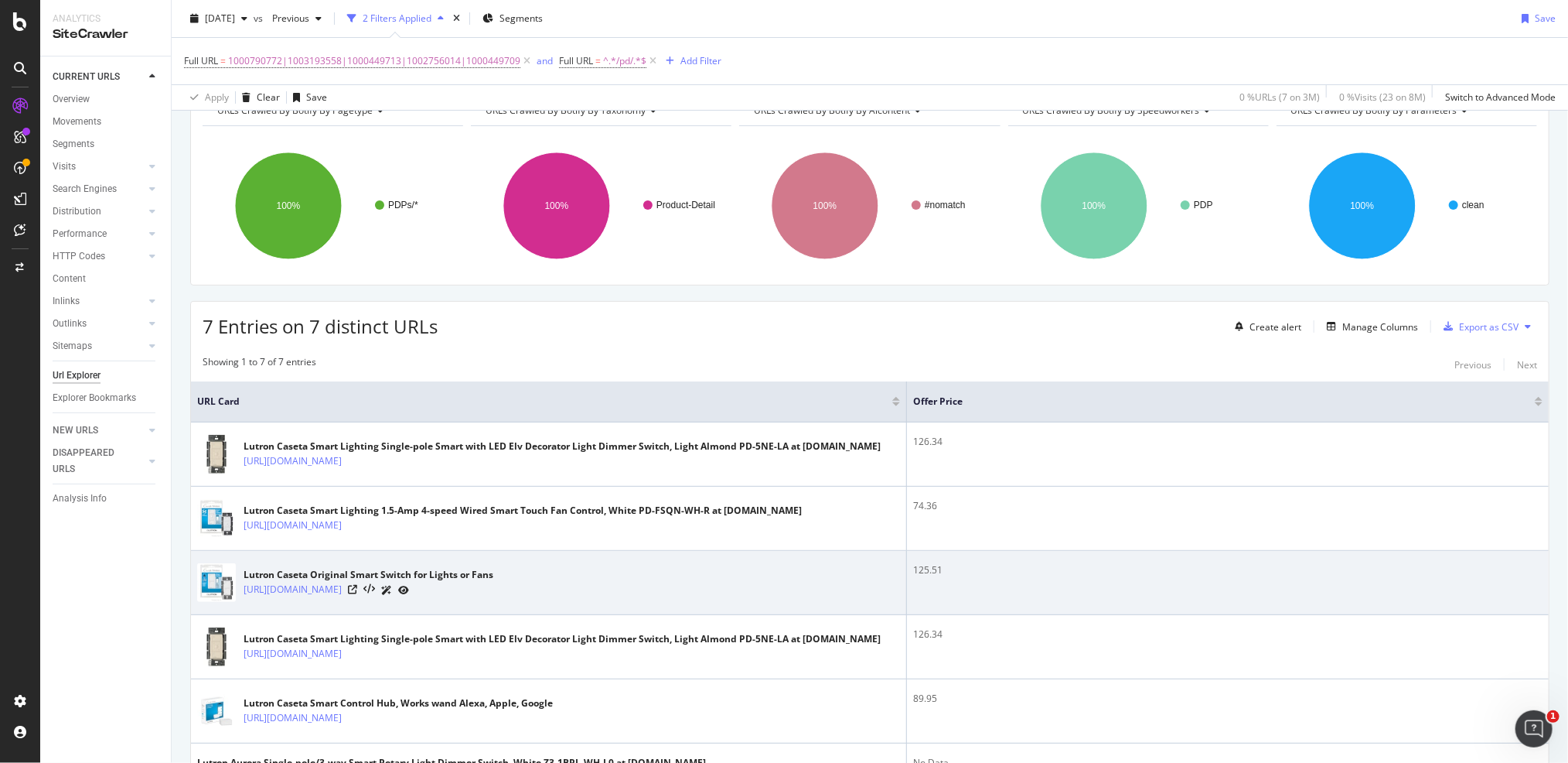
scroll to position [258, 0]
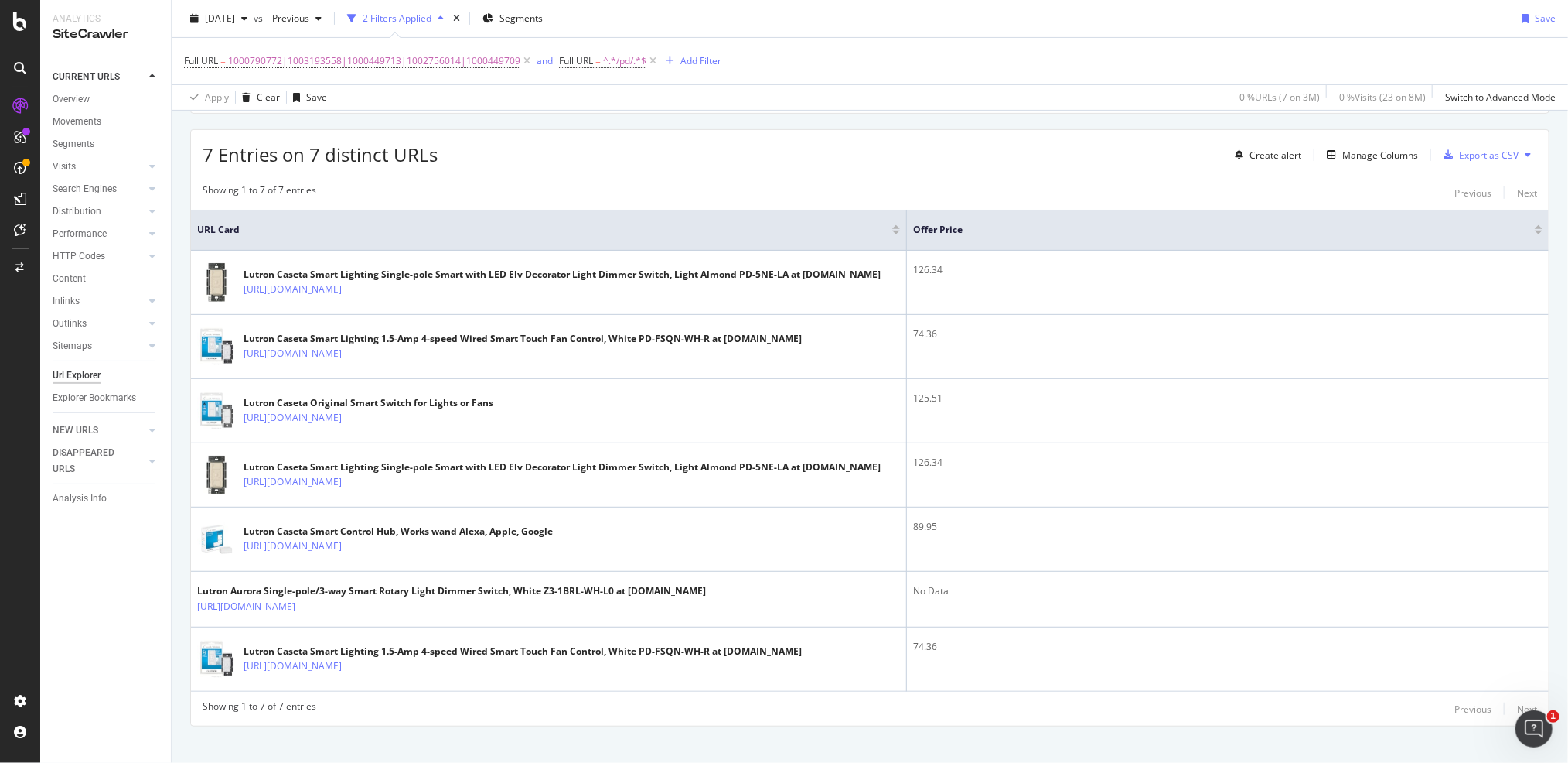
click at [545, 169] on div "7 Entries on 7 distinct URLs Create alert Manage Columns Export as CSV Showing …" at bounding box center [870, 428] width 1359 height 597
click at [567, 142] on div "7 Entries on 7 distinct URLs Create alert Manage Columns Export as CSV" at bounding box center [870, 149] width 1357 height 38
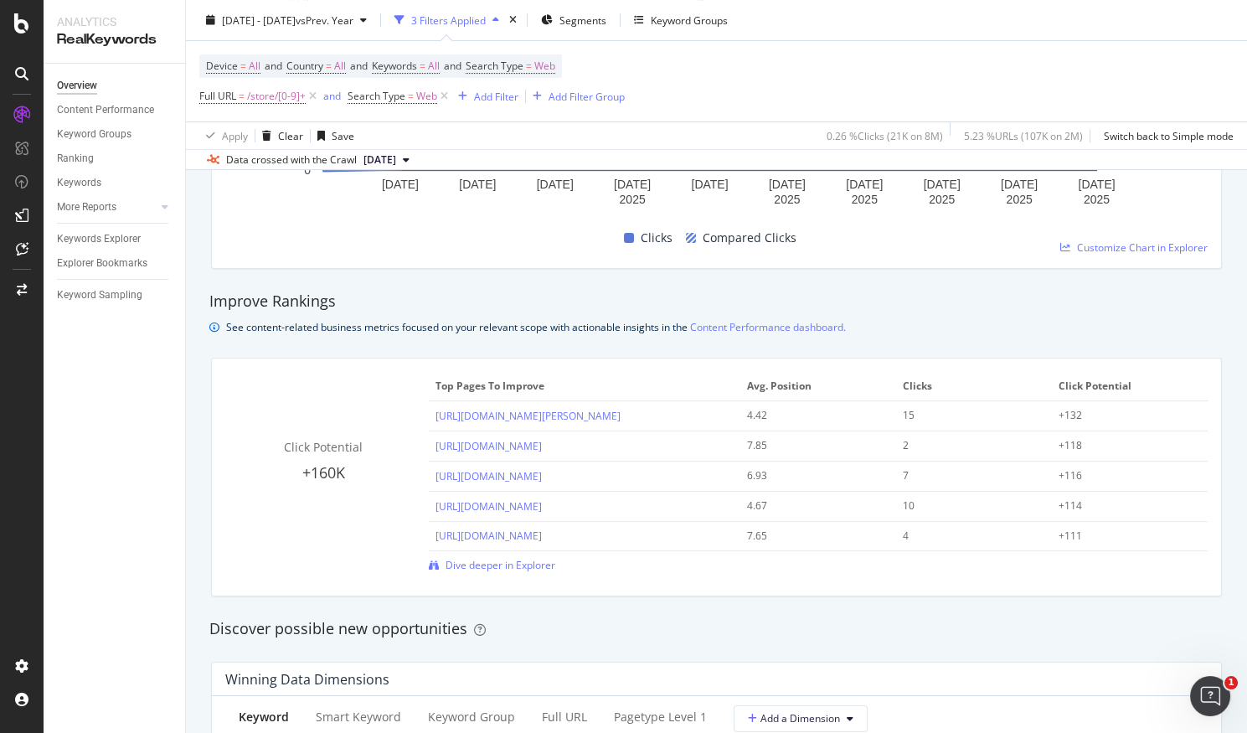
scroll to position [558, 0]
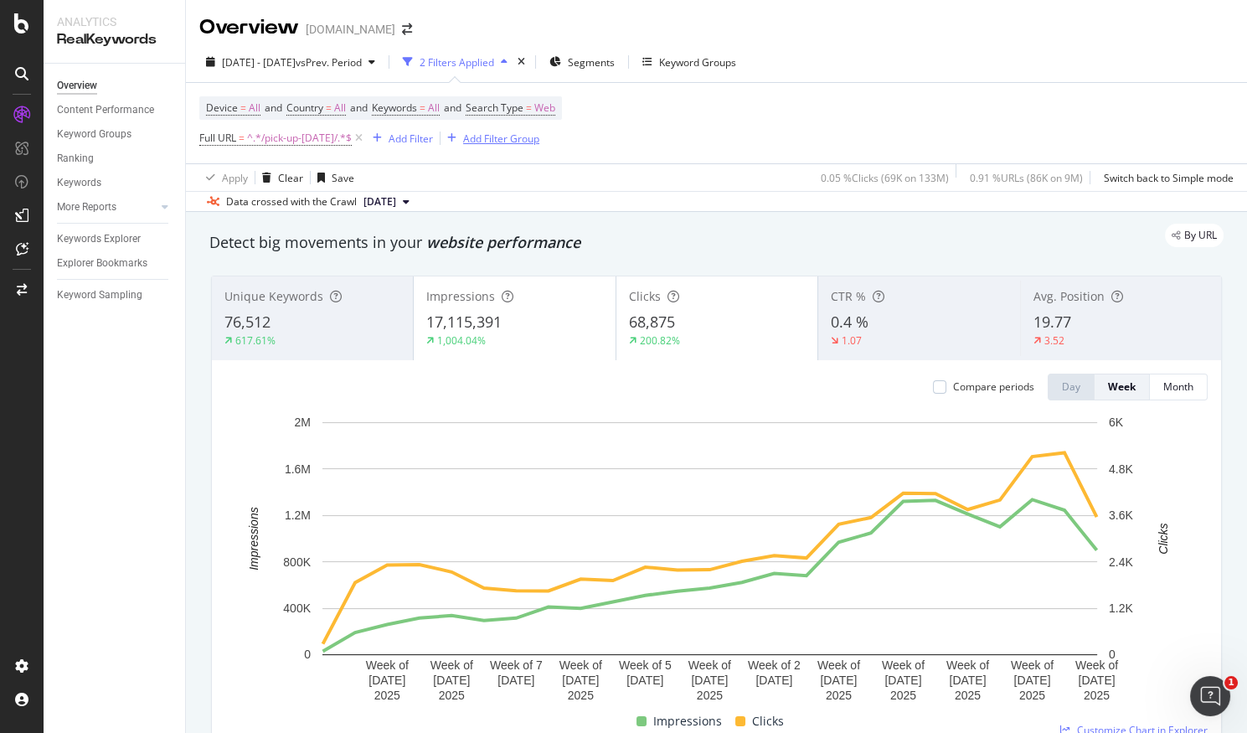
drag, startPoint x: 348, startPoint y: 141, endPoint x: 340, endPoint y: 126, distance: 16.5
click at [352, 141] on icon at bounding box center [359, 138] width 14 height 17
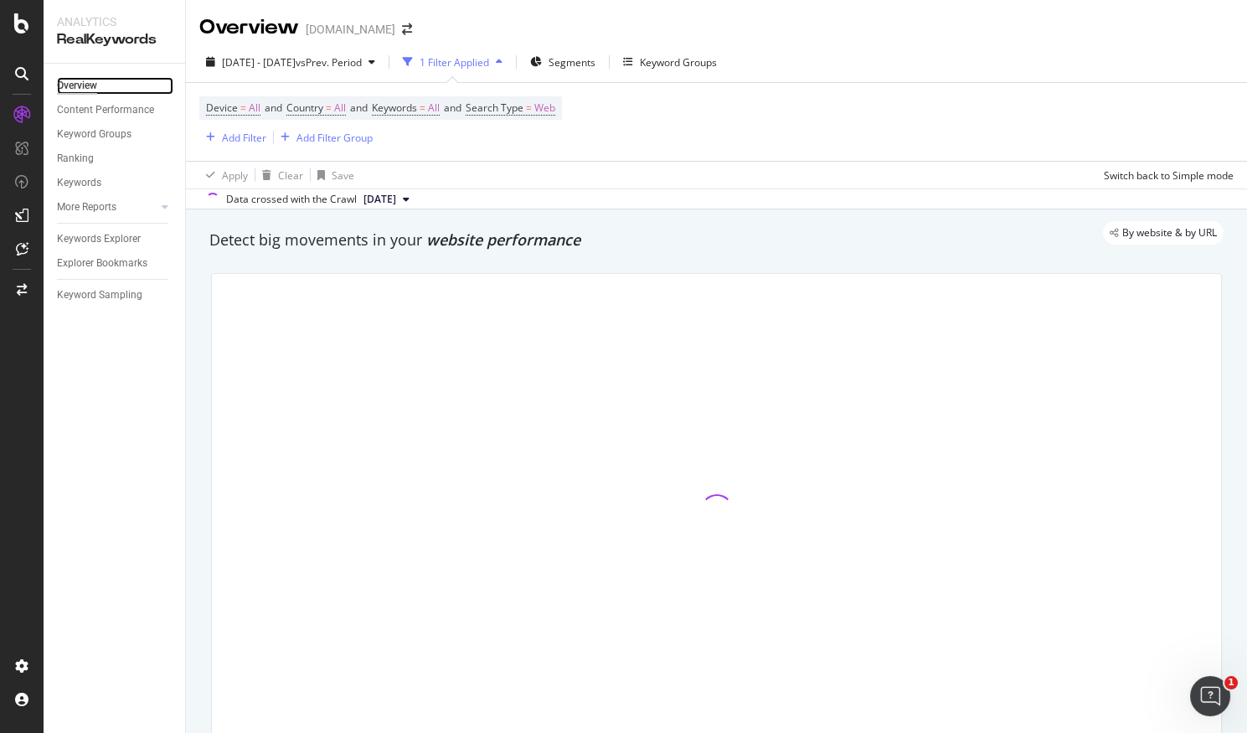
click at [73, 85] on div "Overview" at bounding box center [77, 86] width 40 height 18
click at [33, 16] on div at bounding box center [22, 23] width 40 height 20
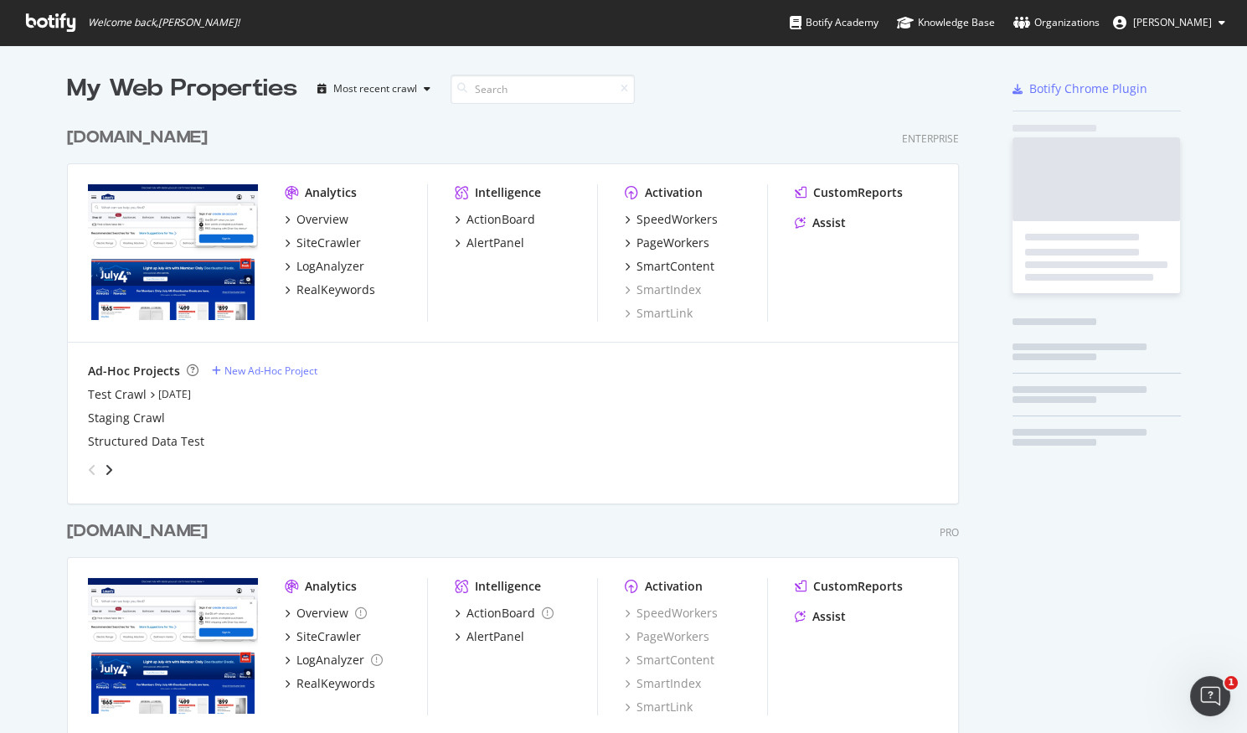
scroll to position [718, 1218]
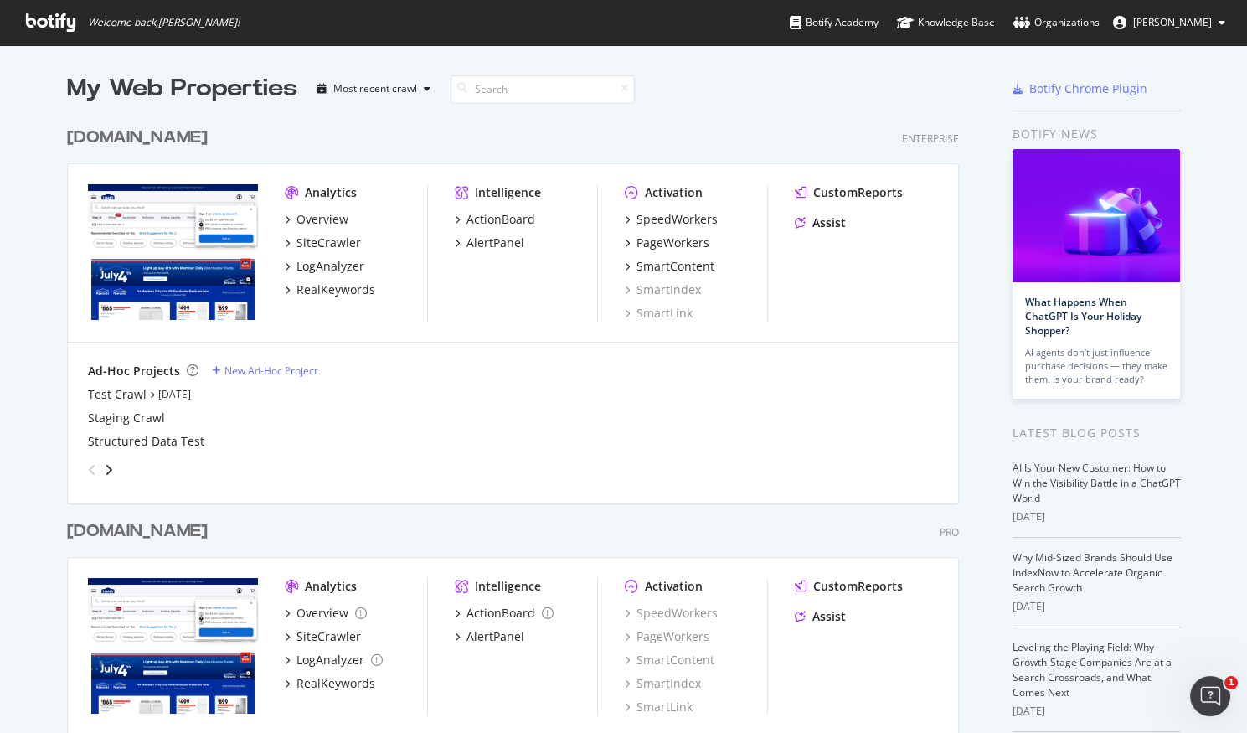
click at [127, 142] on div "www.lowes.com" at bounding box center [137, 138] width 141 height 24
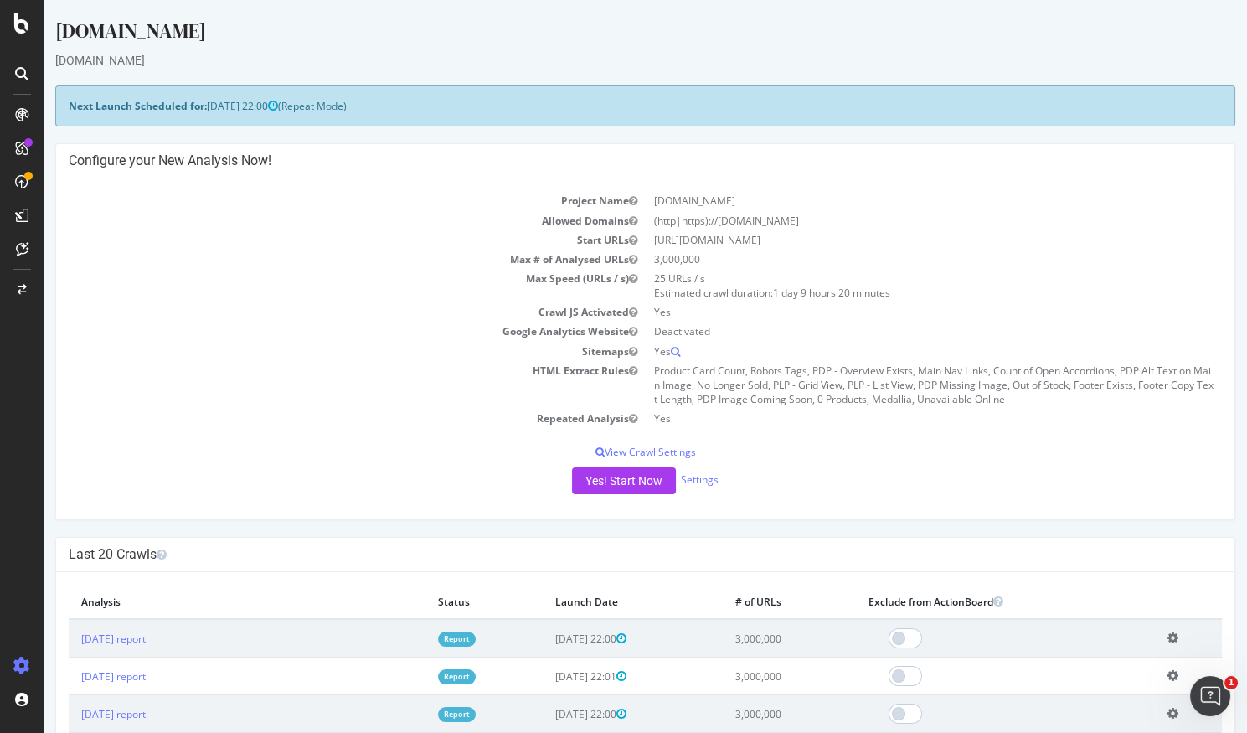
click at [316, 289] on td "Max Speed (URLs / s)" at bounding box center [357, 285] width 577 height 33
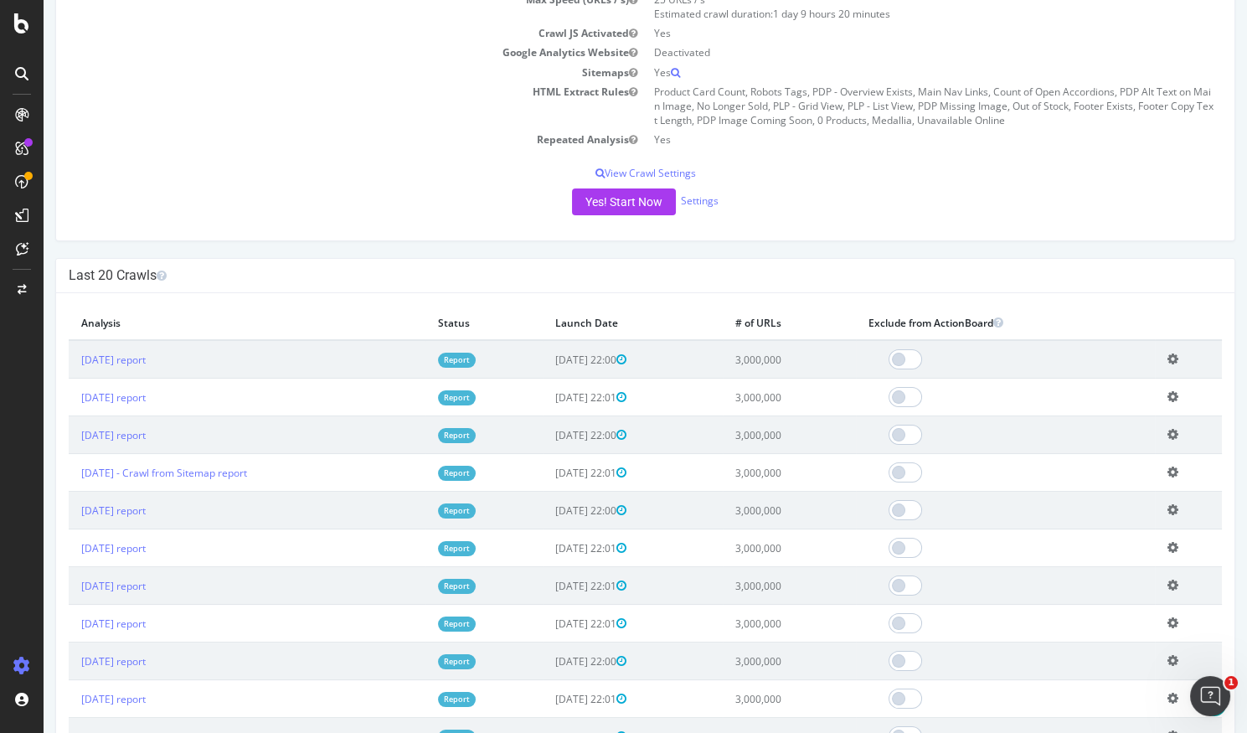
scroll to position [465, 0]
